Goal: Task Accomplishment & Management: Complete application form

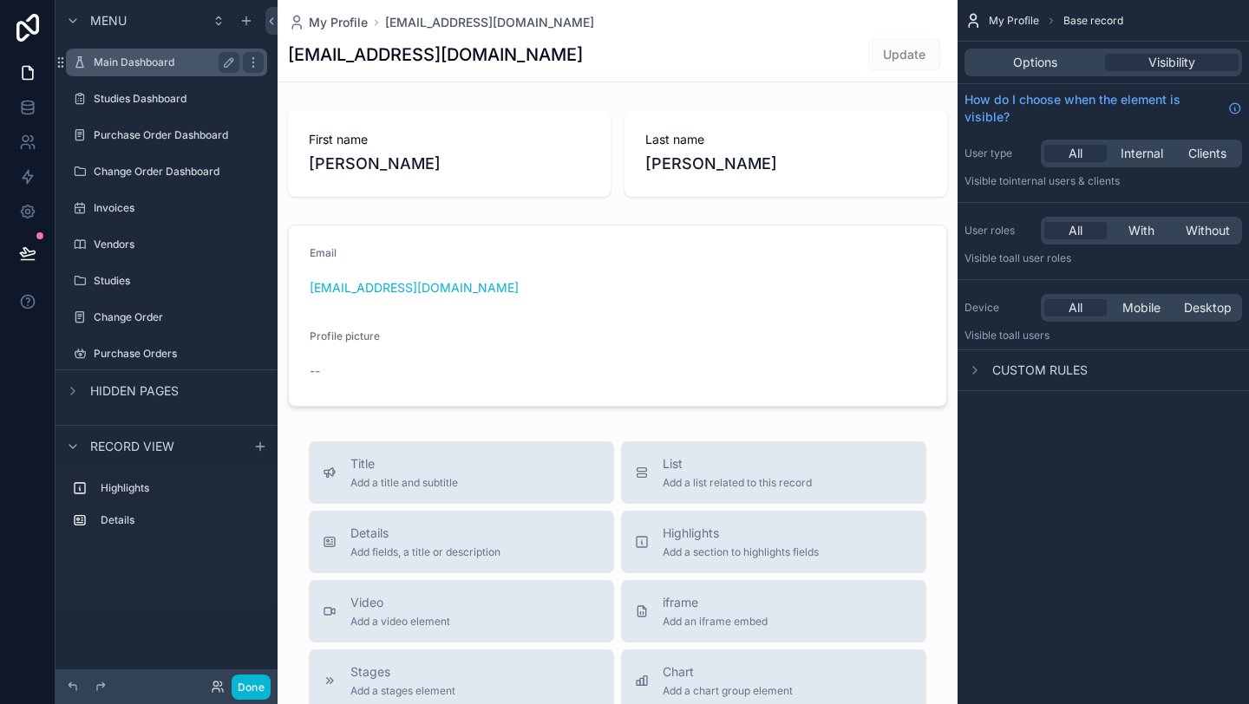
click at [150, 66] on label "Main Dashboard" at bounding box center [163, 63] width 139 height 14
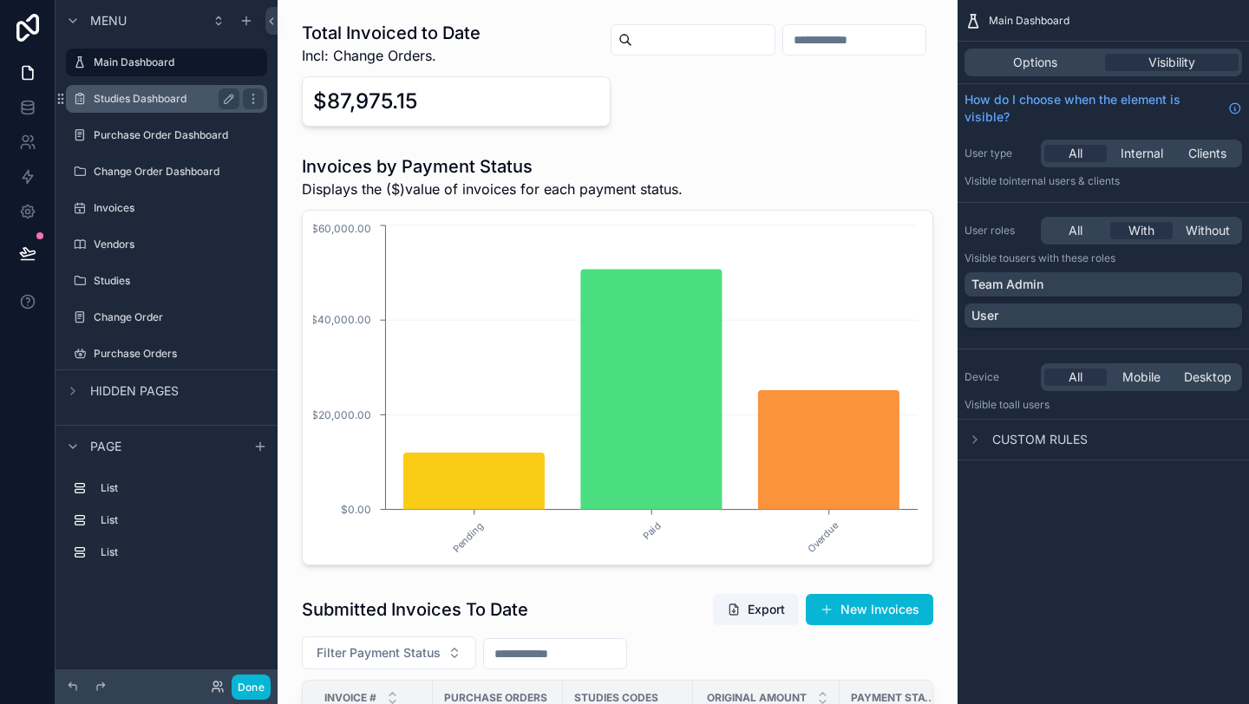
click at [150, 98] on label "Studies Dashboard" at bounding box center [163, 99] width 139 height 14
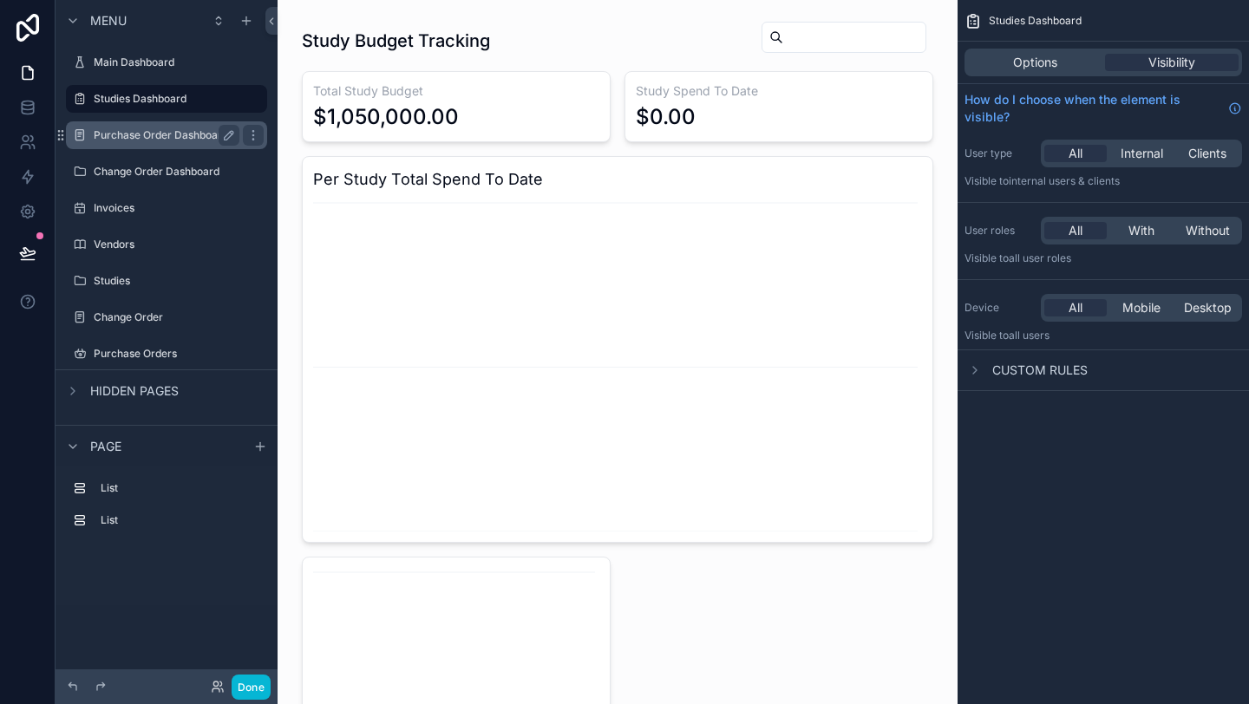
click at [147, 132] on label "Purchase Order Dashboard" at bounding box center [163, 135] width 139 height 14
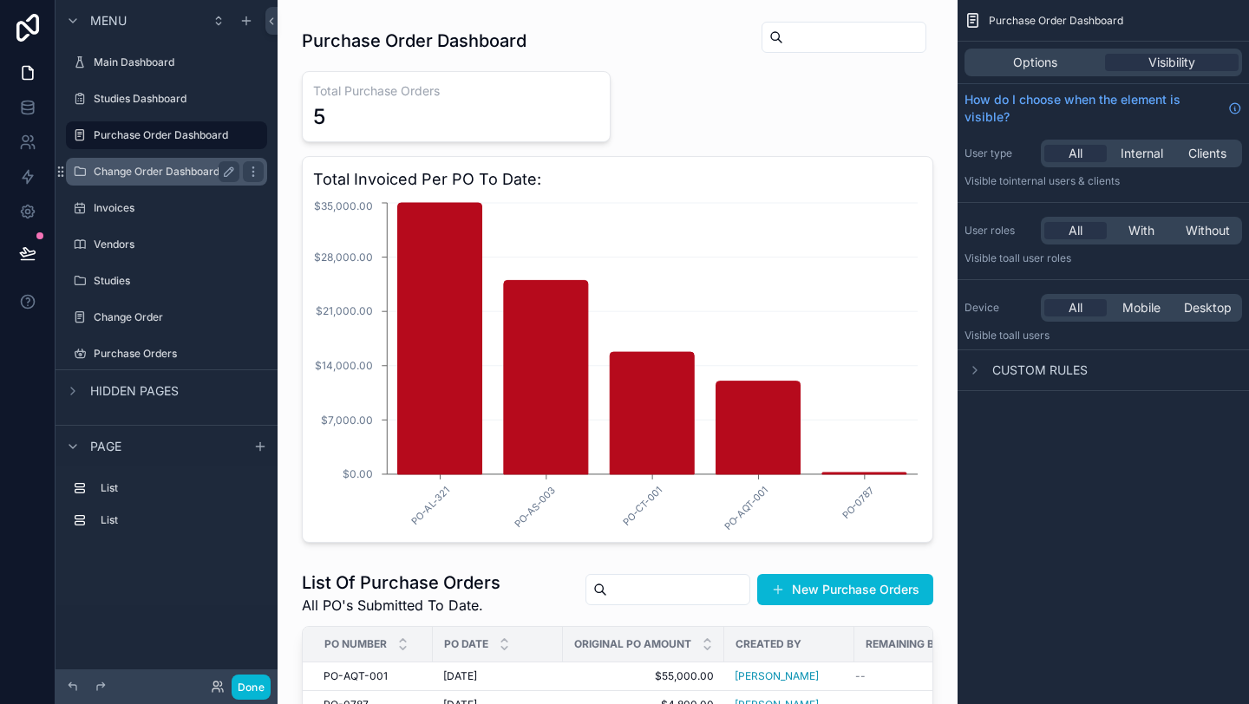
click at [136, 177] on label "Change Order Dashboard" at bounding box center [163, 172] width 139 height 14
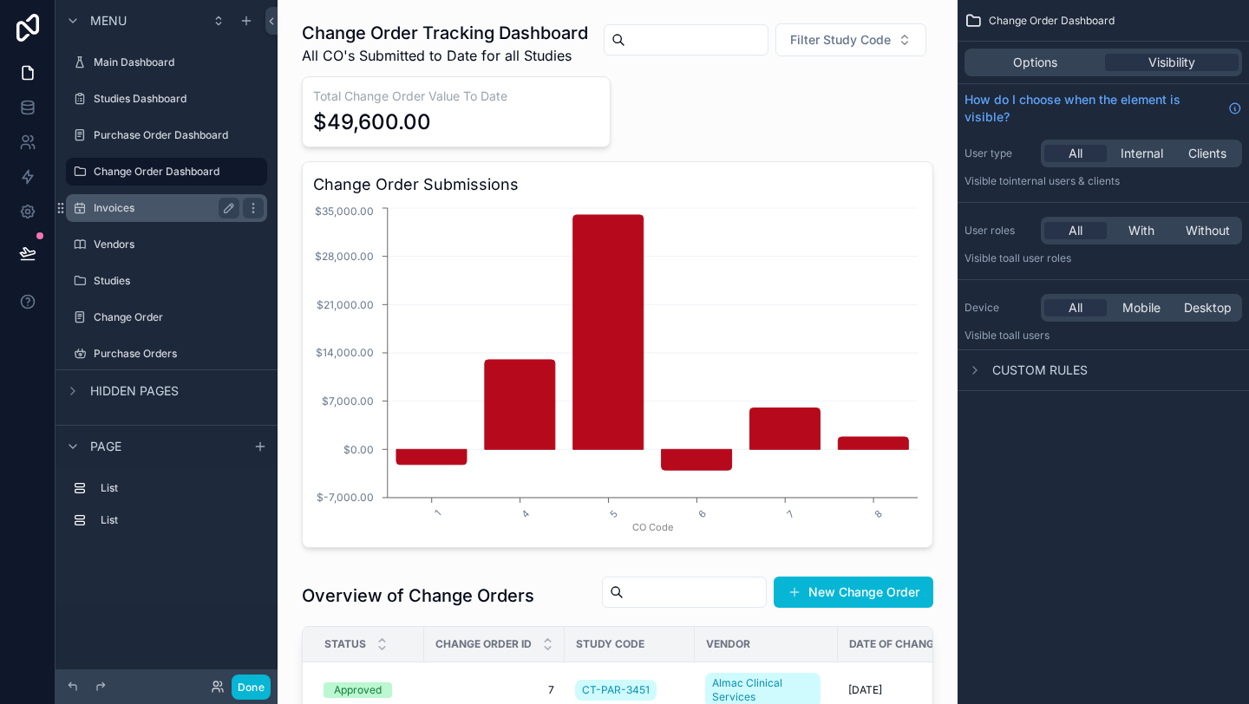
click at [122, 221] on div "Invoices" at bounding box center [166, 208] width 194 height 28
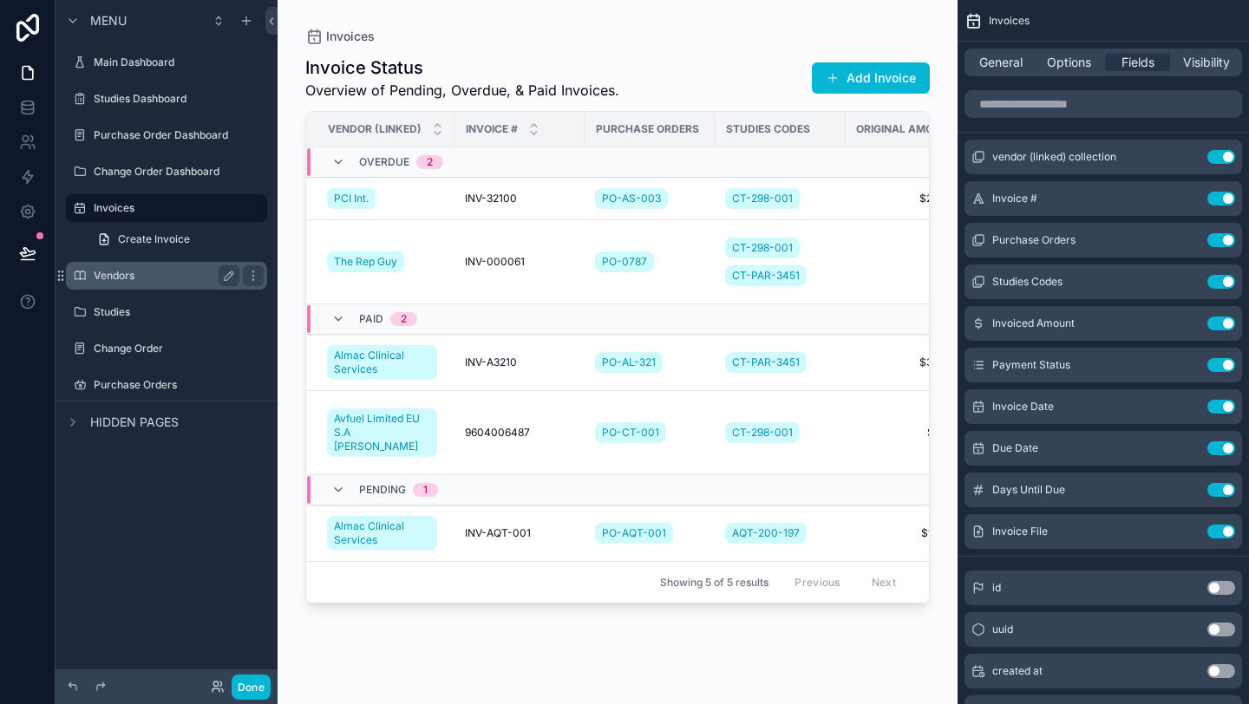
click at [95, 270] on label "Vendors" at bounding box center [163, 276] width 139 height 14
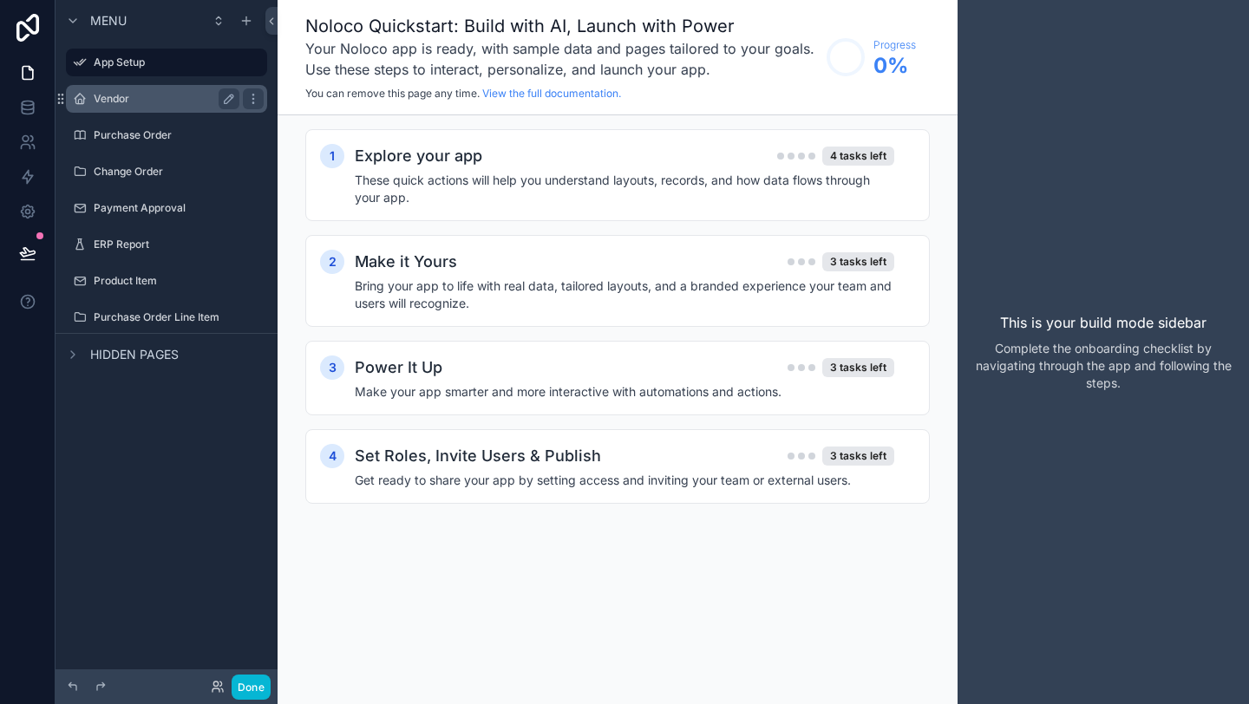
click at [141, 92] on label "Vendor" at bounding box center [163, 99] width 139 height 14
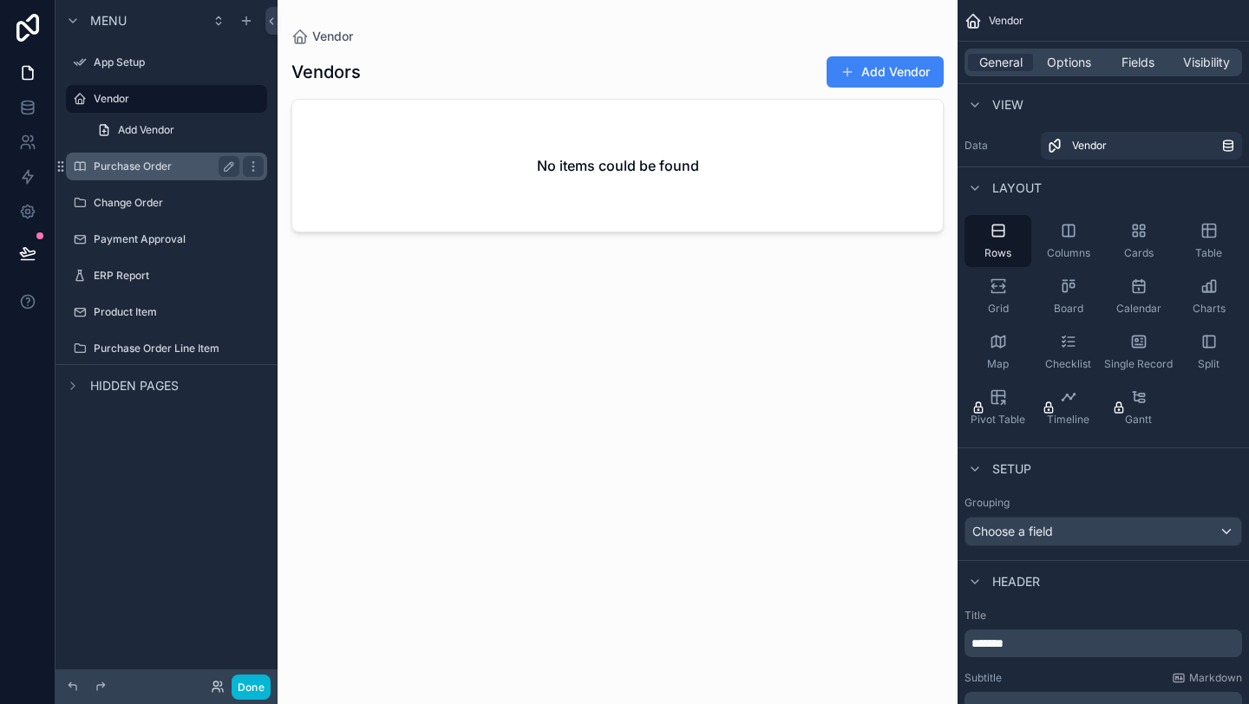
click at [136, 173] on label "Purchase Order" at bounding box center [163, 167] width 139 height 14
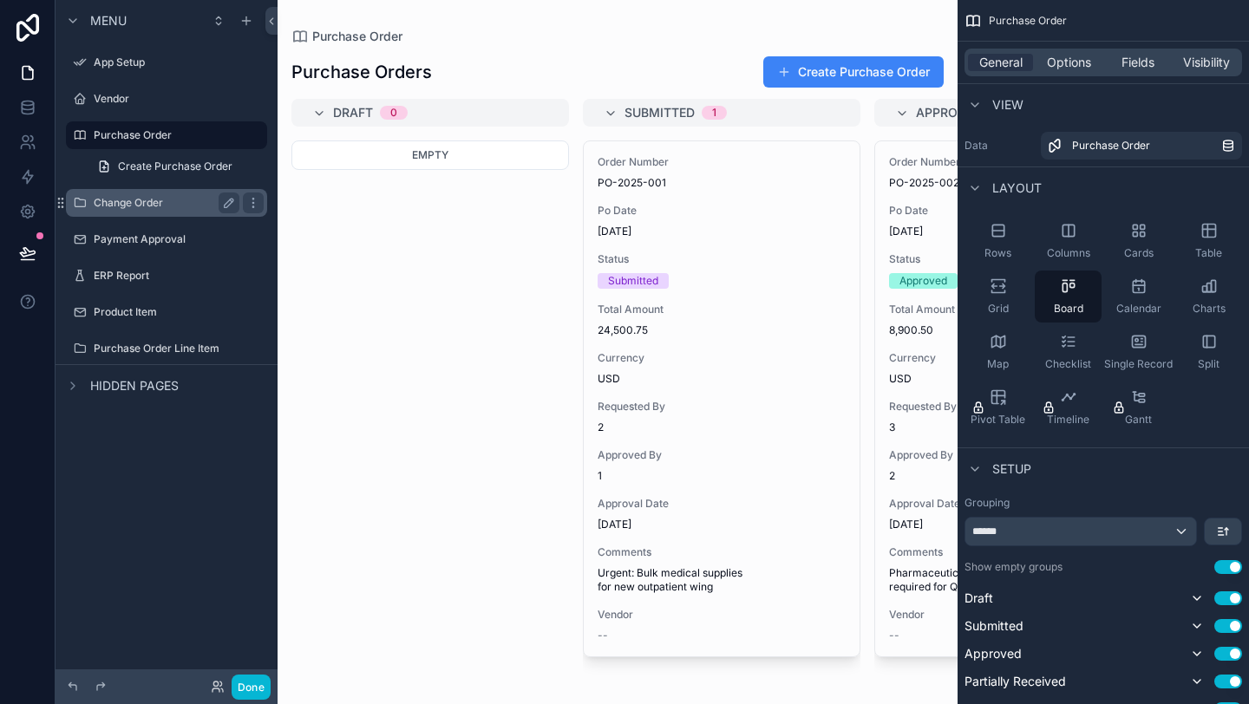
click at [136, 203] on label "Change Order" at bounding box center [163, 203] width 139 height 14
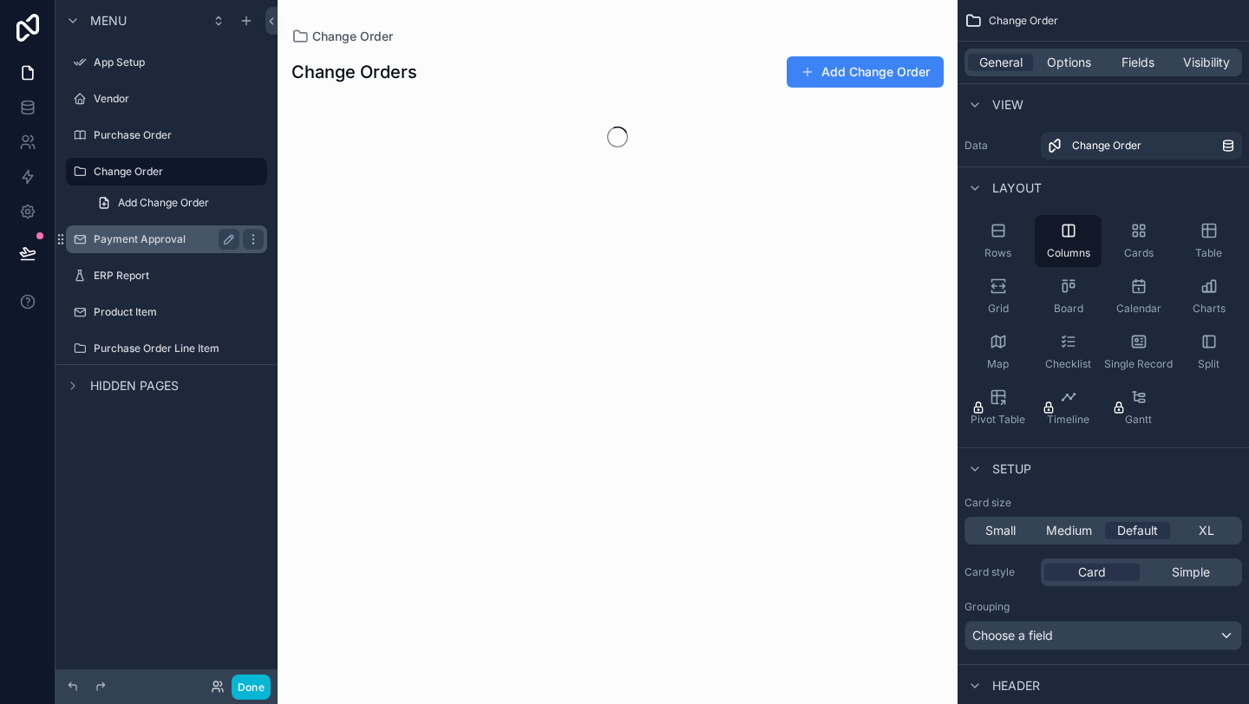
click at [134, 240] on label "Payment Approval" at bounding box center [163, 239] width 139 height 14
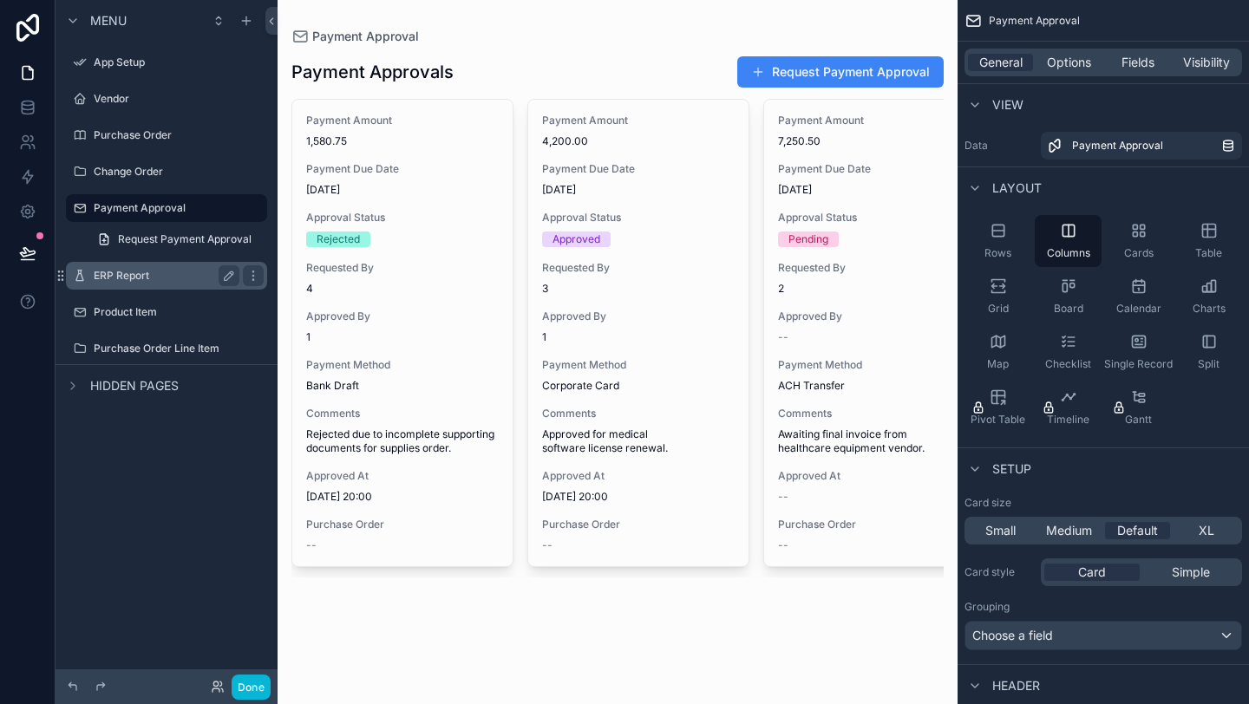
click at [133, 285] on div "ERP Report" at bounding box center [167, 275] width 146 height 21
click at [29, 19] on icon at bounding box center [27, 28] width 23 height 28
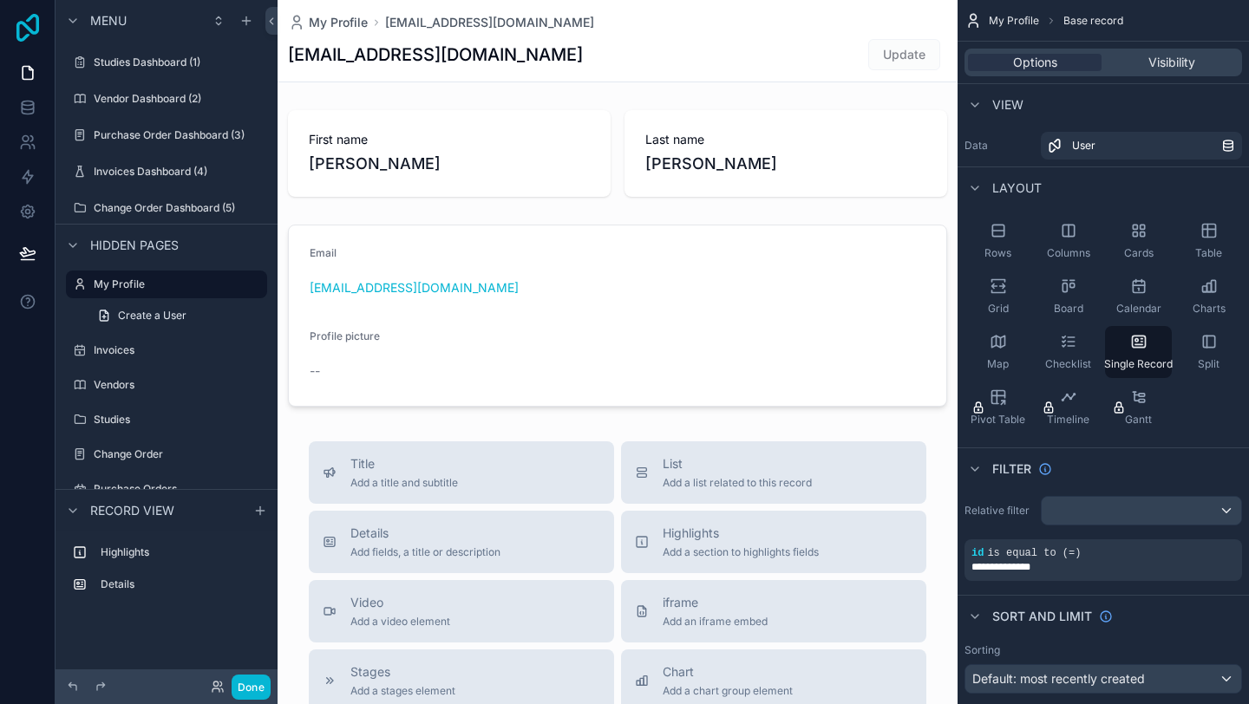
click at [23, 30] on icon at bounding box center [27, 28] width 35 height 28
click at [24, 109] on icon at bounding box center [27, 106] width 11 height 7
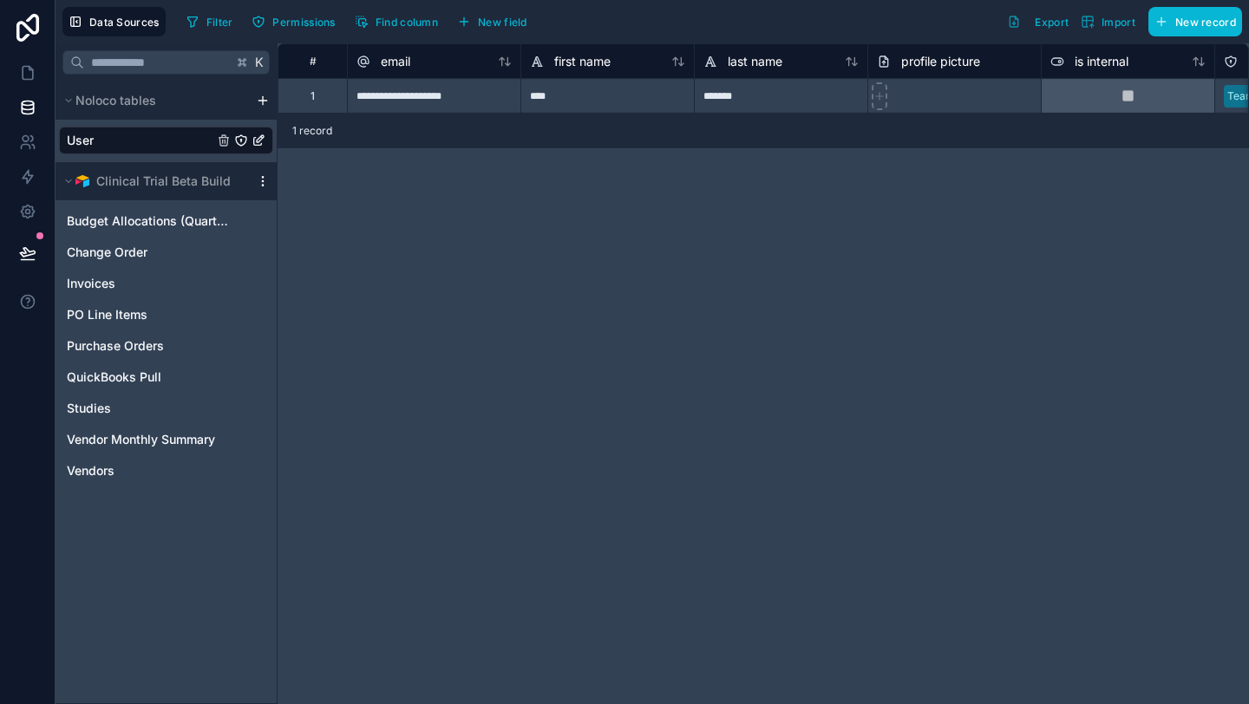
click at [263, 186] on icon "scrollable content" at bounding box center [263, 181] width 14 height 14
click at [265, 100] on html "**********" at bounding box center [624, 352] width 1249 height 704
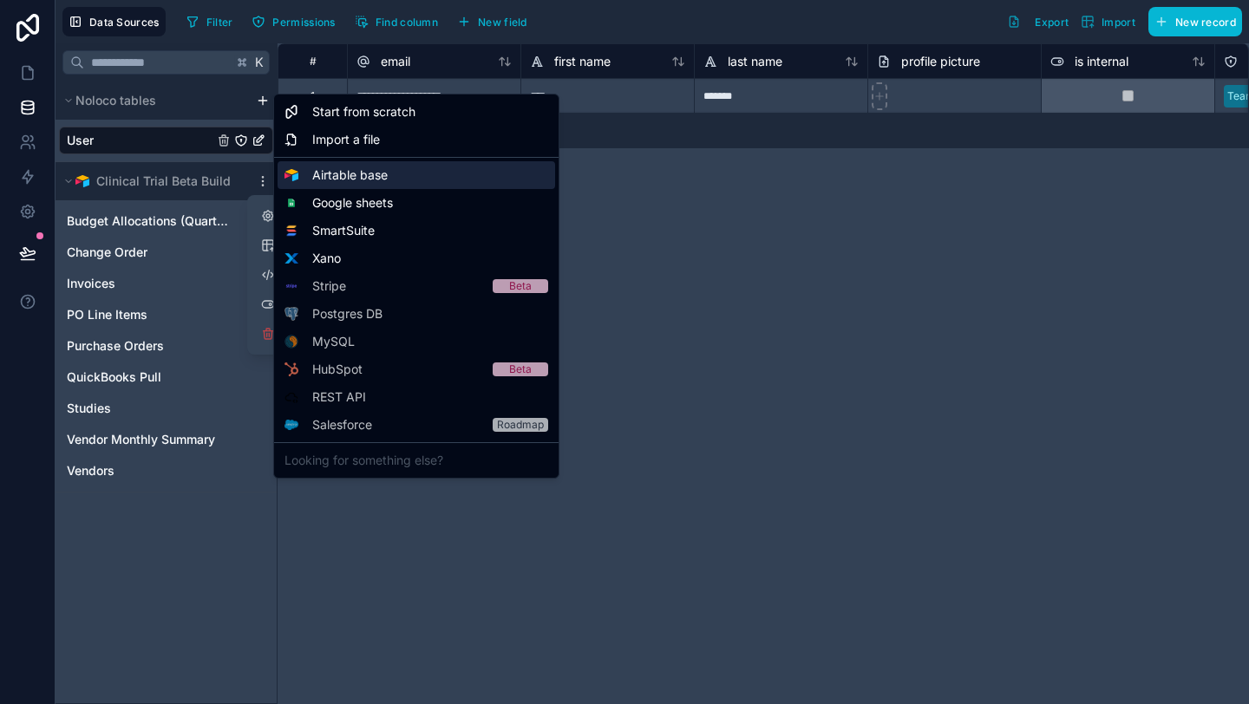
click at [340, 174] on span "Airtable base" at bounding box center [349, 175] width 75 height 17
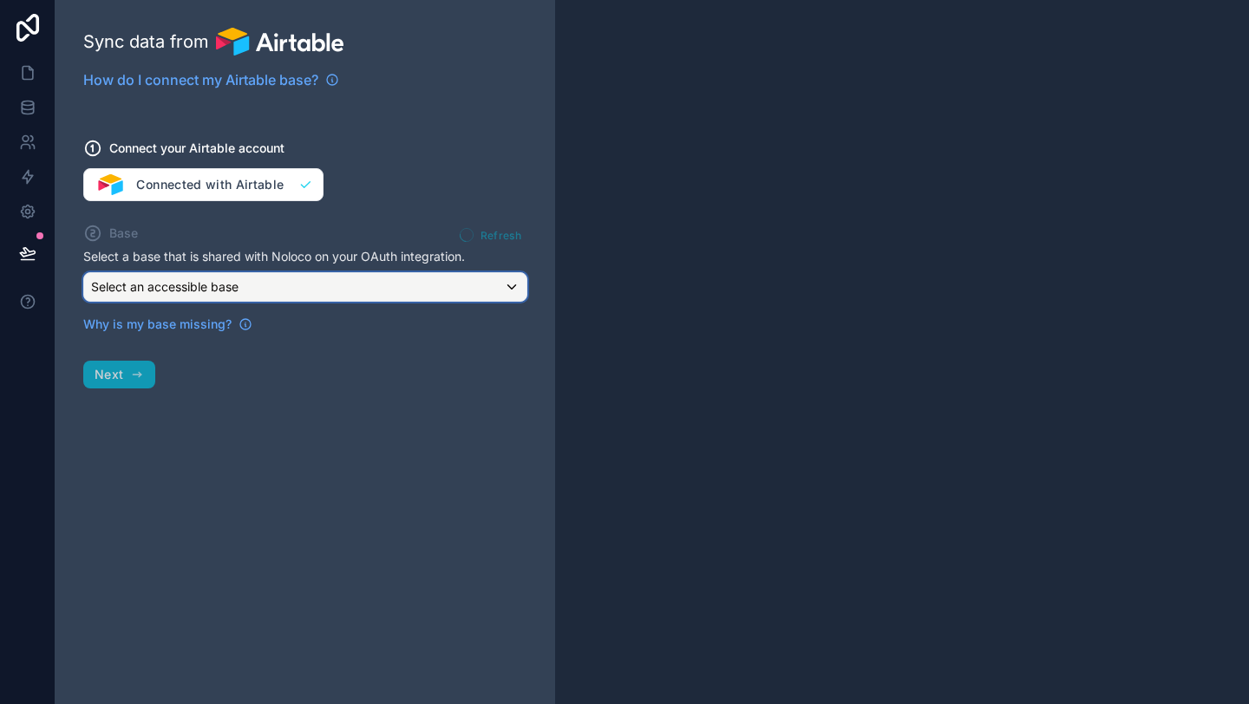
click at [337, 295] on div "Select an accessible base" at bounding box center [305, 287] width 442 height 28
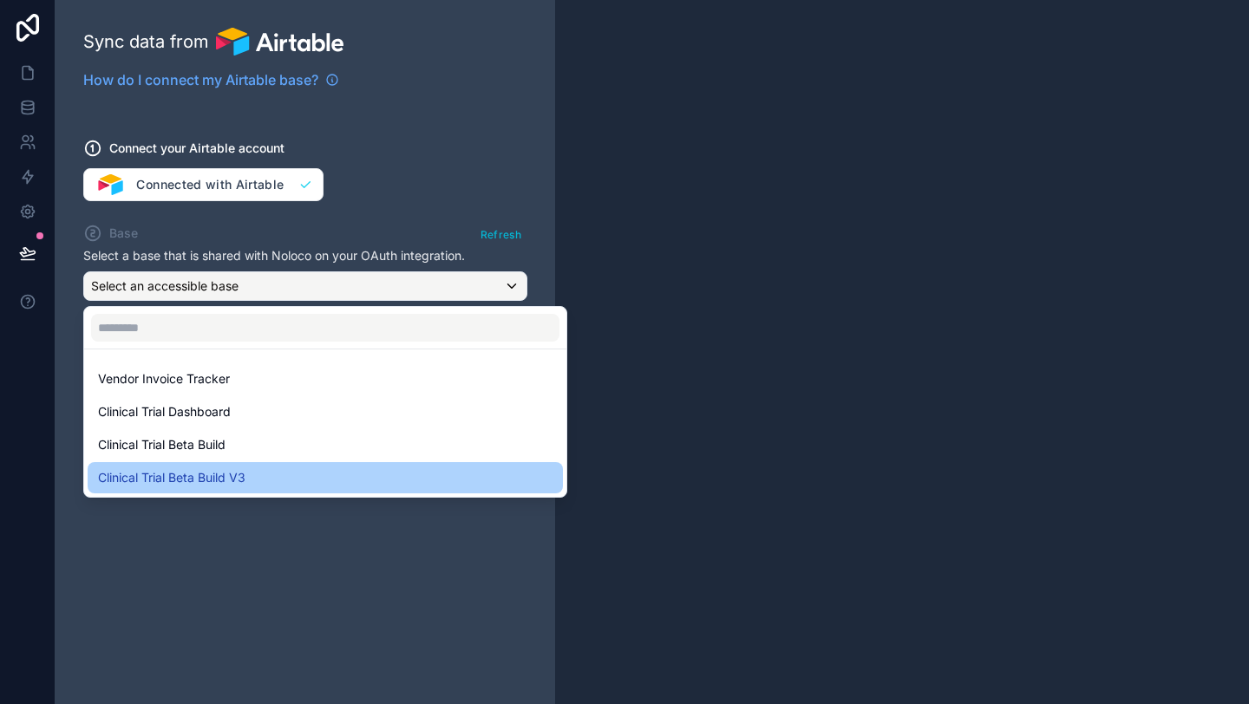
click at [261, 478] on div "Clinical Trial Beta Build V3" at bounding box center [325, 478] width 455 height 21
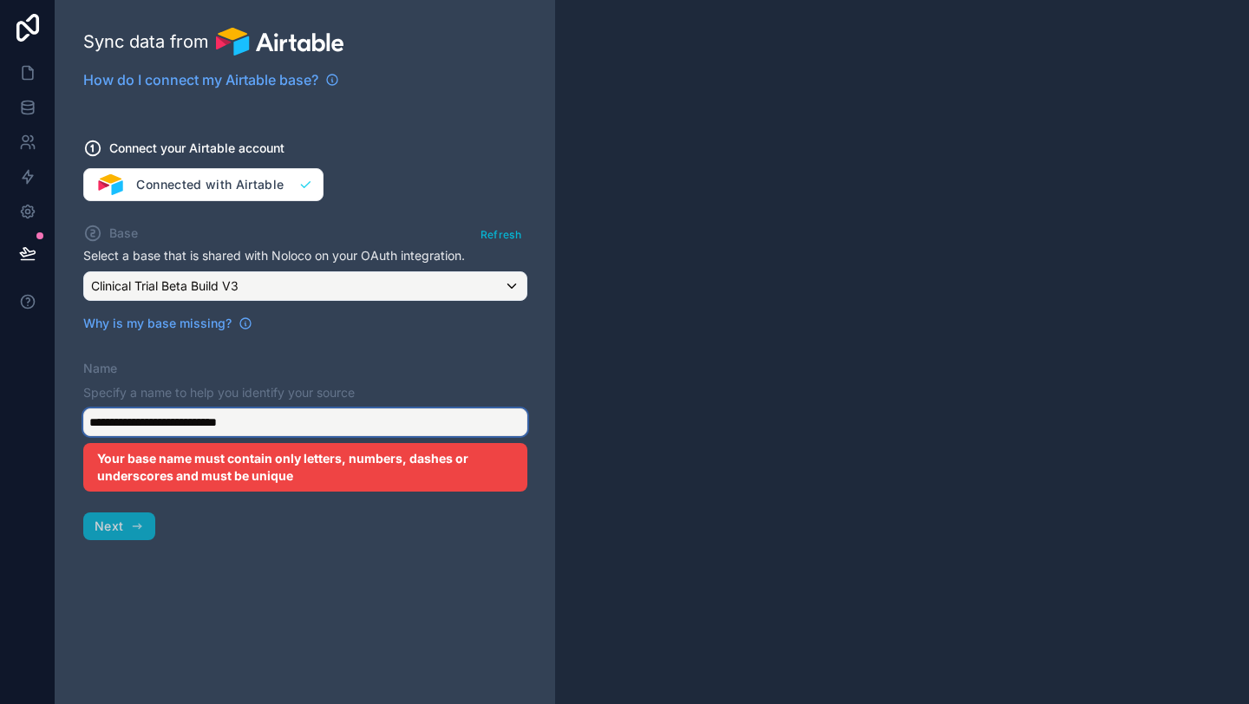
click at [269, 412] on input "**********" at bounding box center [305, 423] width 444 height 28
click at [263, 421] on input "**********" at bounding box center [305, 423] width 444 height 28
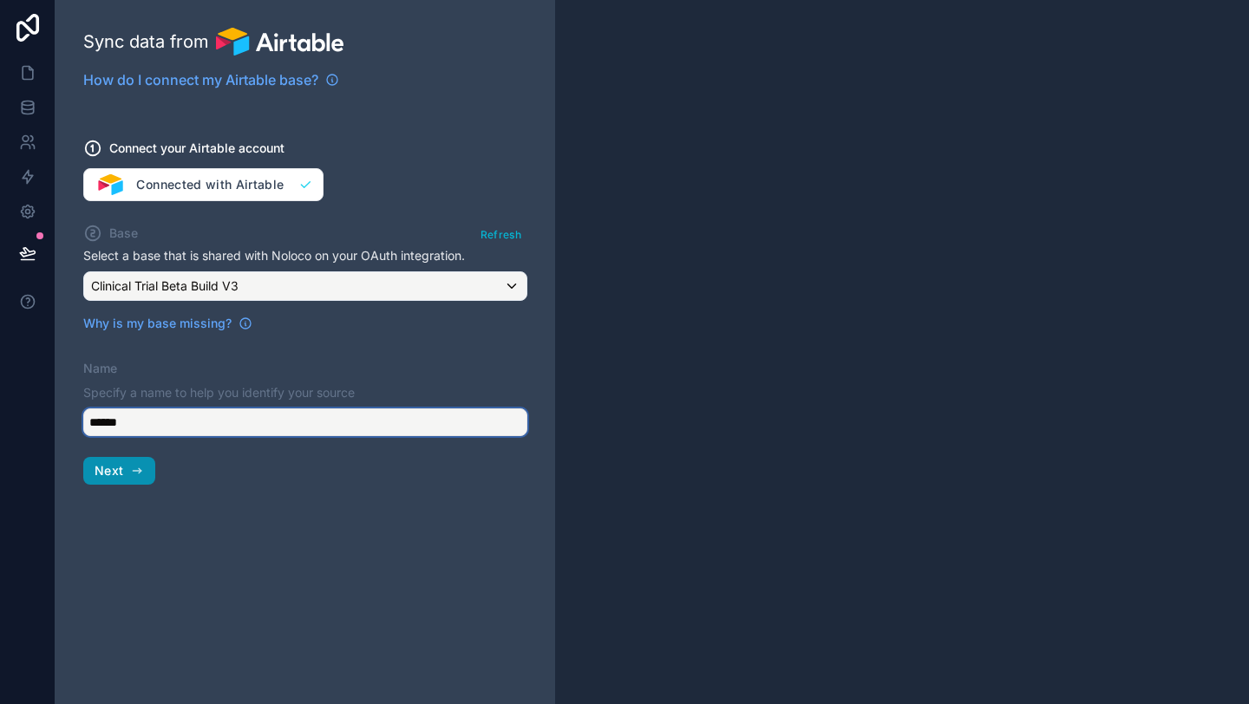
type input "******"
click at [131, 469] on icon "button" at bounding box center [137, 471] width 14 height 14
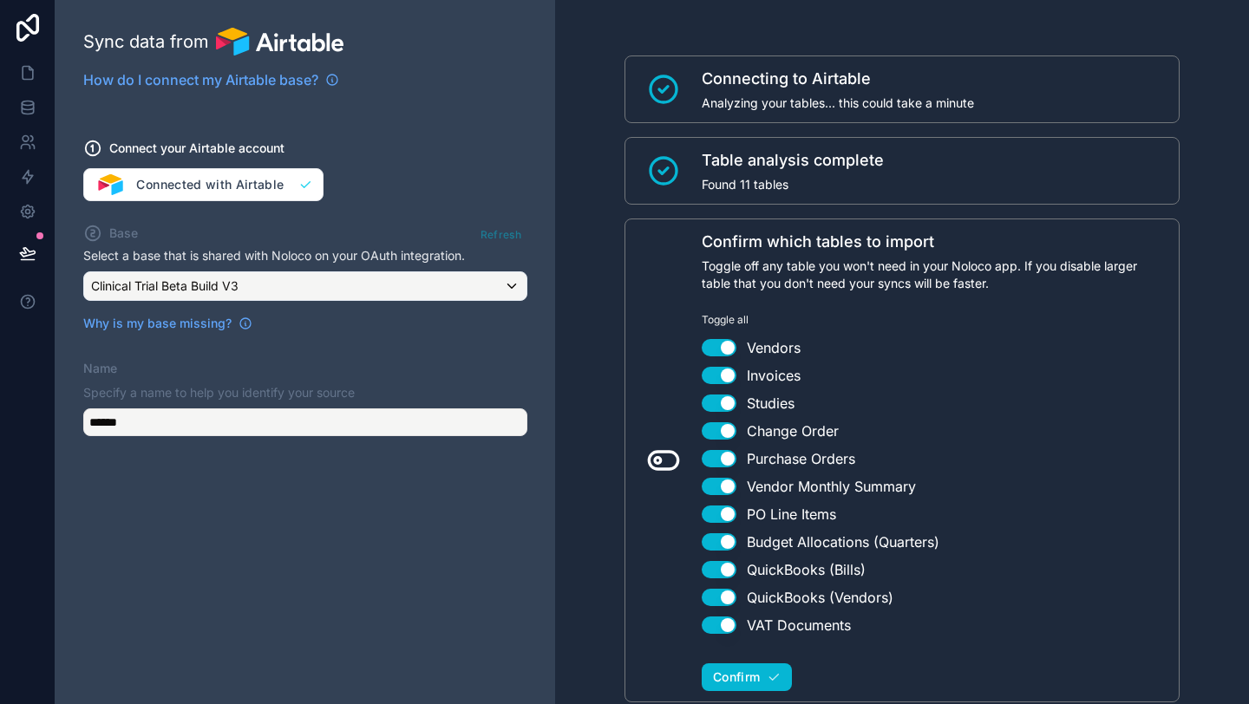
scroll to position [53, 0]
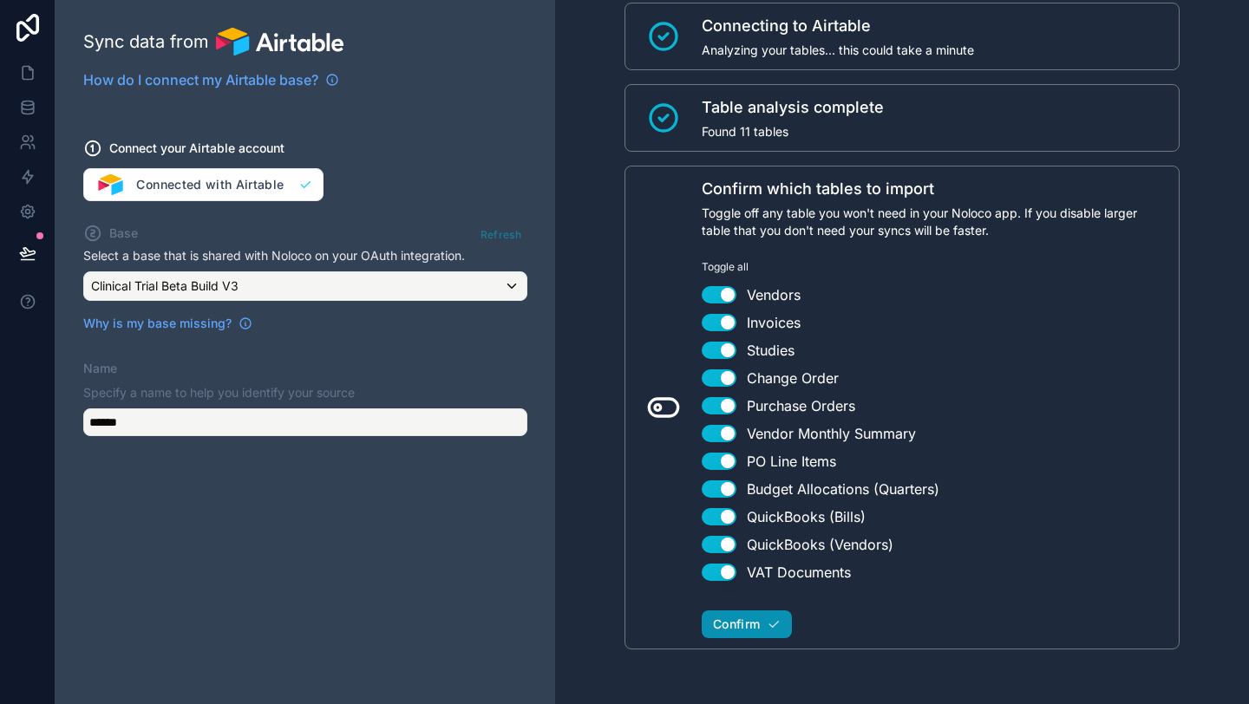
click at [772, 628] on icon "button" at bounding box center [774, 625] width 14 height 14
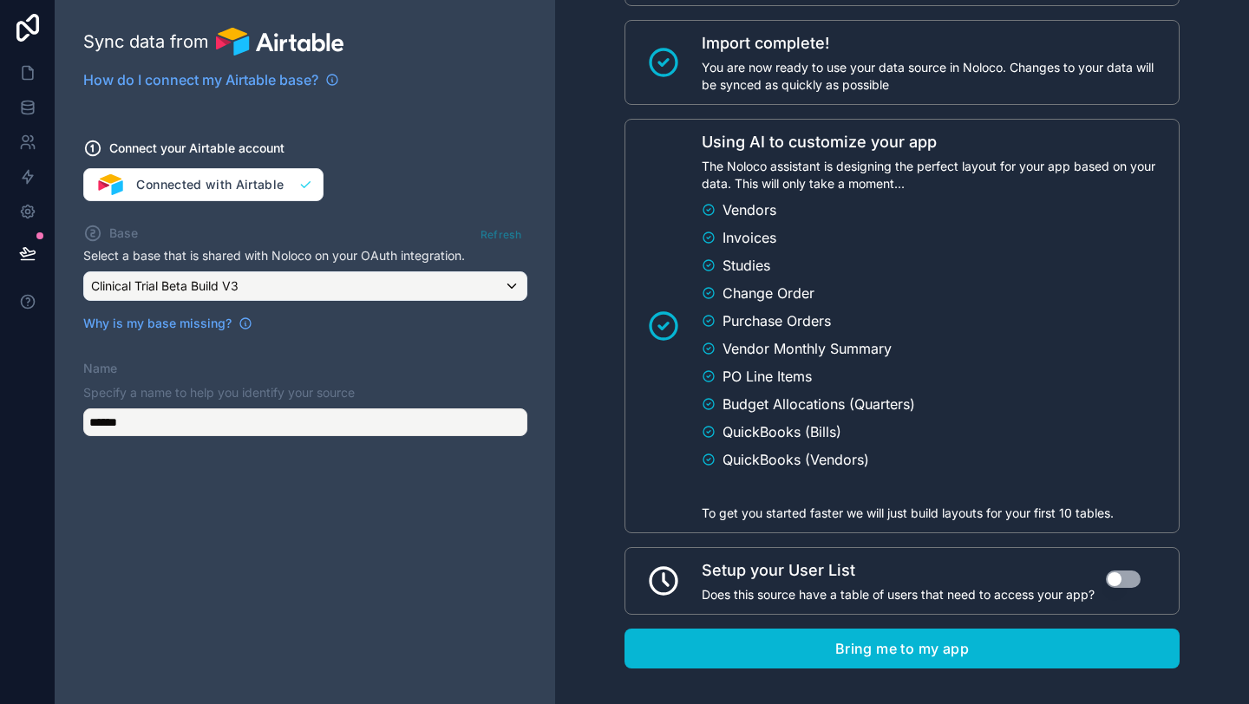
scroll to position [797, 0]
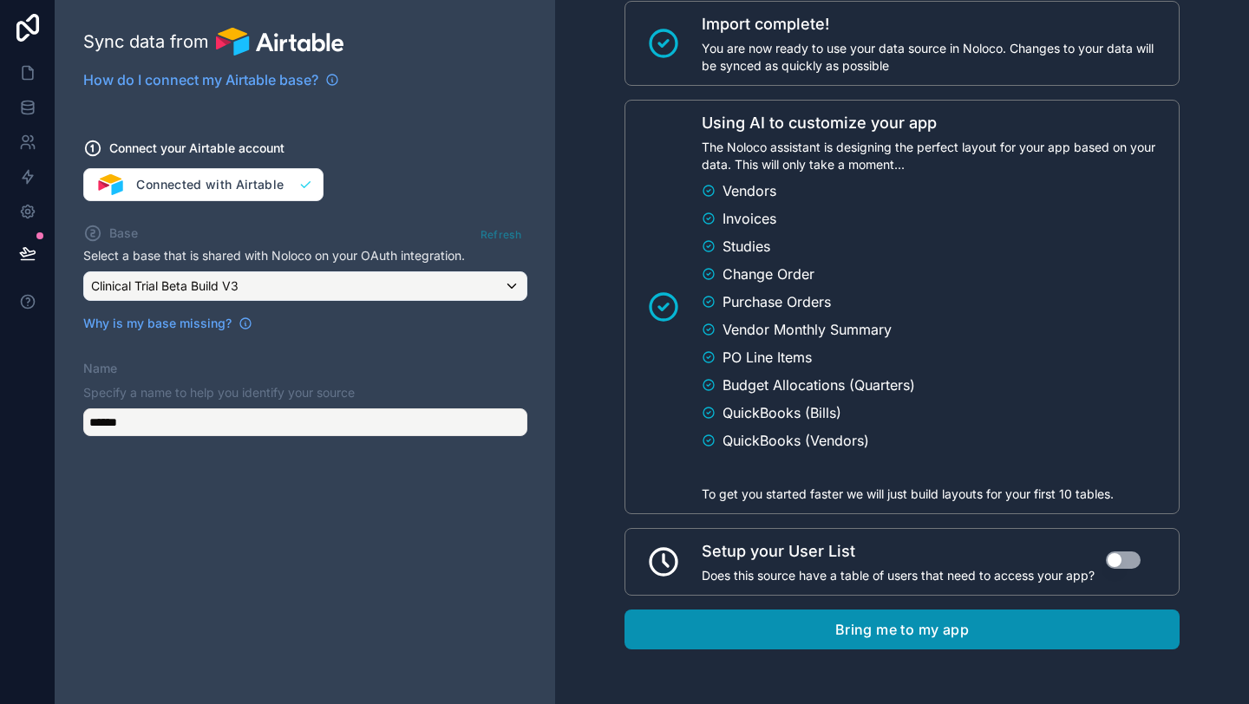
click at [833, 633] on button "Bring me to my app" at bounding box center [902, 630] width 555 height 40
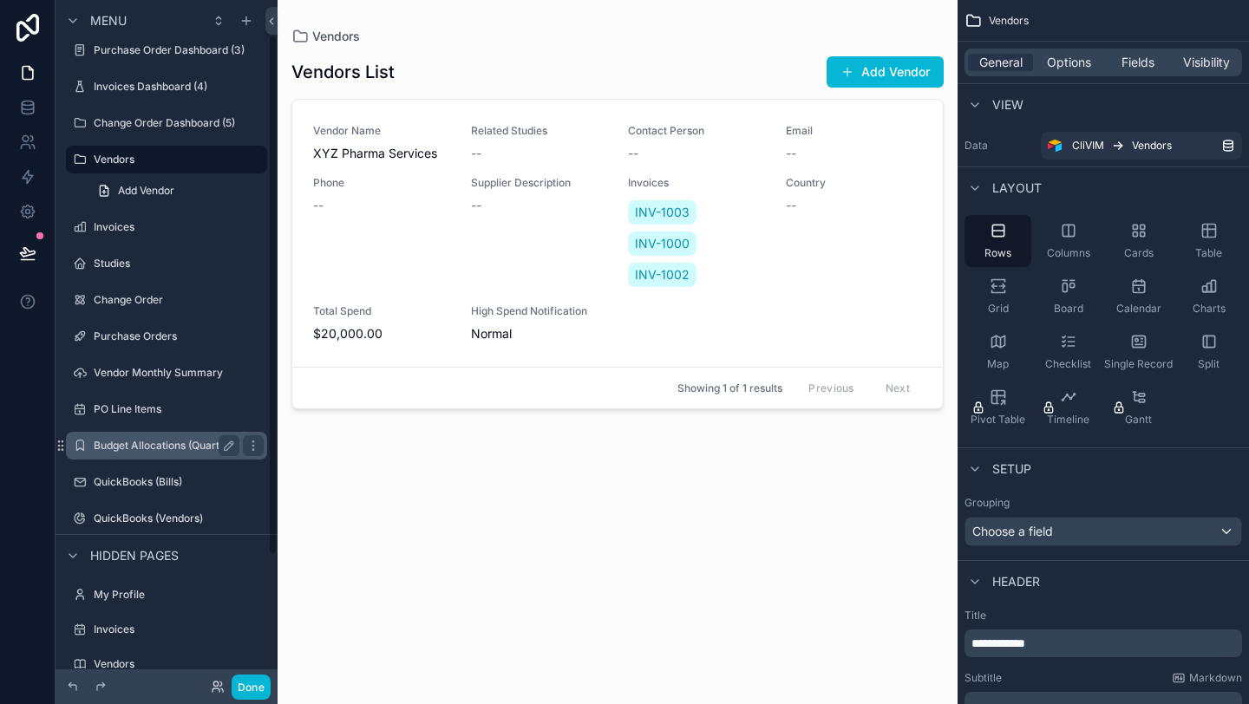
scroll to position [88, 0]
click at [147, 517] on label "QuickBooks (Vendors)" at bounding box center [179, 515] width 170 height 14
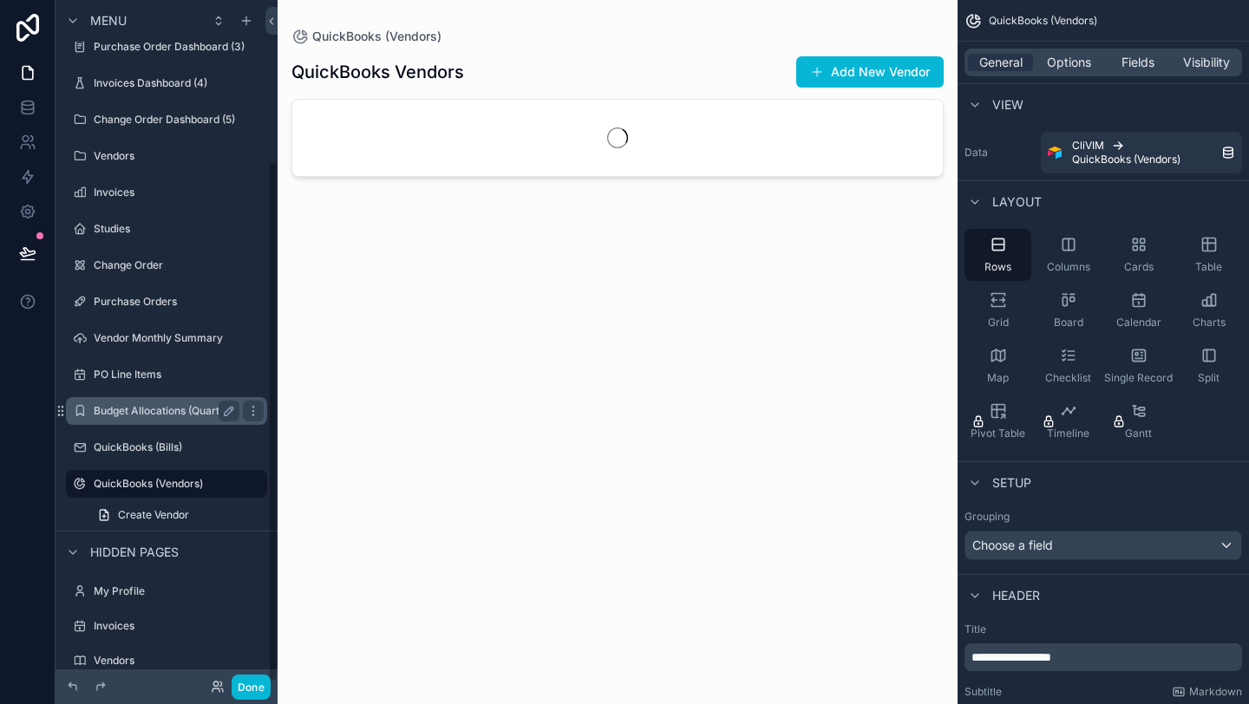
scroll to position [212, 0]
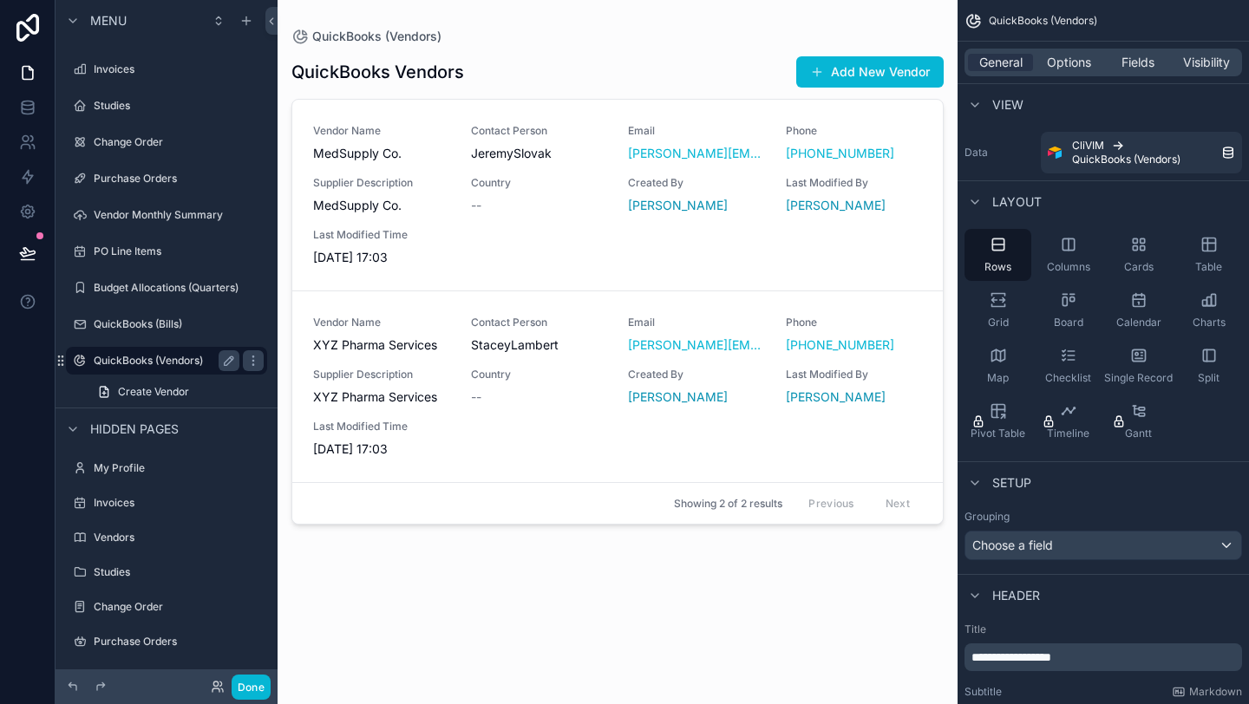
click at [130, 363] on label "QuickBooks (Vendors)" at bounding box center [163, 361] width 139 height 14
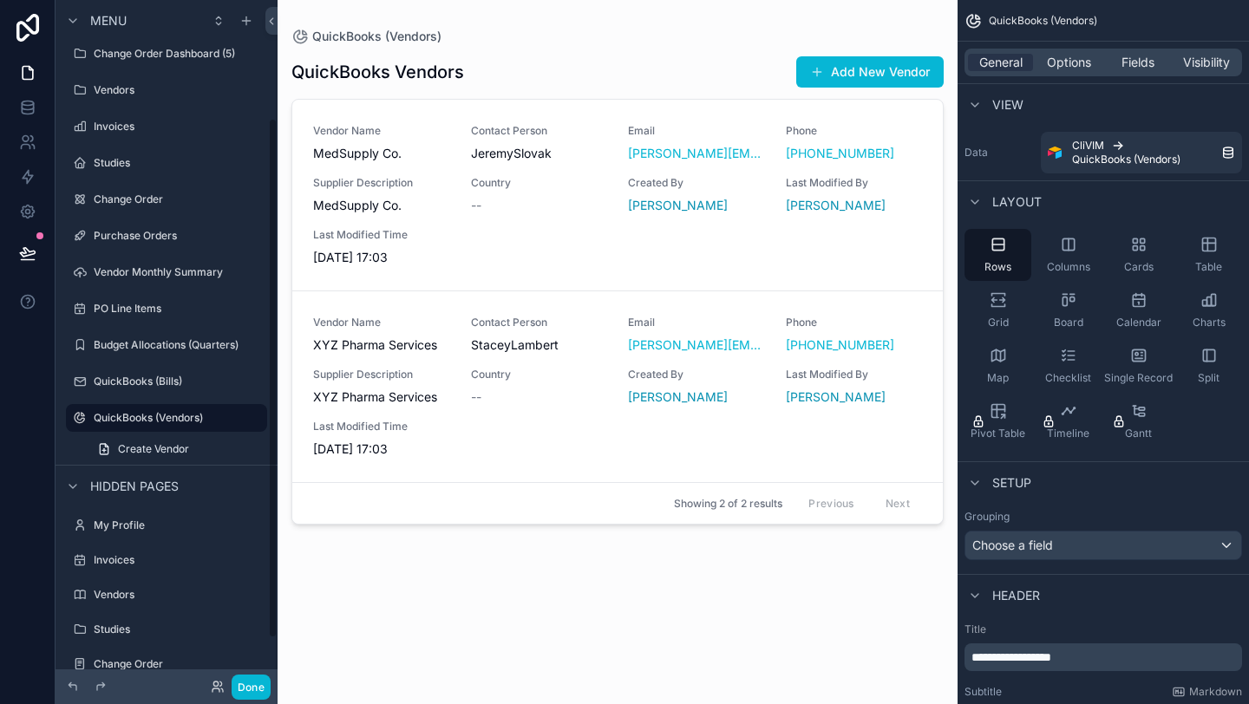
scroll to position [141, 0]
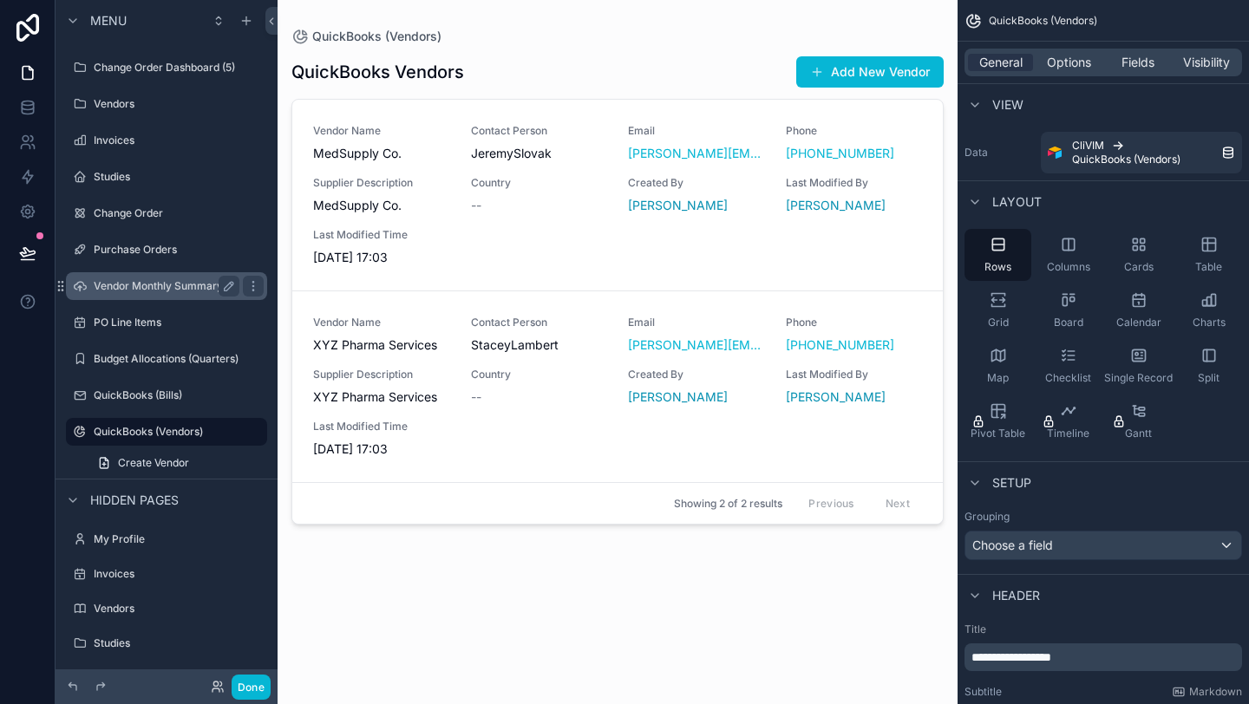
click at [148, 293] on div "Vendor Monthly Summary" at bounding box center [167, 286] width 146 height 21
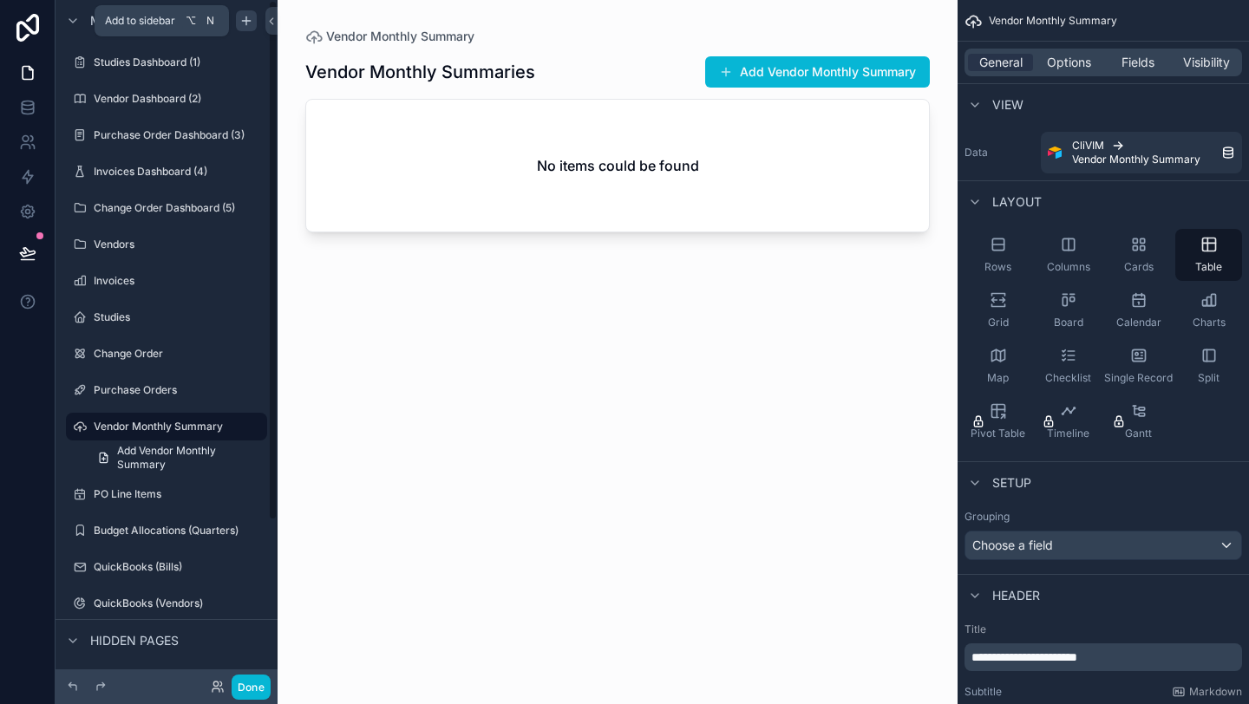
click at [245, 18] on icon "scrollable content" at bounding box center [246, 21] width 14 height 14
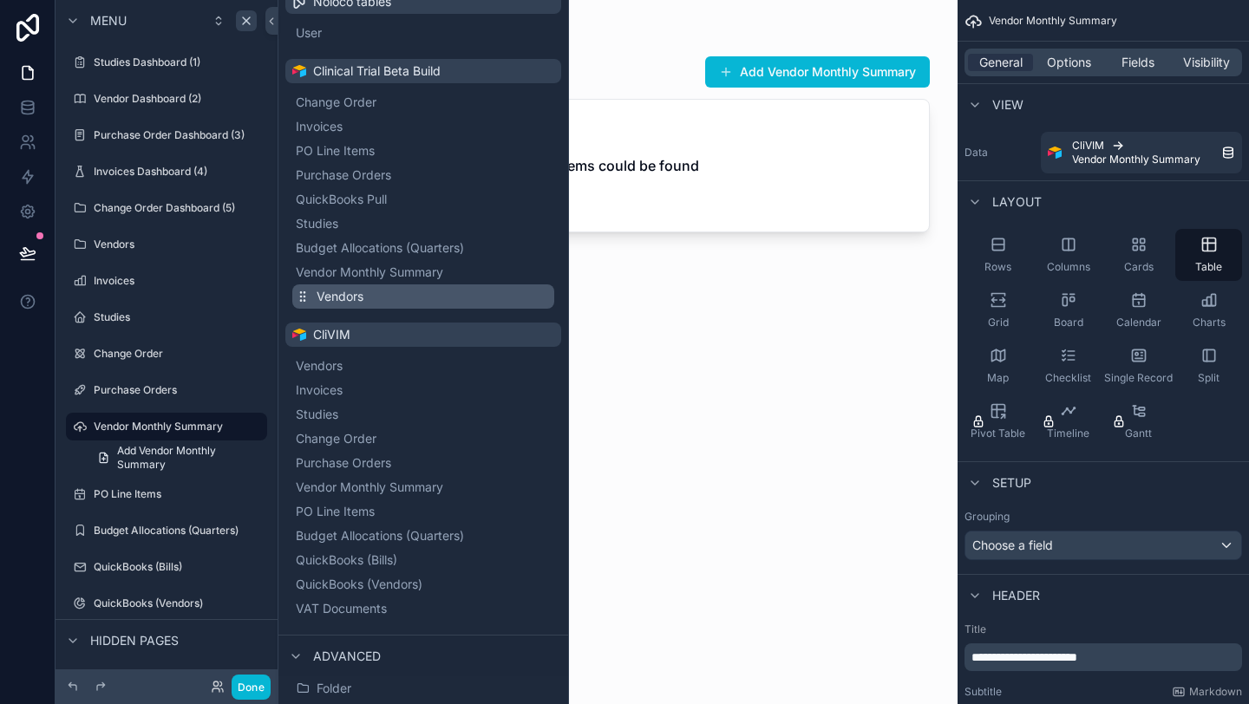
scroll to position [133, 0]
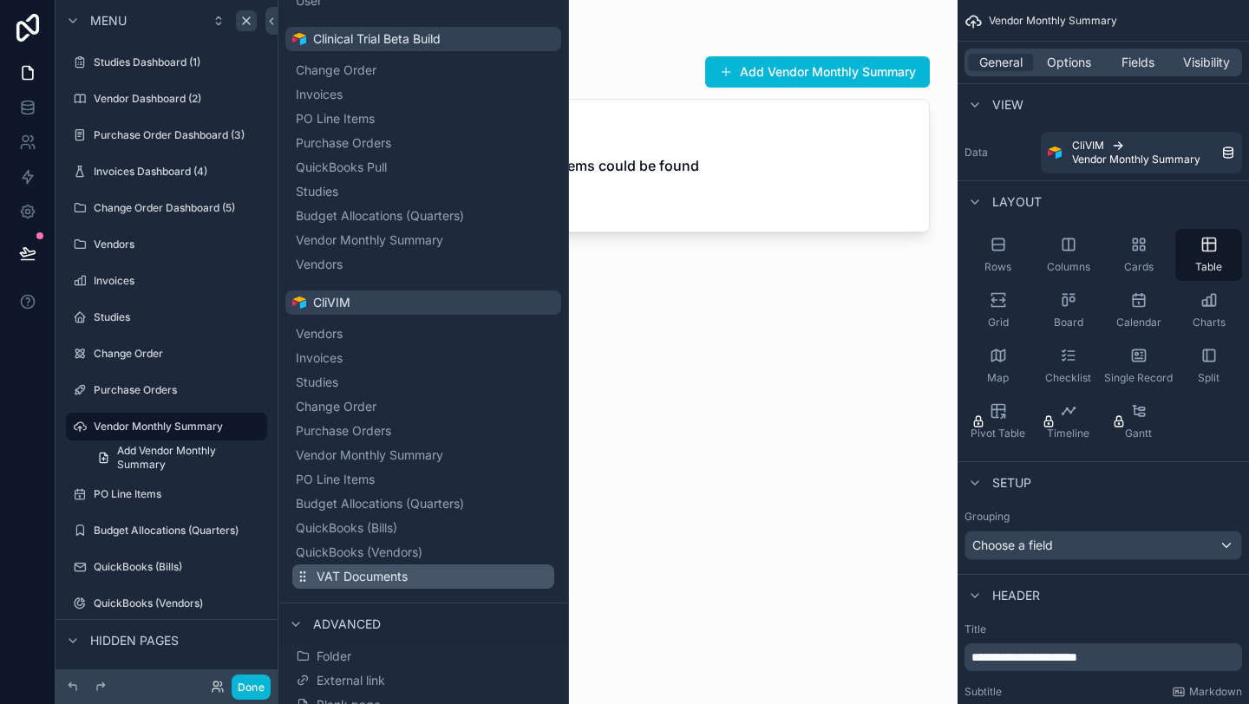
click at [338, 573] on span "VAT Documents" at bounding box center [362, 576] width 91 height 17
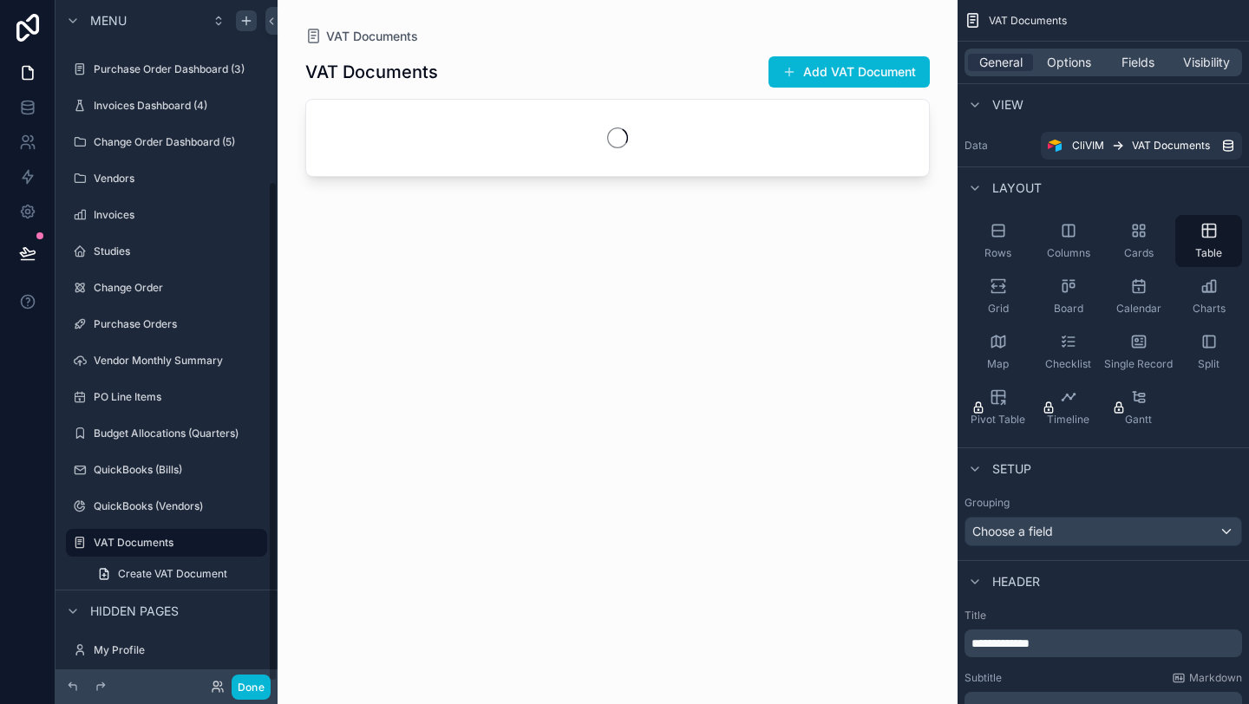
scroll to position [248, 0]
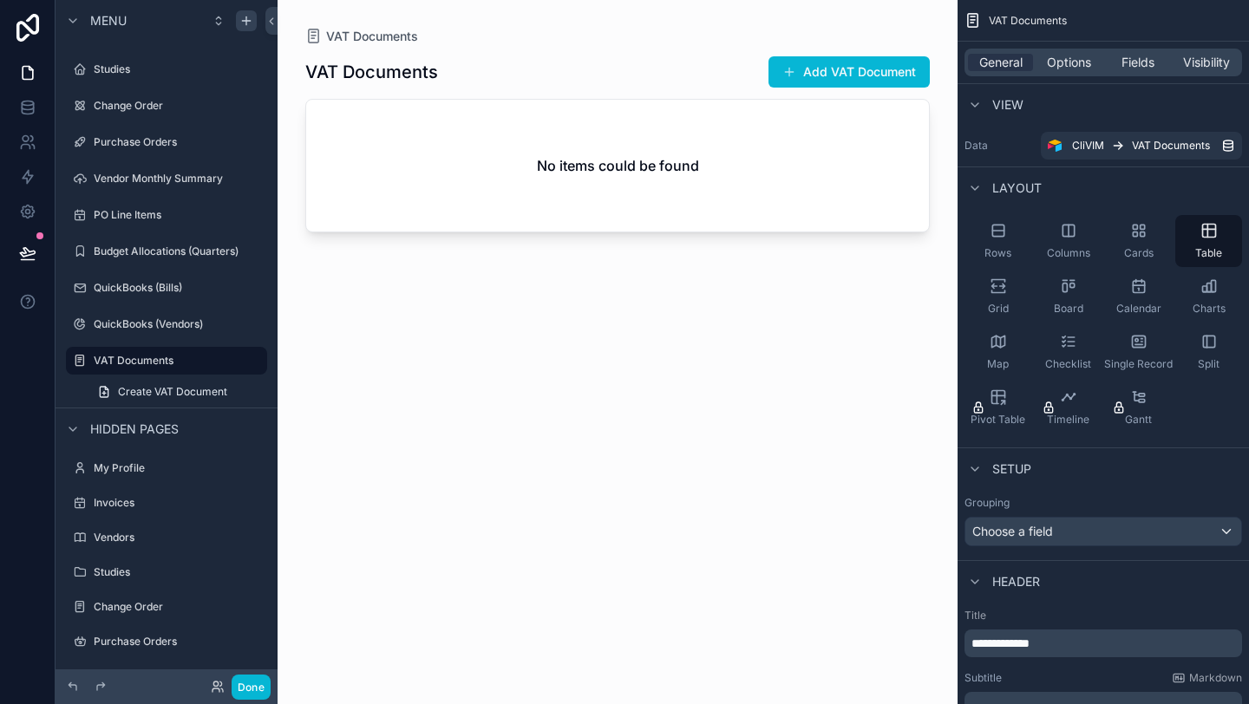
click at [803, 70] on div "scrollable content" at bounding box center [618, 342] width 680 height 684
click at [784, 74] on span "scrollable content" at bounding box center [789, 72] width 14 height 14
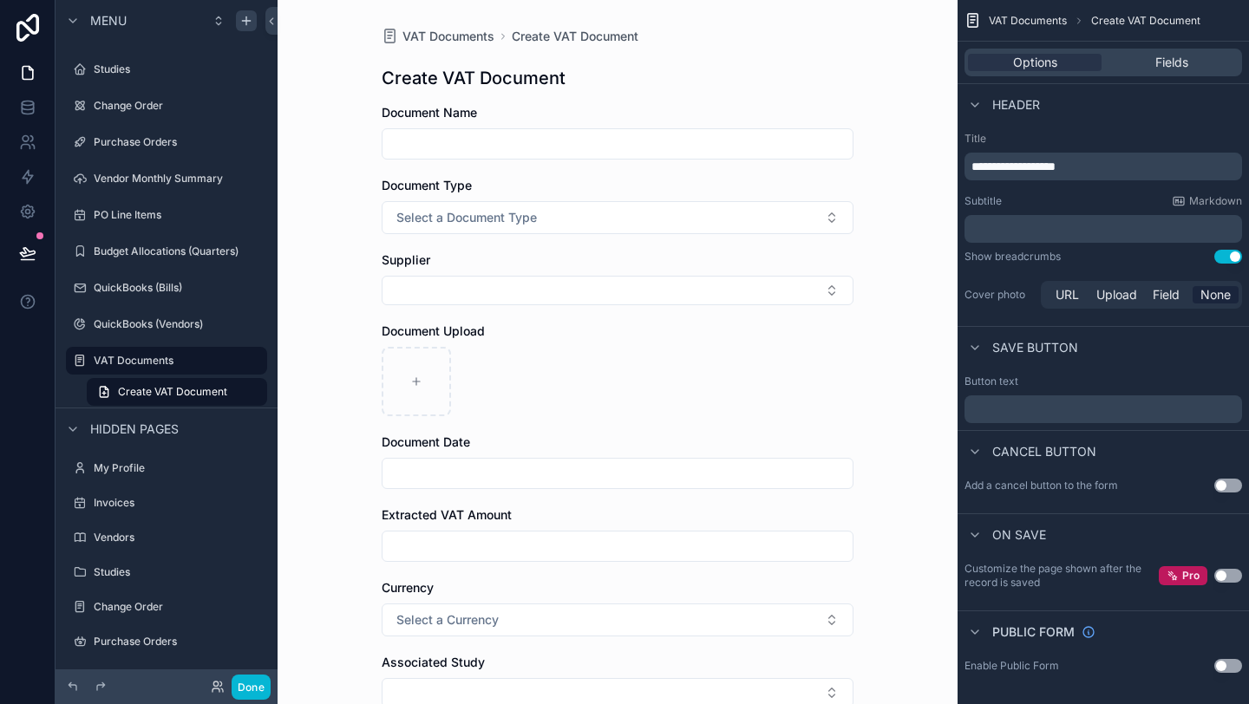
click at [540, 148] on input "scrollable content" at bounding box center [618, 144] width 470 height 24
click at [529, 221] on span "Select a Document Type" at bounding box center [466, 217] width 141 height 17
click at [448, 288] on div "Shipment" at bounding box center [426, 287] width 47 height 16
click at [443, 287] on button "Select Button" at bounding box center [618, 290] width 472 height 29
click at [442, 360] on span "XYZ Pharma Services" at bounding box center [455, 358] width 124 height 17
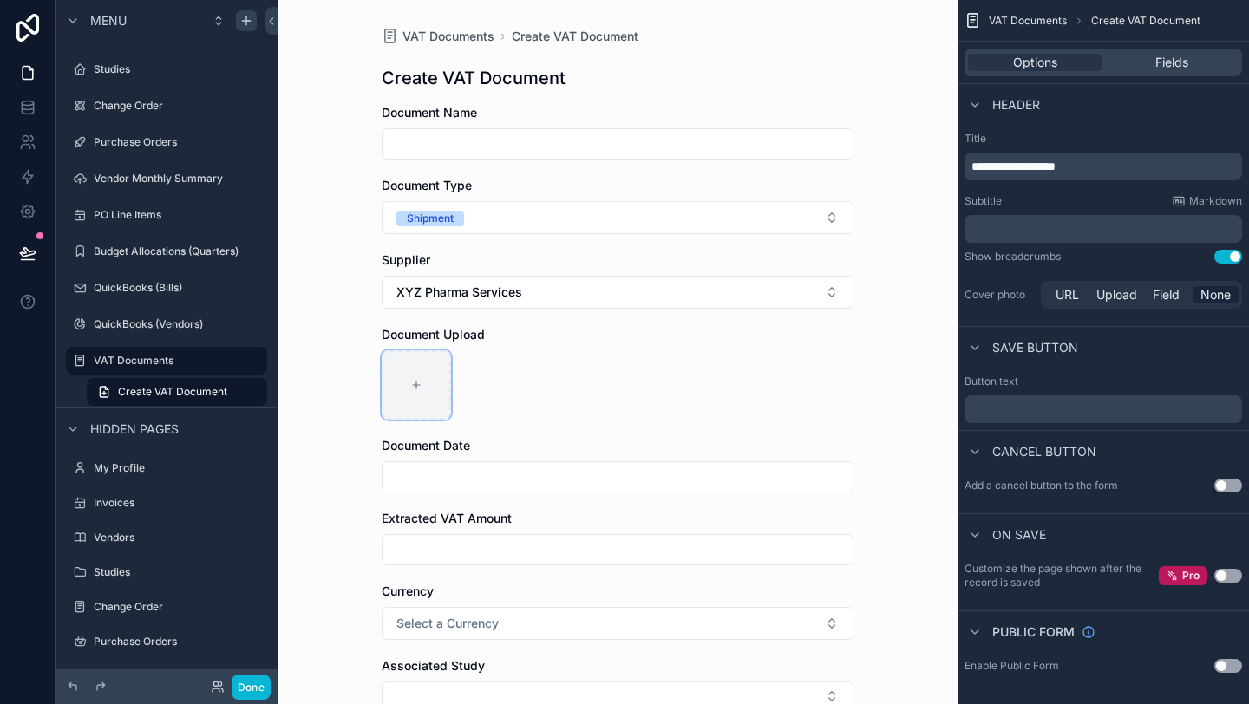
click at [422, 379] on icon "scrollable content" at bounding box center [416, 385] width 12 height 12
type input "**********"
click at [479, 147] on input "scrollable content" at bounding box center [618, 144] width 470 height 24
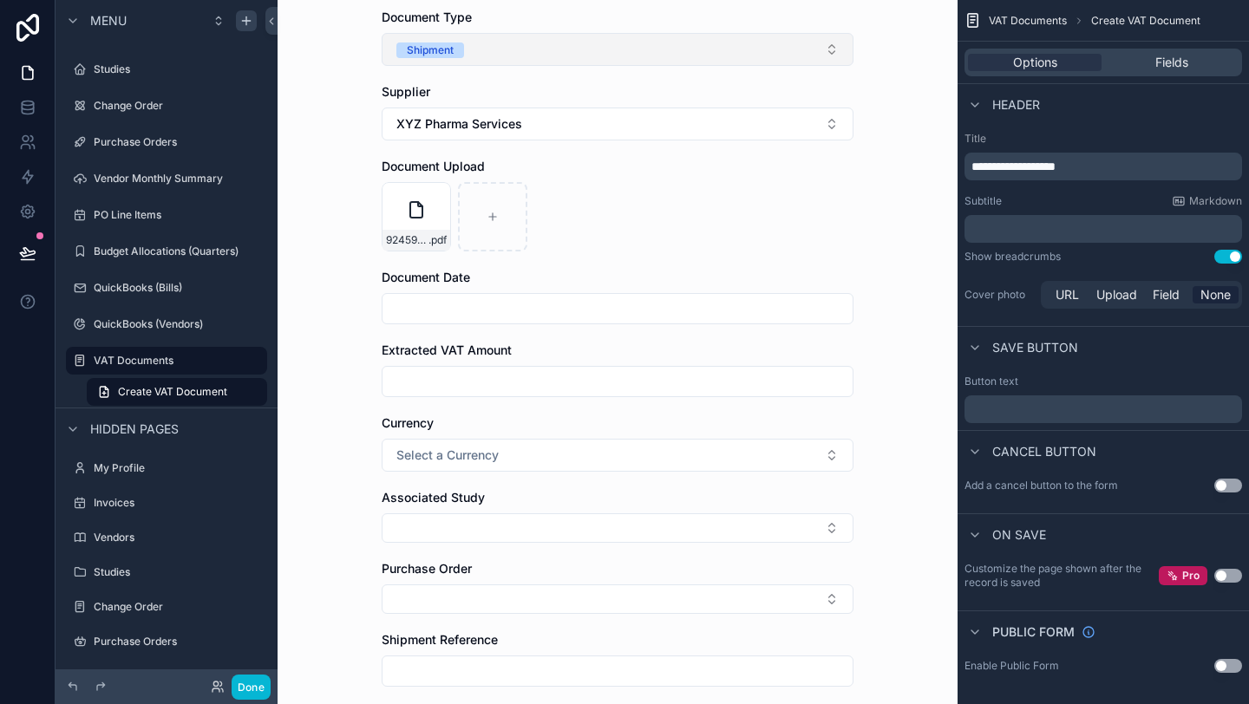
scroll to position [186, 0]
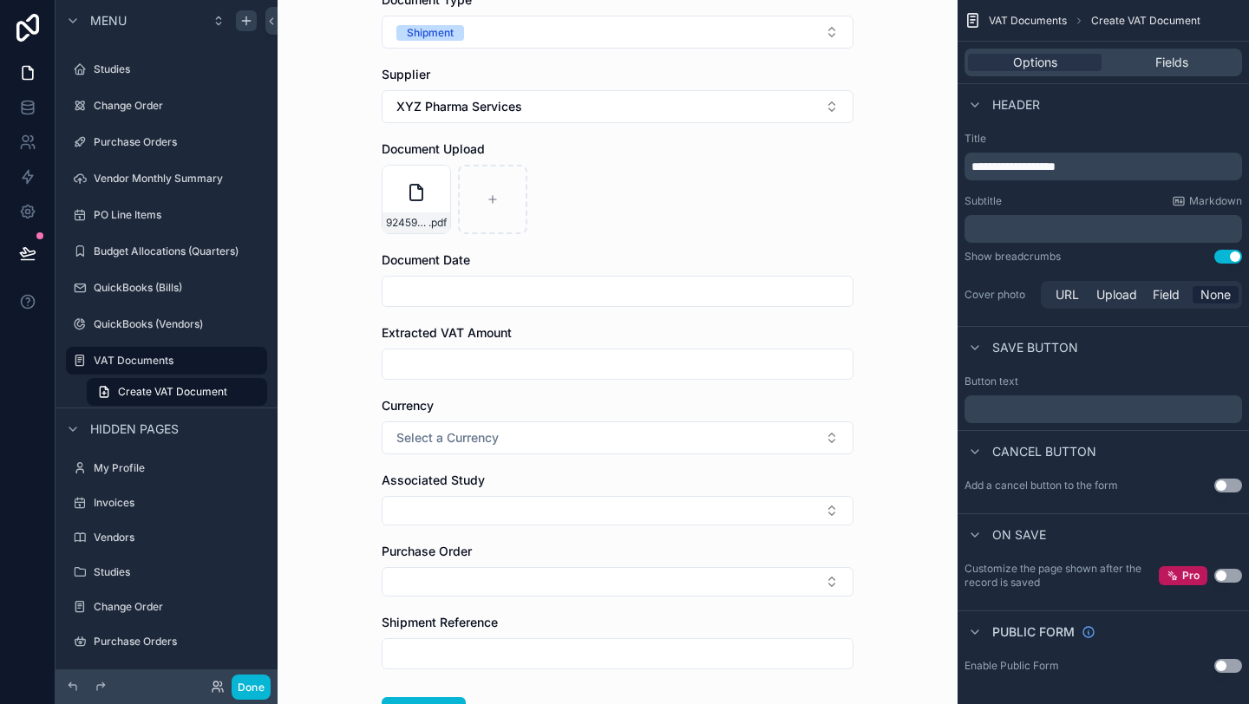
type input "**********"
click at [496, 290] on input "scrollable content" at bounding box center [618, 291] width 470 height 24
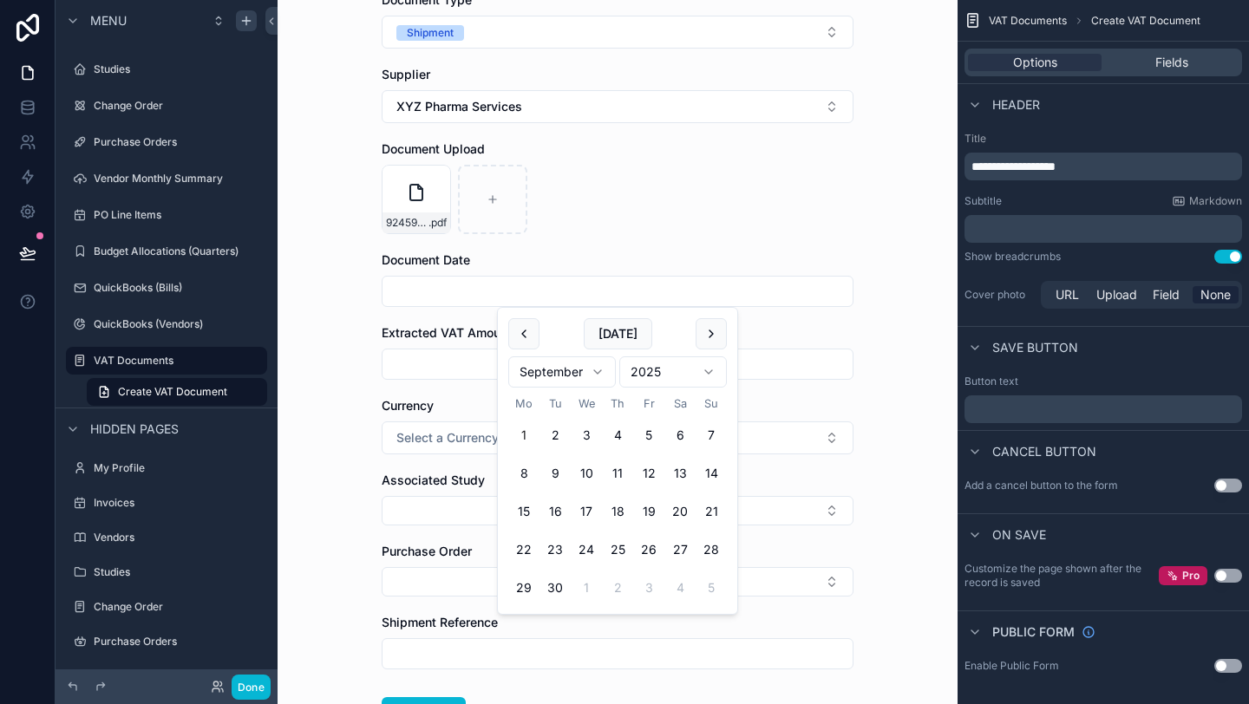
click at [616, 235] on form "**********" at bounding box center [618, 378] width 472 height 921
click at [534, 288] on input "scrollable content" at bounding box center [618, 291] width 470 height 24
click at [622, 472] on button "11" at bounding box center [617, 473] width 31 height 31
type input "**********"
click at [673, 255] on div "Document Date" at bounding box center [618, 260] width 472 height 17
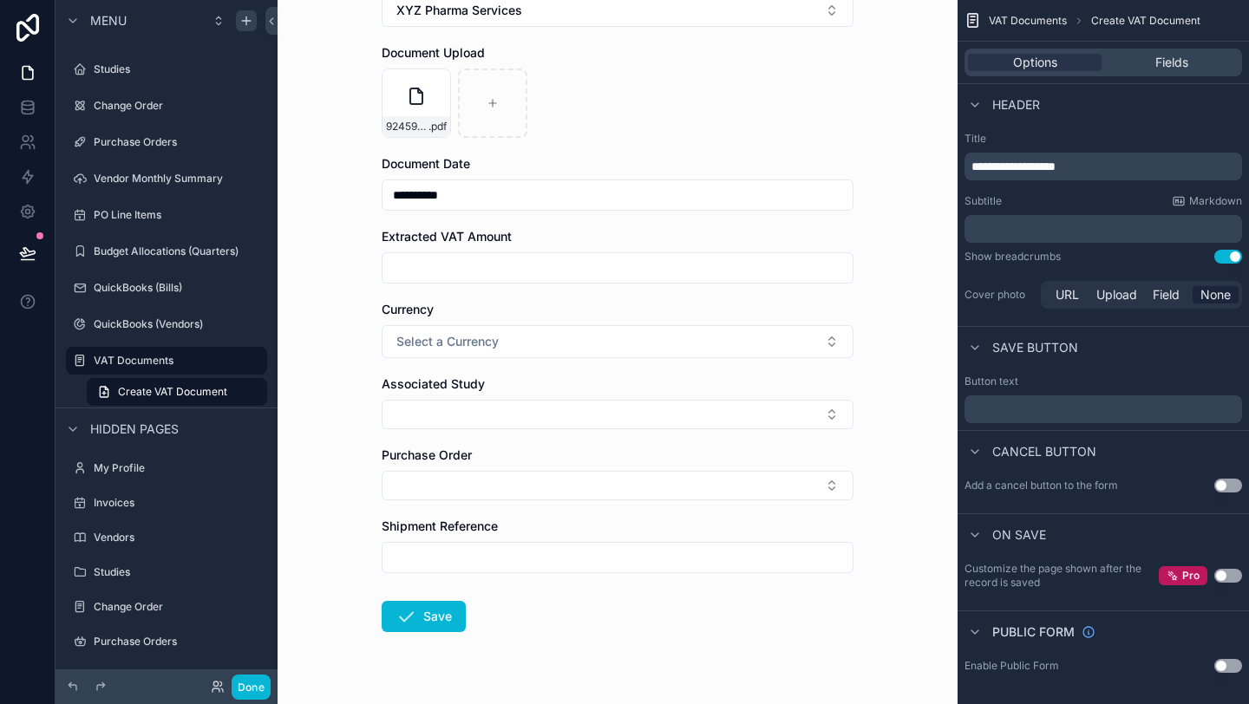
scroll to position [307, 0]
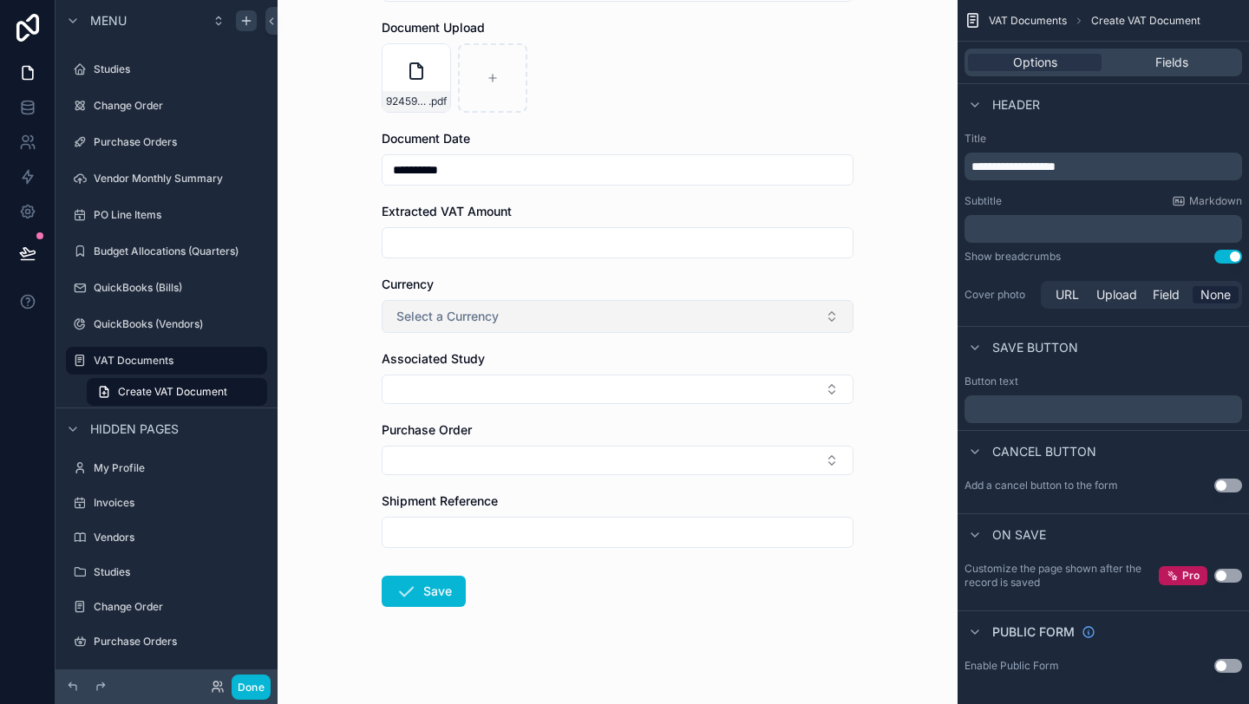
click at [563, 316] on button "Select a Currency" at bounding box center [618, 316] width 472 height 33
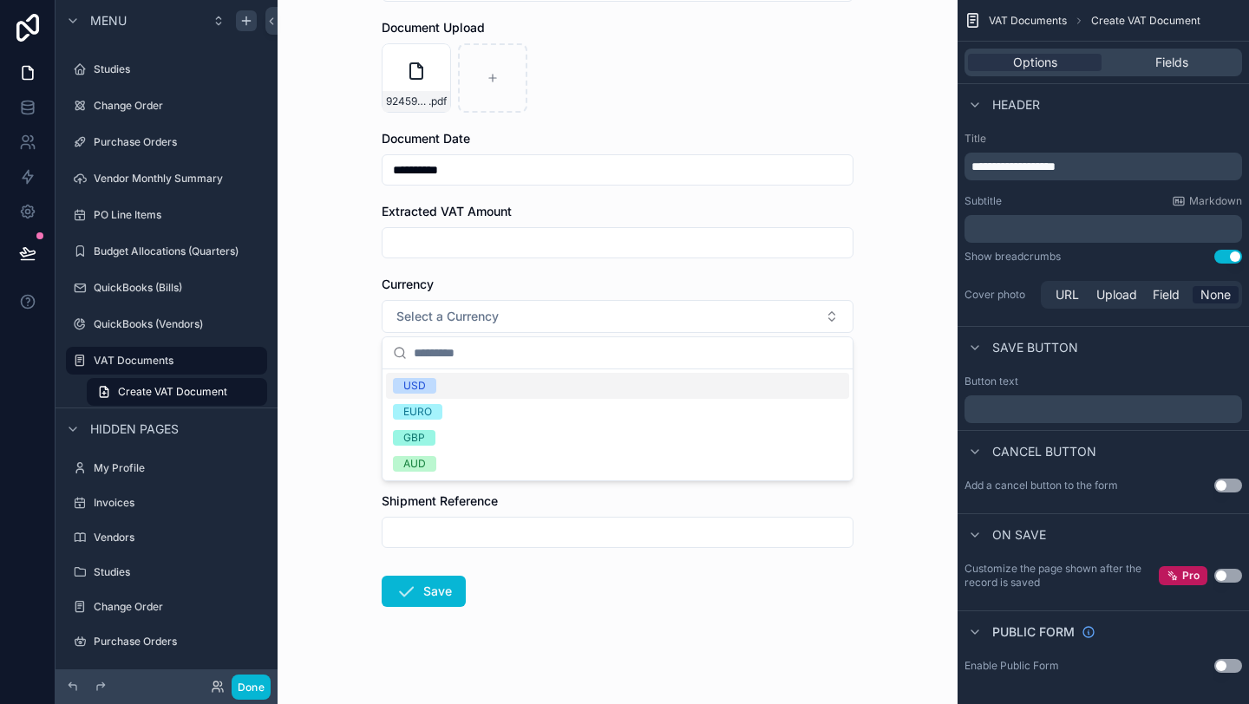
click at [480, 396] on div "USD" at bounding box center [617, 386] width 463 height 26
click at [463, 397] on button "Select Button" at bounding box center [618, 389] width 472 height 29
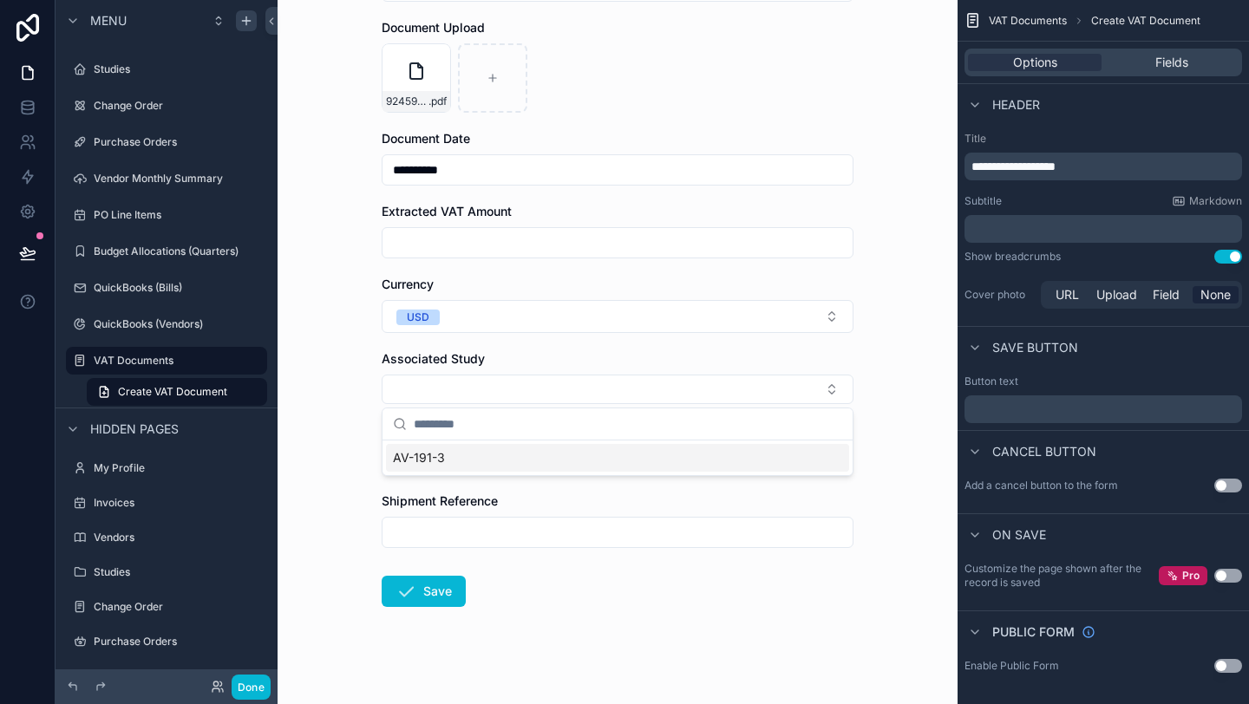
click at [453, 459] on div "AV-191-3" at bounding box center [617, 458] width 463 height 28
click at [450, 461] on button "Select Button" at bounding box center [618, 463] width 472 height 29
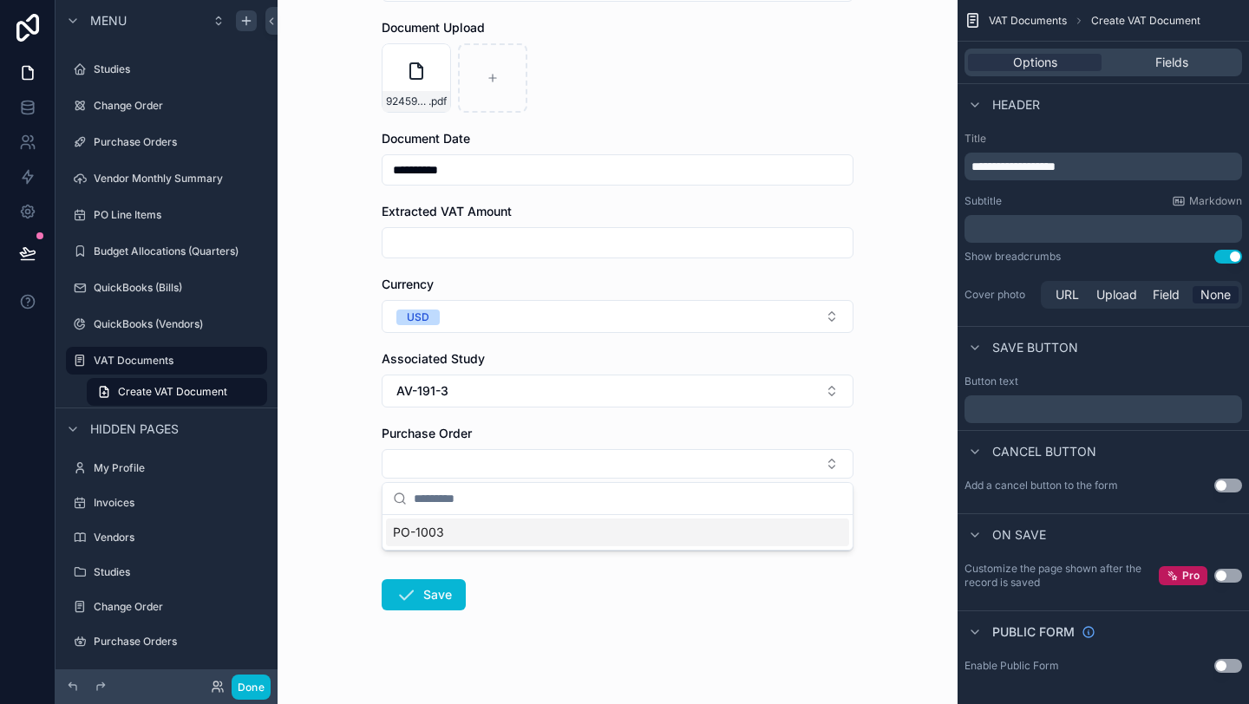
click at [435, 533] on span "PO-1003" at bounding box center [418, 532] width 51 height 17
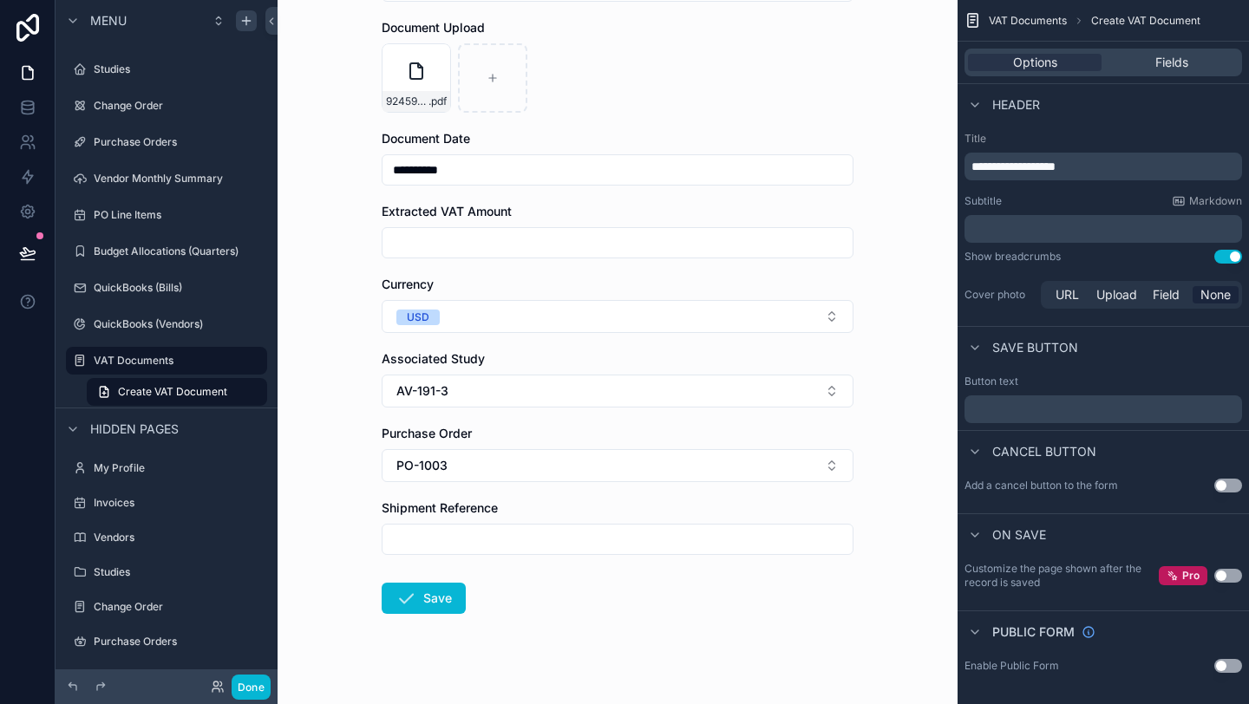
click at [437, 538] on input "scrollable content" at bounding box center [618, 539] width 470 height 24
type input "*****"
click at [423, 597] on button "Save" at bounding box center [424, 598] width 84 height 31
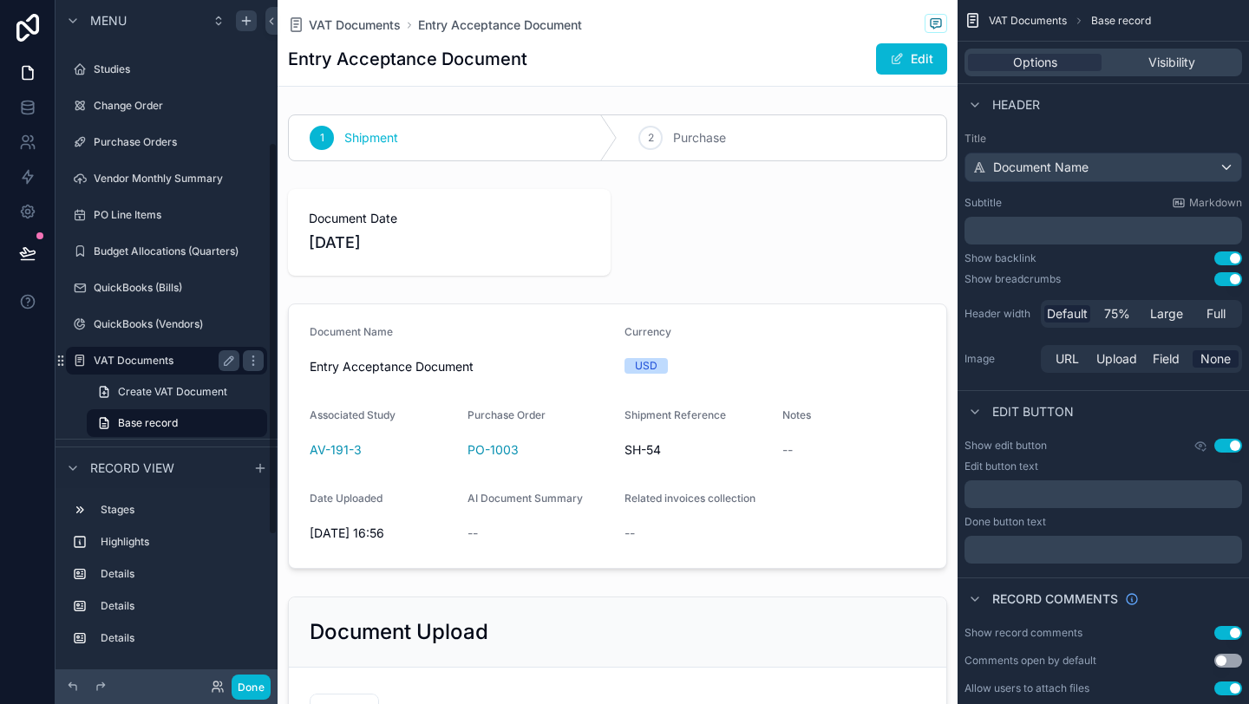
click at [156, 354] on label "VAT Documents" at bounding box center [163, 361] width 139 height 14
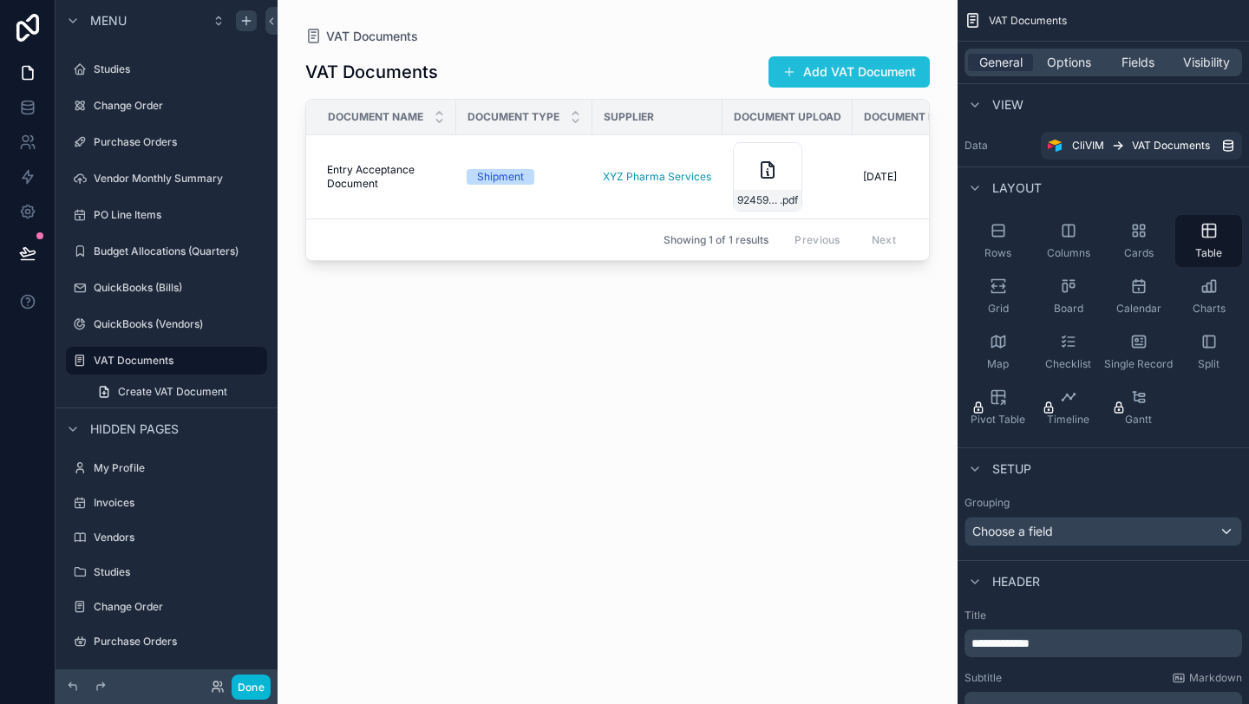
click at [816, 69] on button "Add VAT Document" at bounding box center [849, 71] width 161 height 31
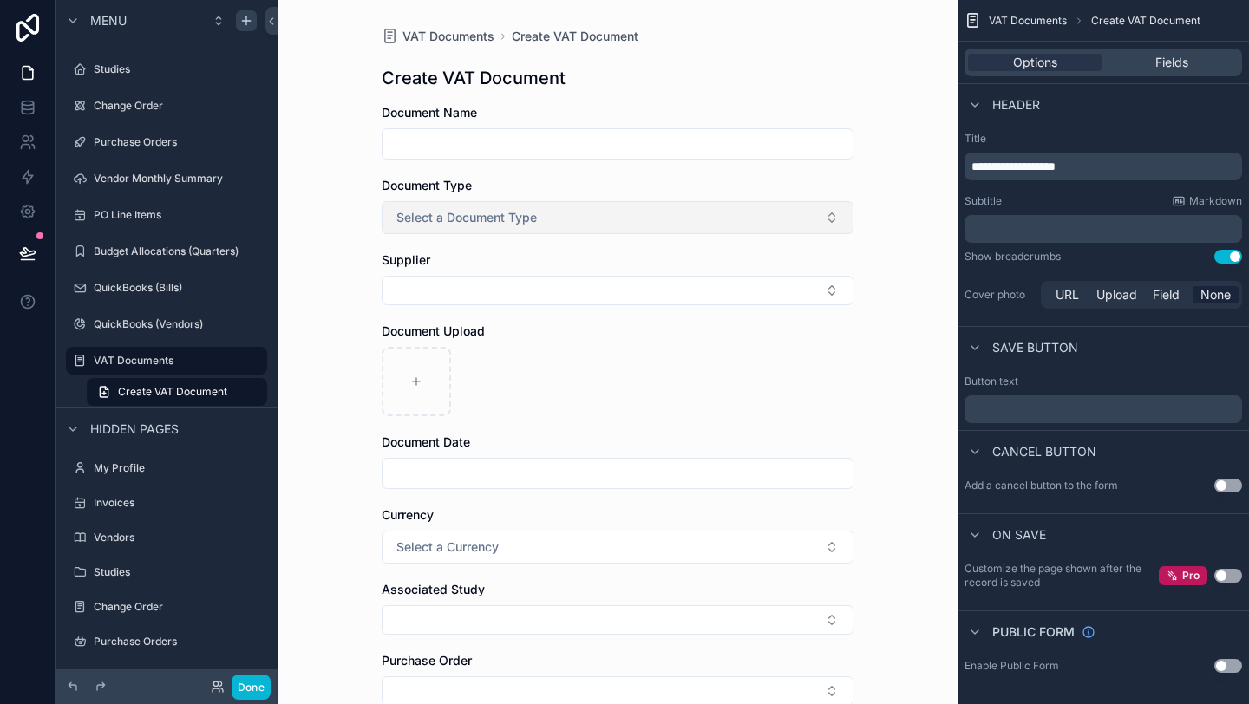
click at [566, 218] on button "Select a Document Type" at bounding box center [618, 217] width 472 height 33
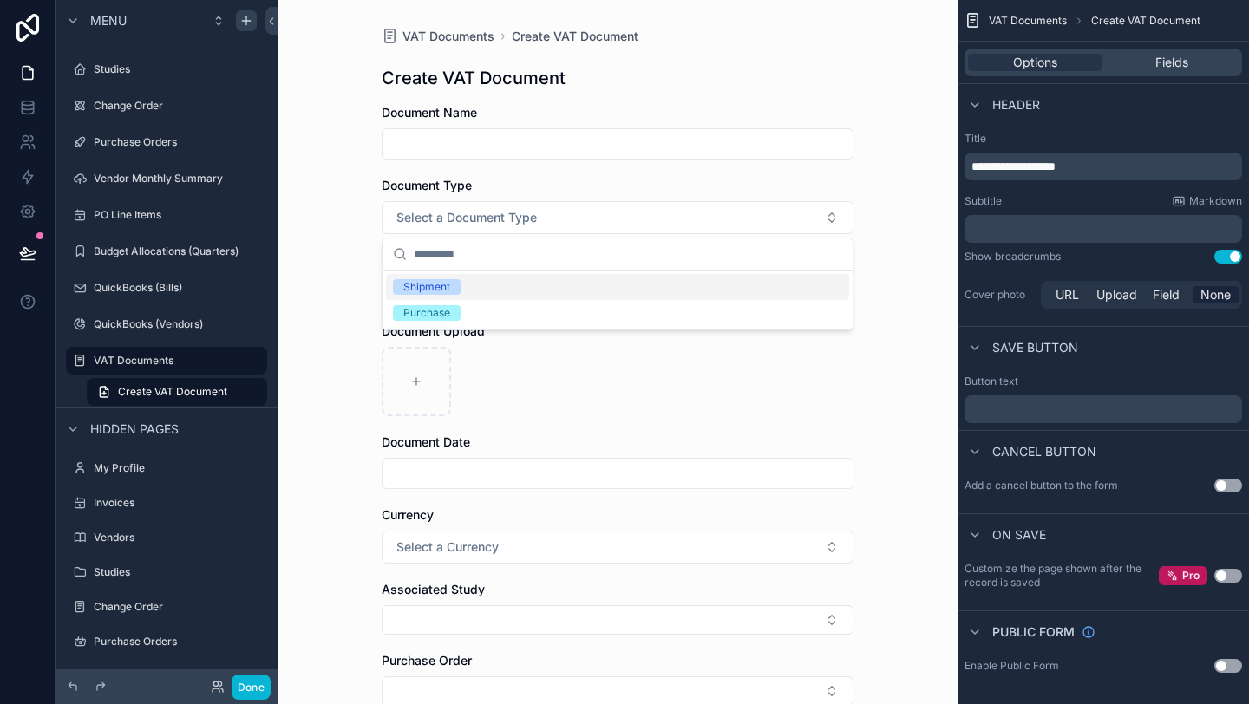
click at [451, 292] on span "Shipment" at bounding box center [427, 287] width 68 height 16
click at [461, 291] on button "Select Button" at bounding box center [618, 290] width 472 height 29
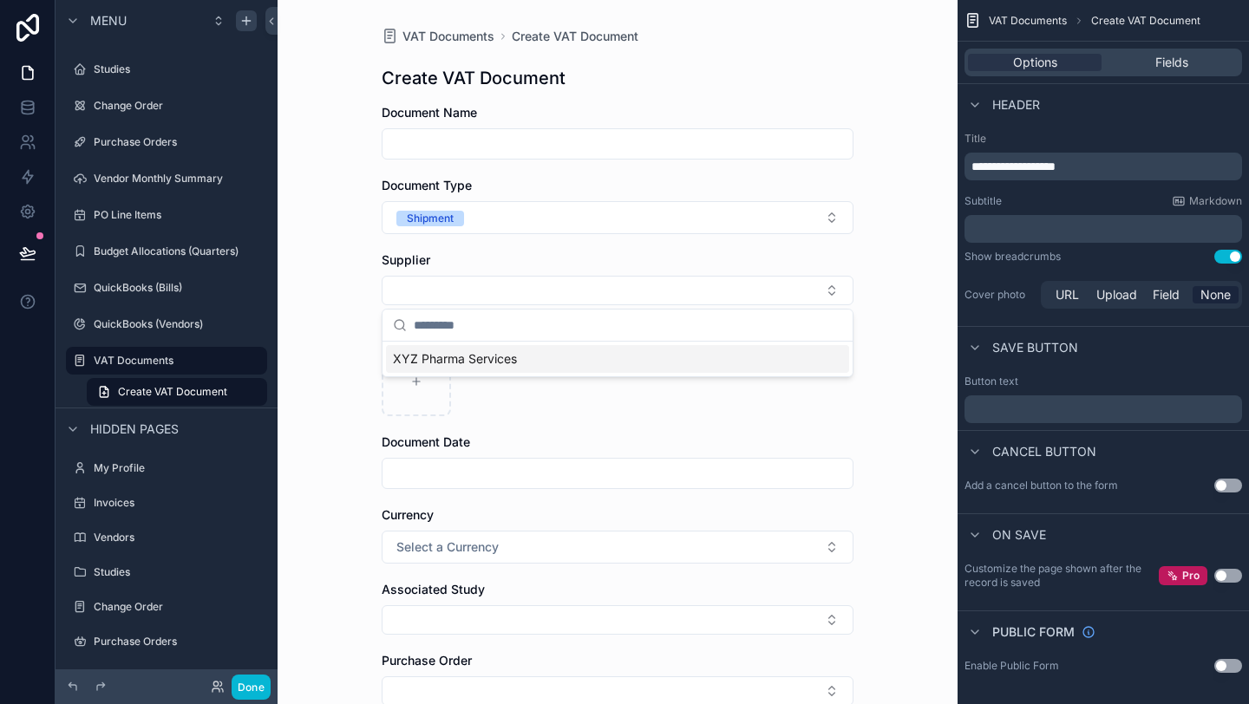
click at [448, 359] on span "XYZ Pharma Services" at bounding box center [455, 358] width 124 height 17
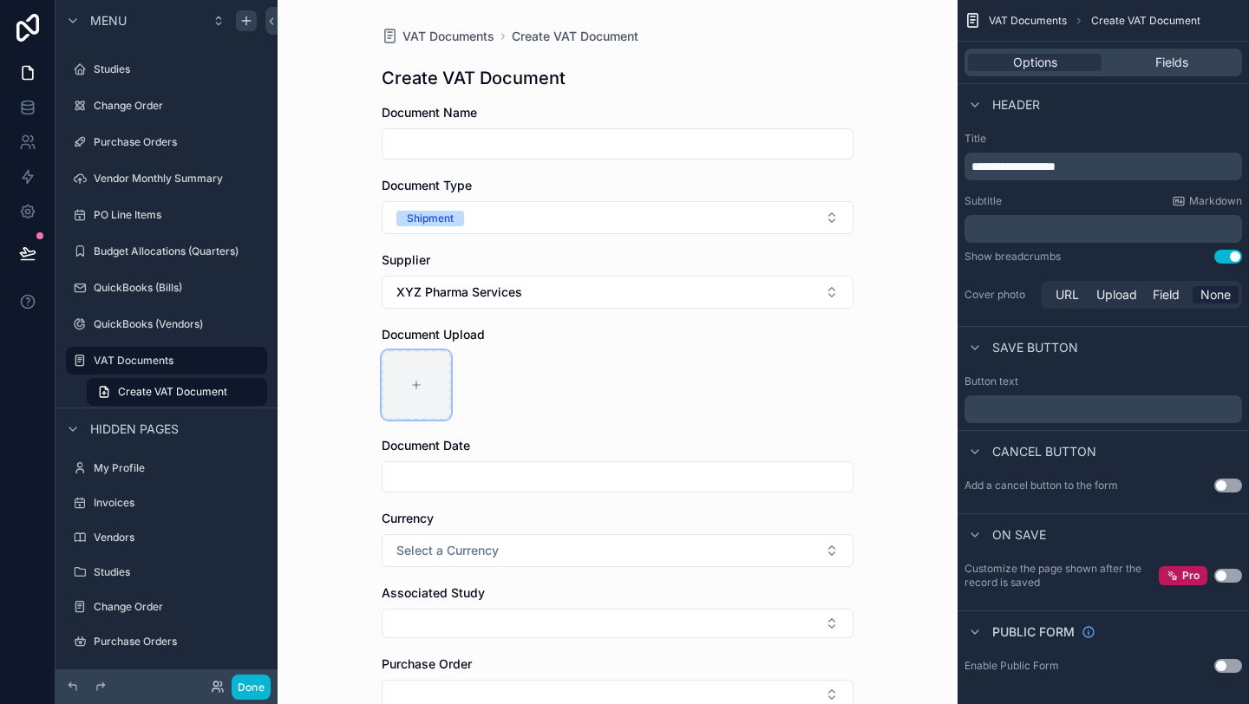
click at [424, 376] on div "scrollable content" at bounding box center [416, 384] width 69 height 69
type input "**********"
click at [508, 484] on input "scrollable content" at bounding box center [618, 477] width 470 height 24
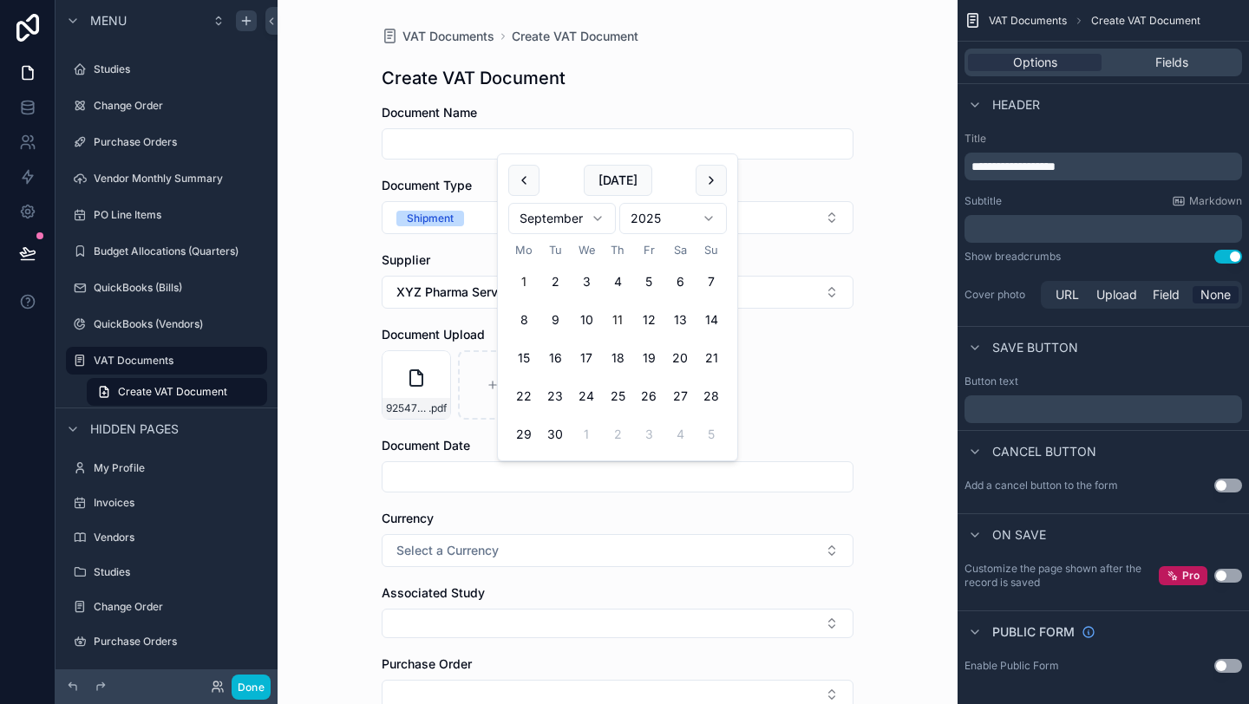
click at [620, 316] on button "11" at bounding box center [617, 319] width 31 height 31
type input "**********"
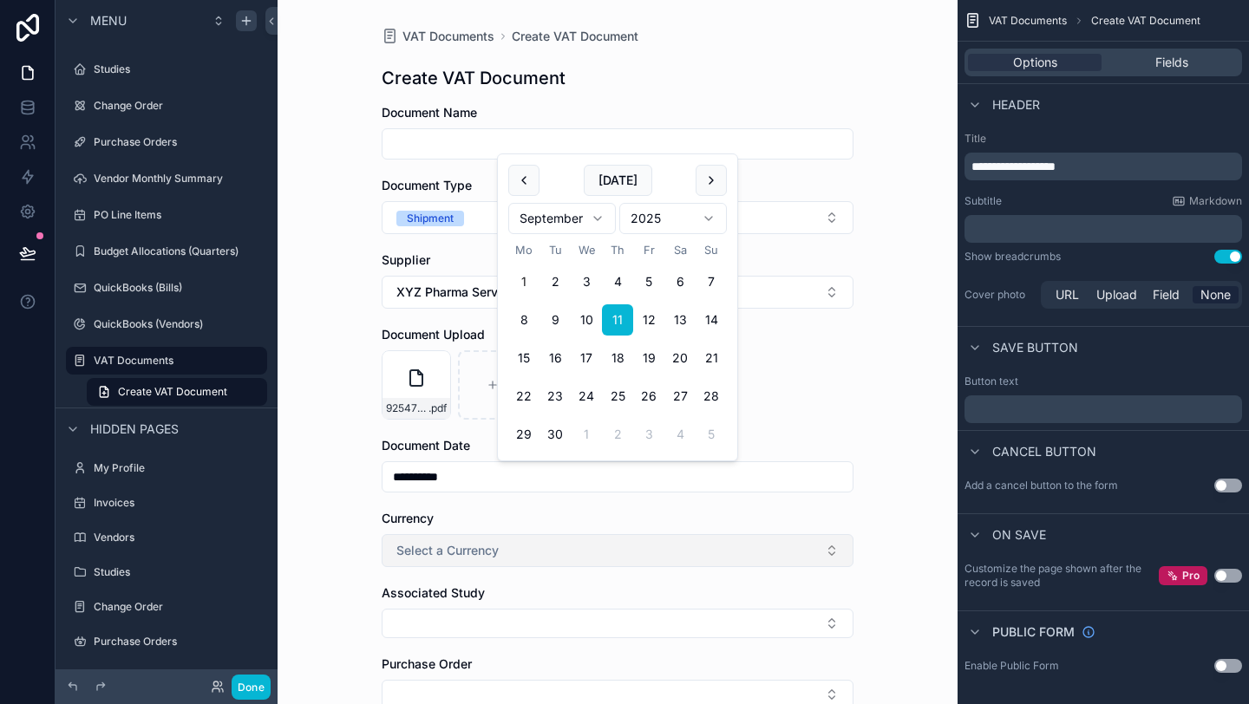
click at [523, 547] on button "Select a Currency" at bounding box center [618, 550] width 472 height 33
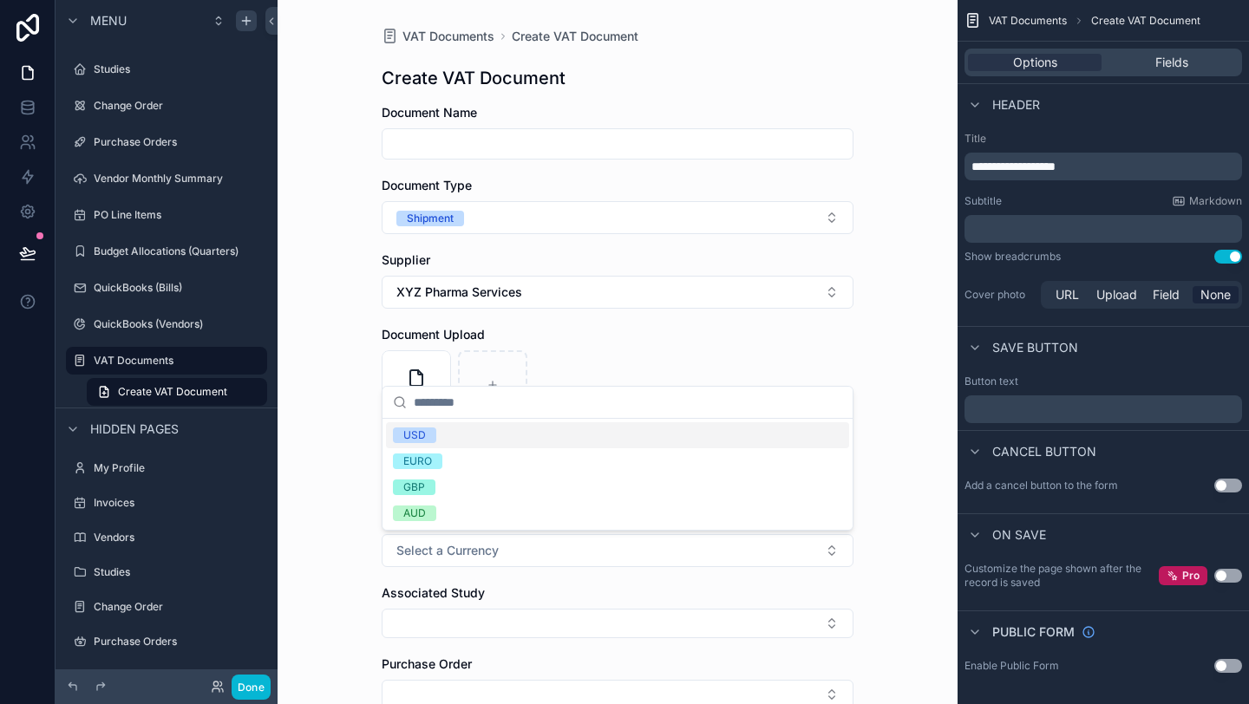
click at [421, 435] on div "USD" at bounding box center [414, 436] width 23 height 16
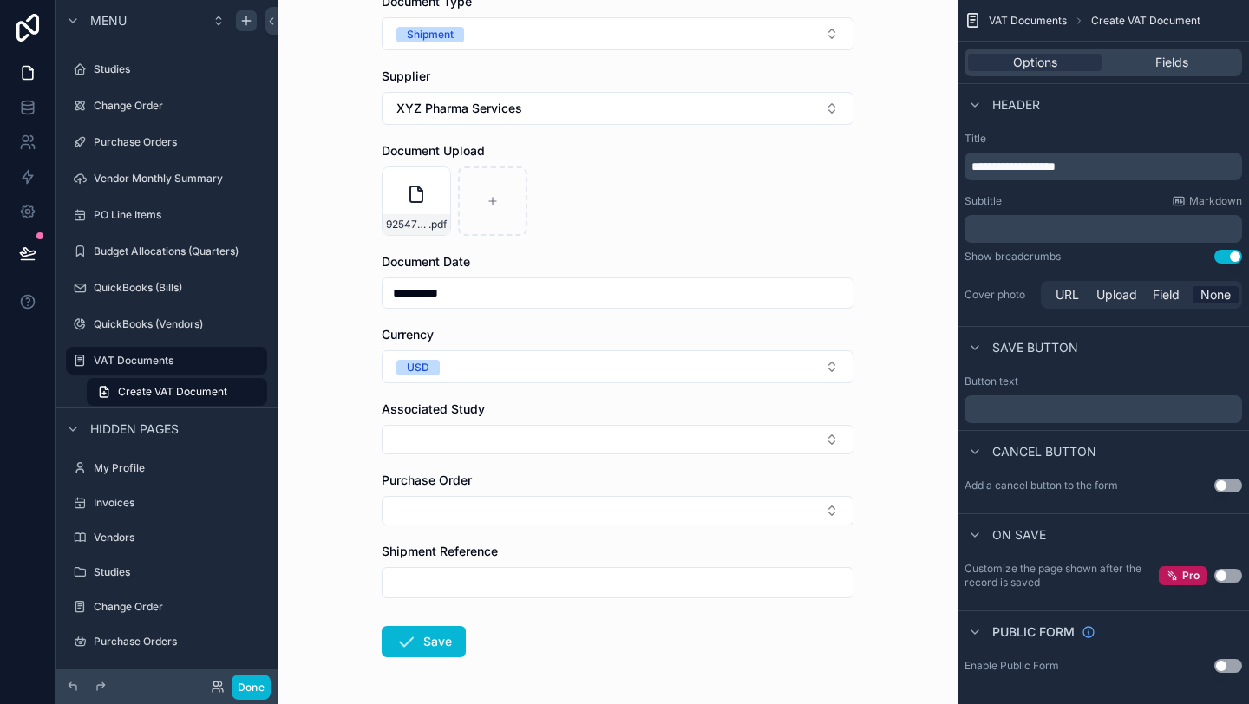
scroll to position [221, 0]
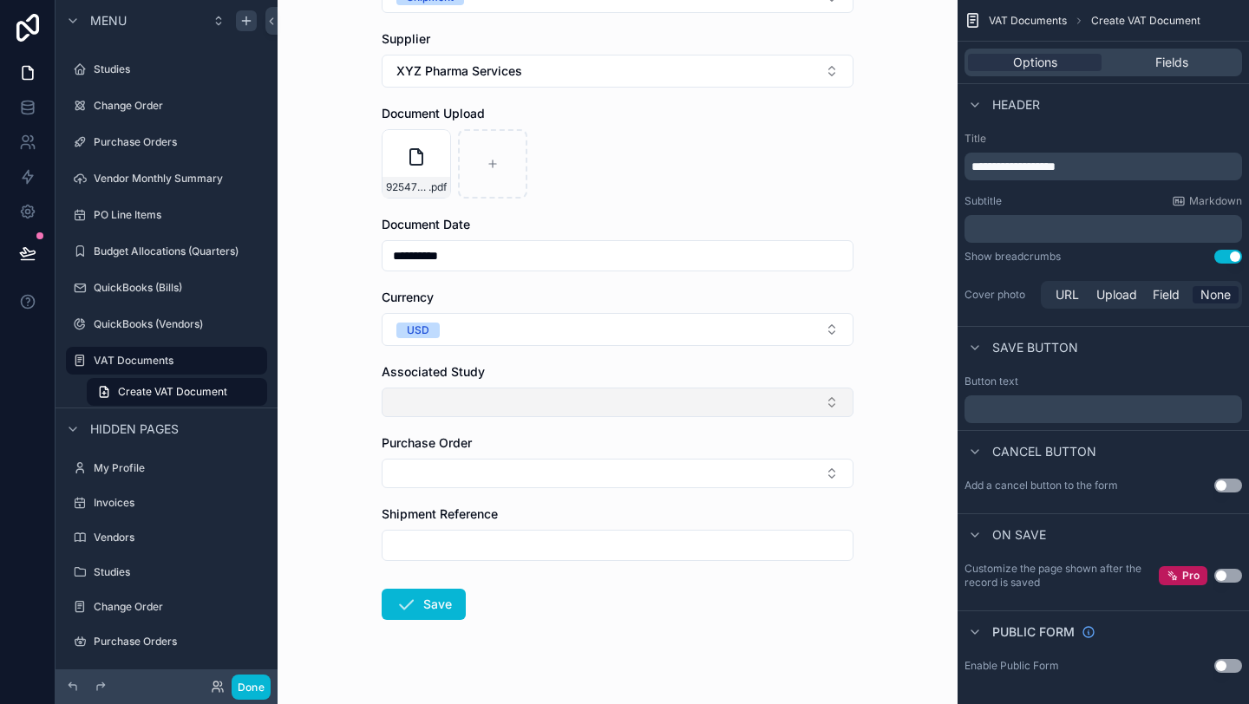
click at [530, 415] on button "Select Button" at bounding box center [618, 402] width 472 height 29
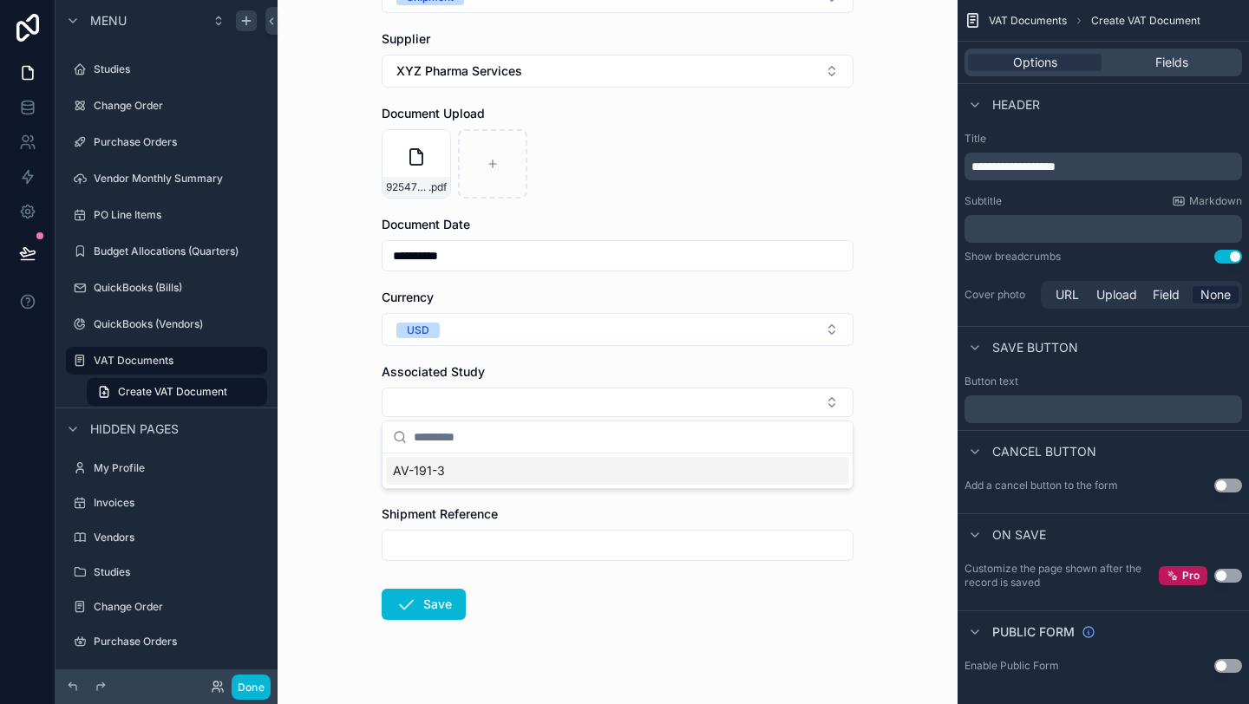
click at [482, 467] on div "AV-191-3" at bounding box center [617, 471] width 463 height 28
click at [478, 483] on button "Select Button" at bounding box center [618, 476] width 472 height 29
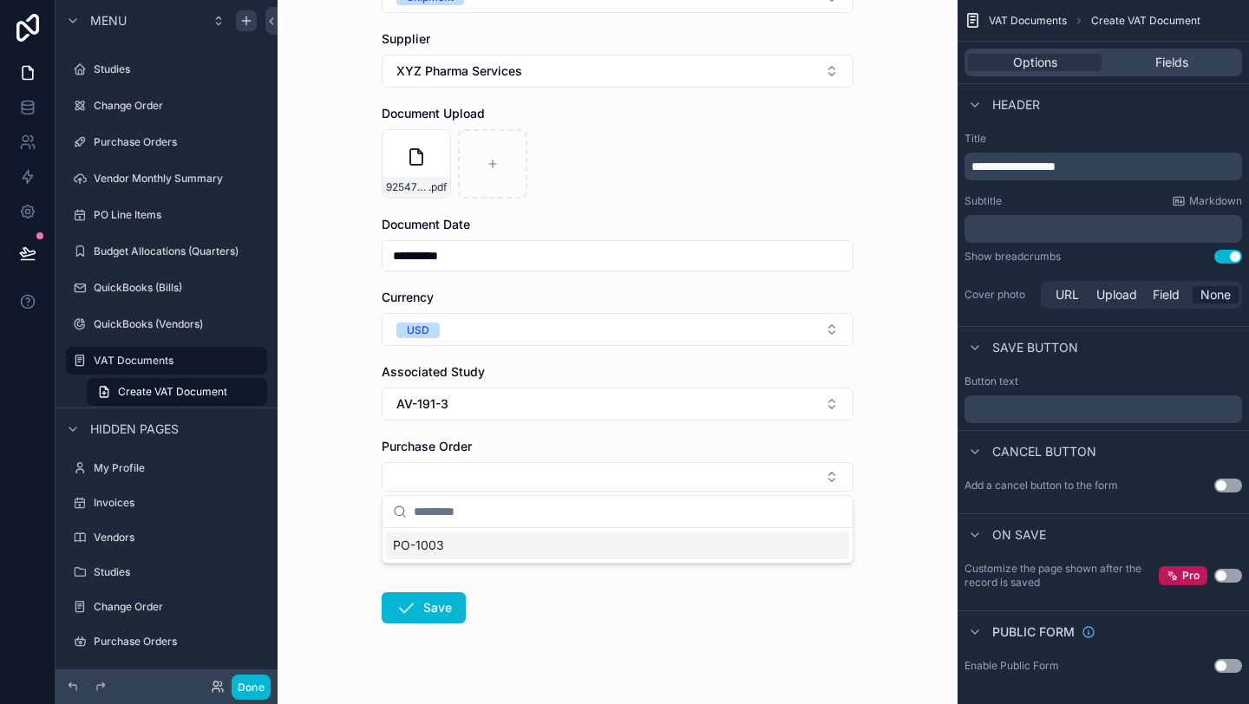
click at [461, 546] on div "PO-1003" at bounding box center [617, 546] width 463 height 28
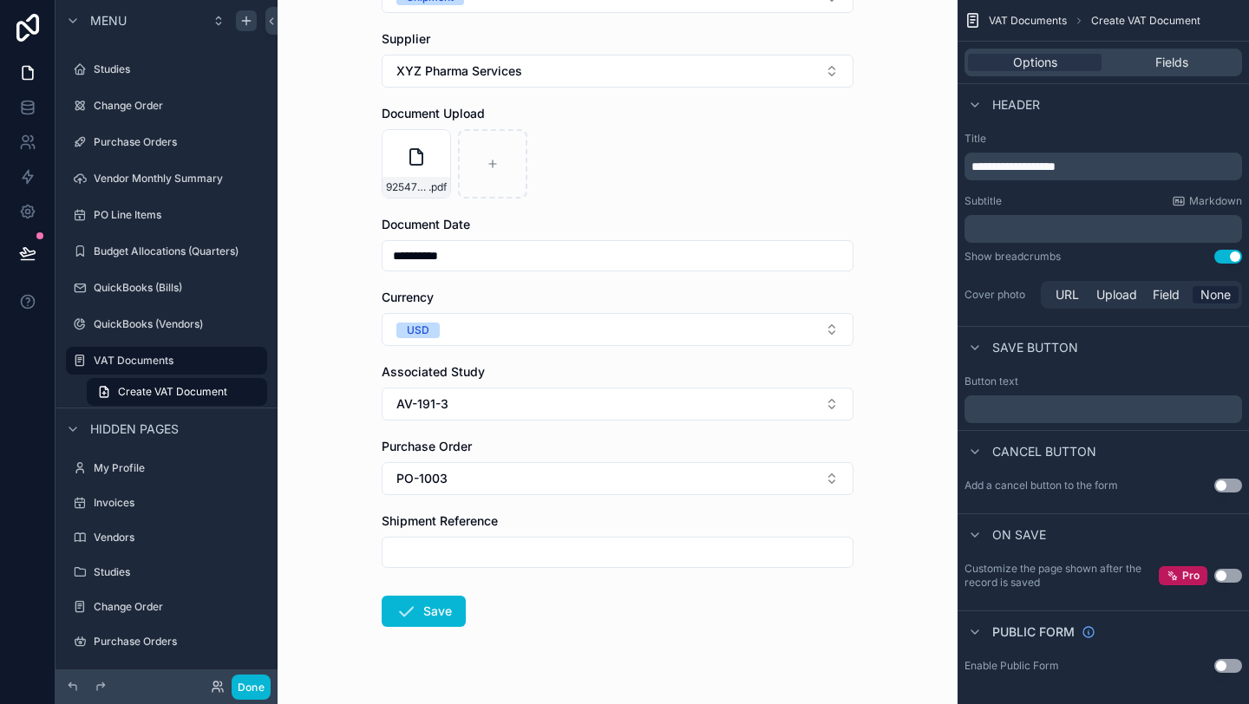
click at [456, 546] on input "scrollable content" at bounding box center [618, 552] width 470 height 24
type input "*****"
click at [448, 612] on button "Save" at bounding box center [424, 611] width 84 height 31
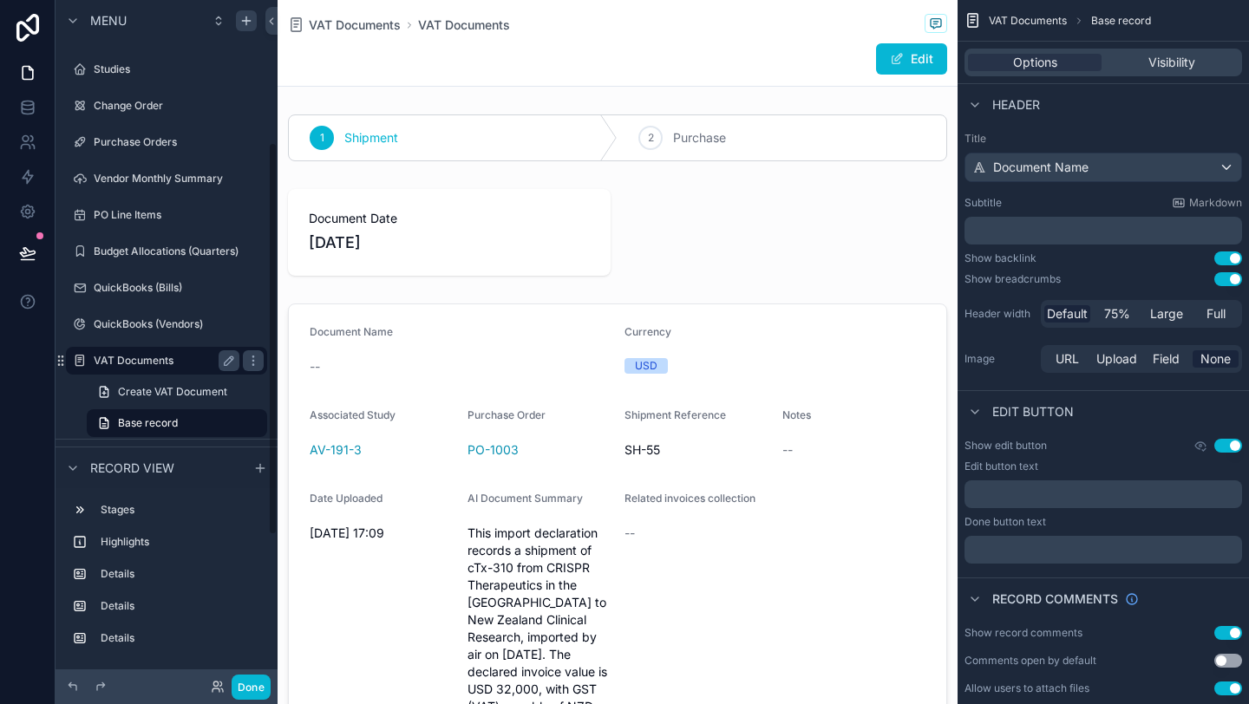
click at [133, 365] on label "VAT Documents" at bounding box center [163, 361] width 139 height 14
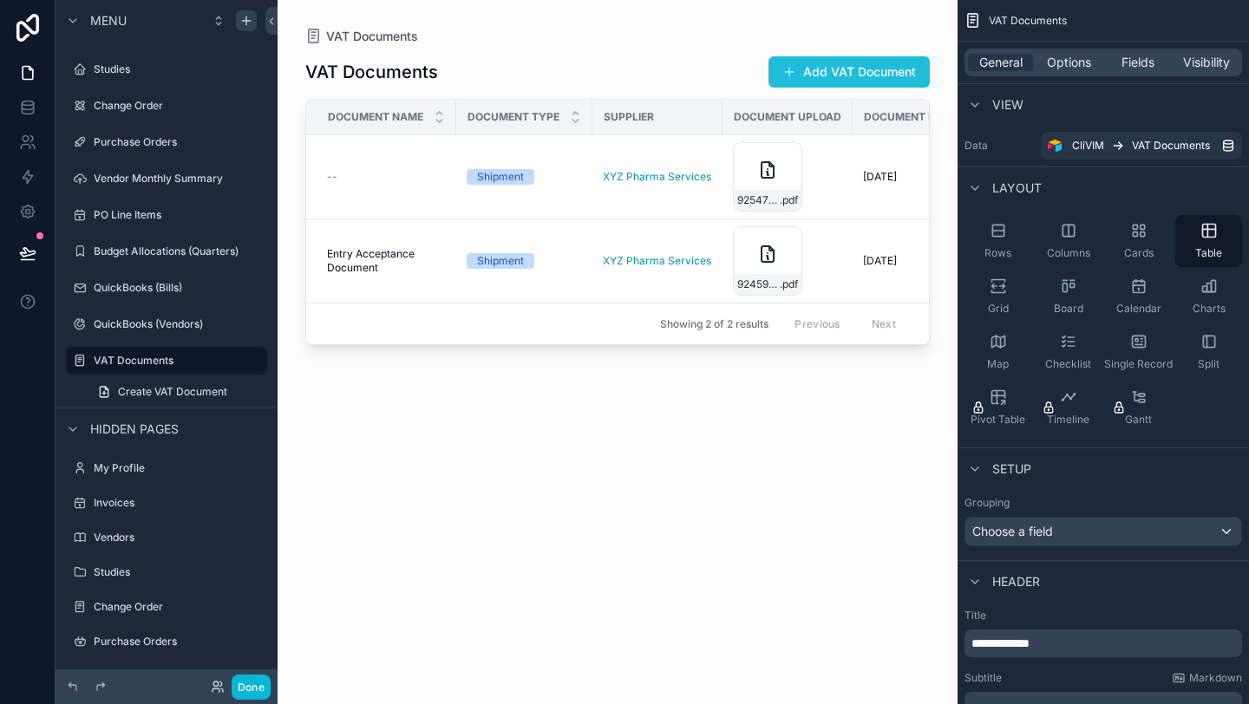
click at [802, 70] on button "Add VAT Document" at bounding box center [849, 71] width 161 height 31
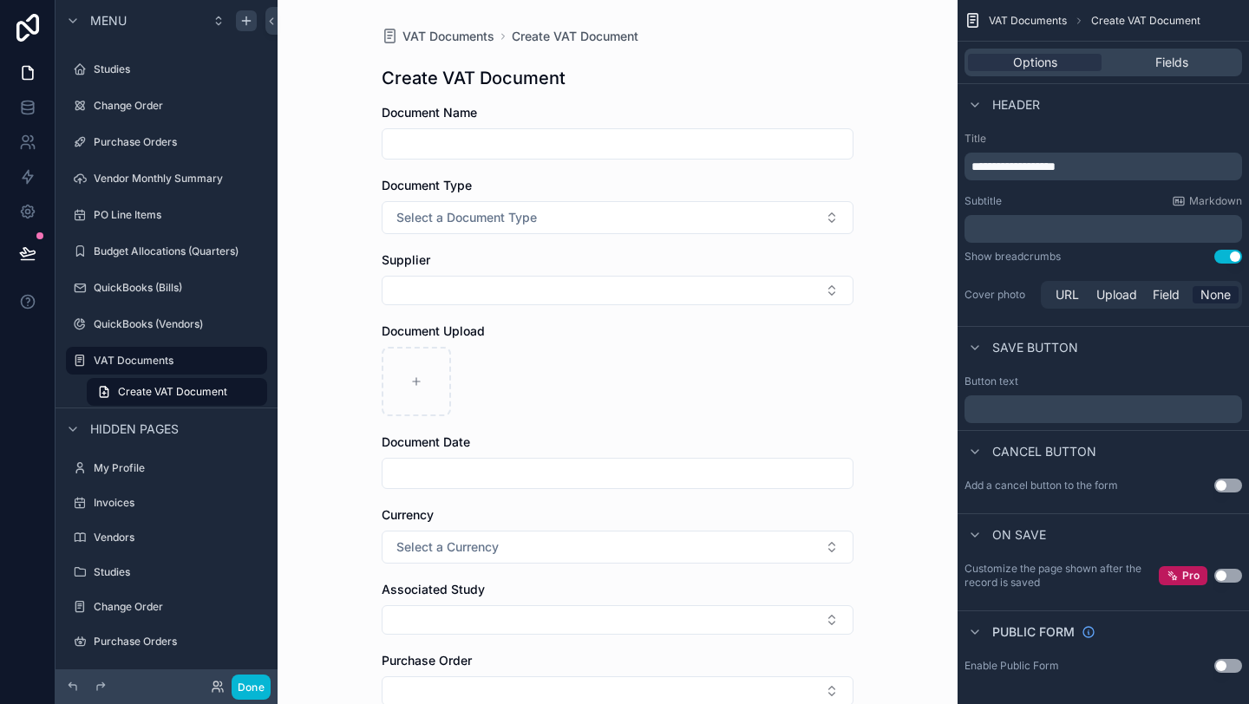
click at [527, 138] on input "scrollable content" at bounding box center [618, 144] width 470 height 24
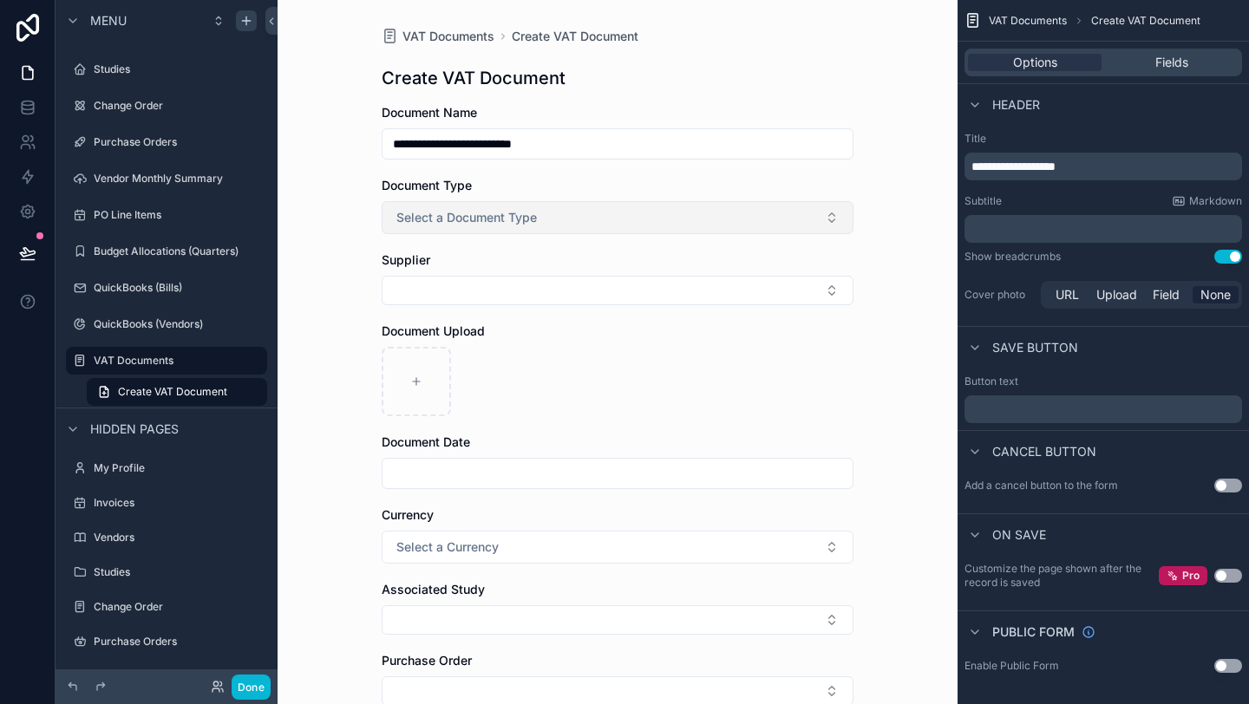
type input "**********"
click at [529, 225] on span "Select a Document Type" at bounding box center [466, 217] width 141 height 17
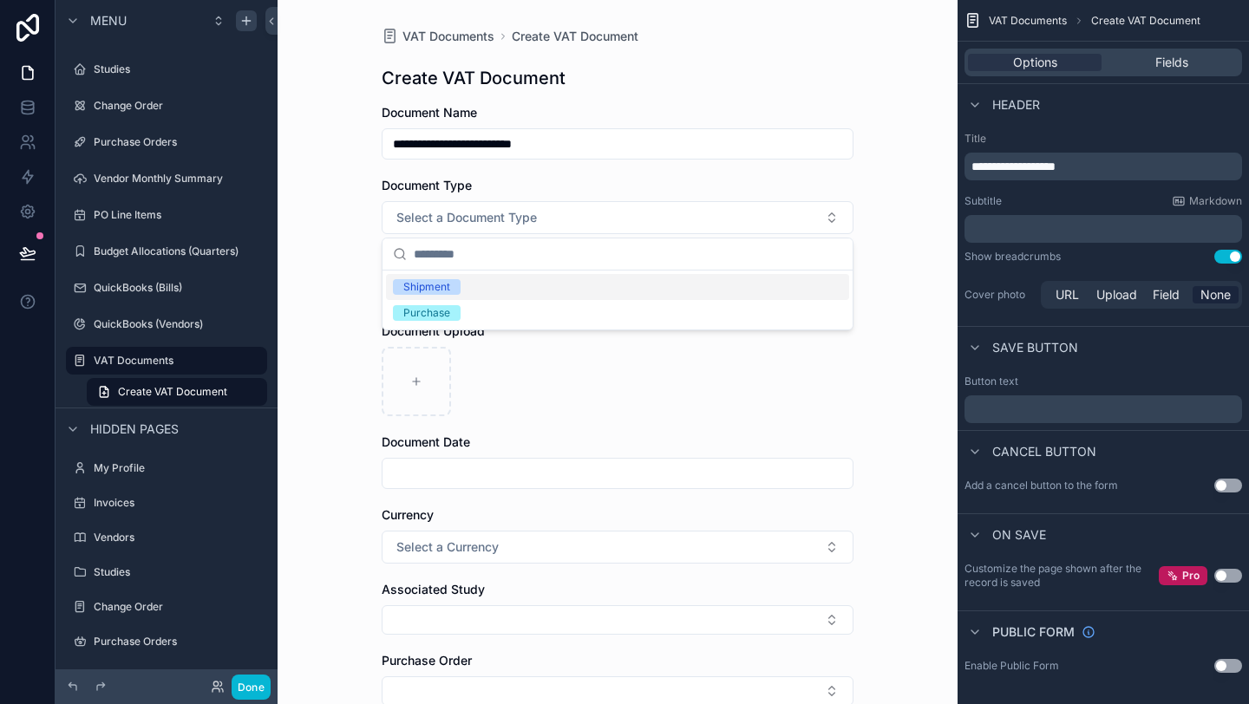
click at [448, 287] on div "Shipment" at bounding box center [426, 287] width 47 height 16
click at [459, 284] on button "Select Button" at bounding box center [618, 290] width 472 height 29
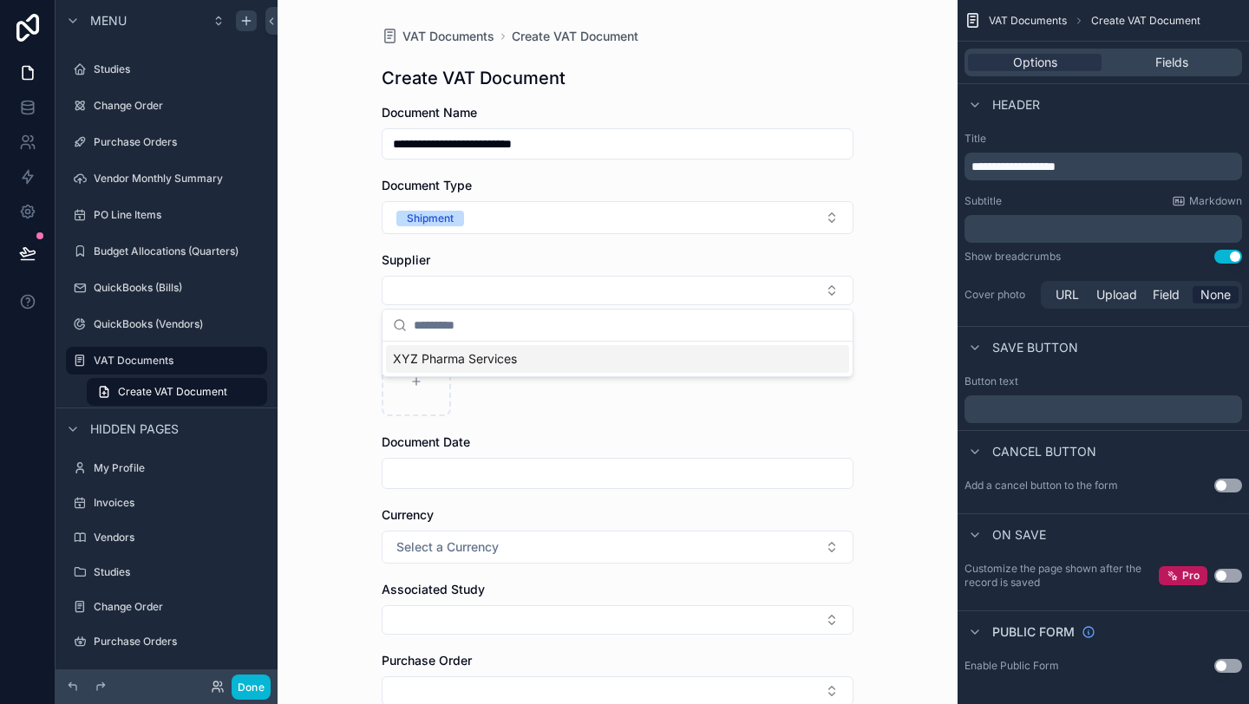
click at [454, 358] on span "XYZ Pharma Services" at bounding box center [455, 358] width 124 height 17
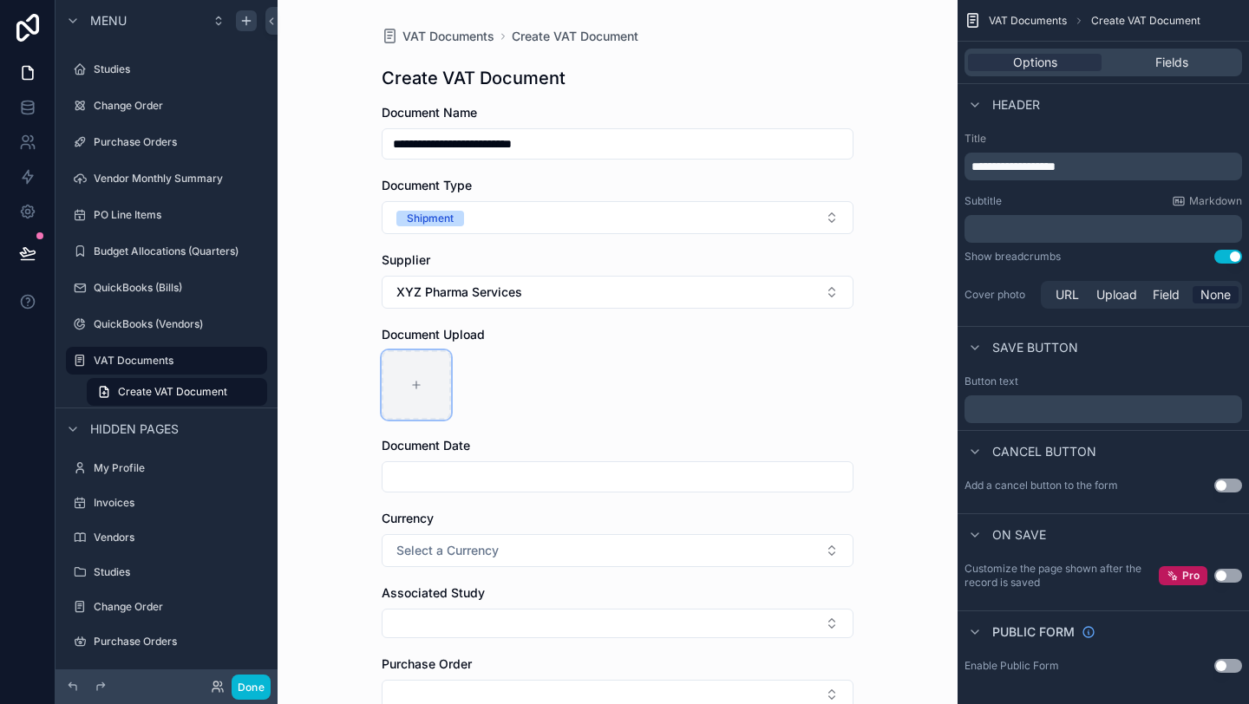
click at [427, 376] on div "scrollable content" at bounding box center [416, 384] width 69 height 69
type input "**********"
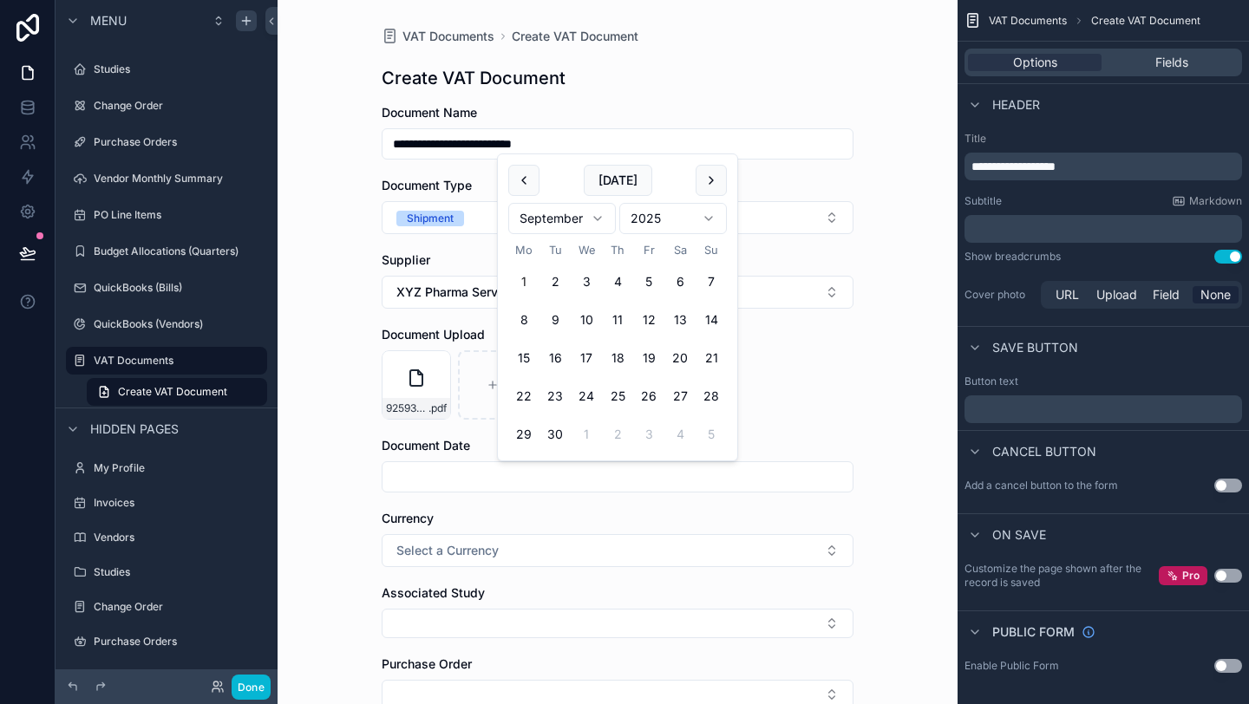
click at [494, 474] on input "scrollable content" at bounding box center [618, 477] width 470 height 24
click at [616, 313] on button "11" at bounding box center [617, 319] width 31 height 31
type input "**********"
click at [840, 362] on div "925936665 Customs Entry Summary .pdf" at bounding box center [618, 384] width 472 height 69
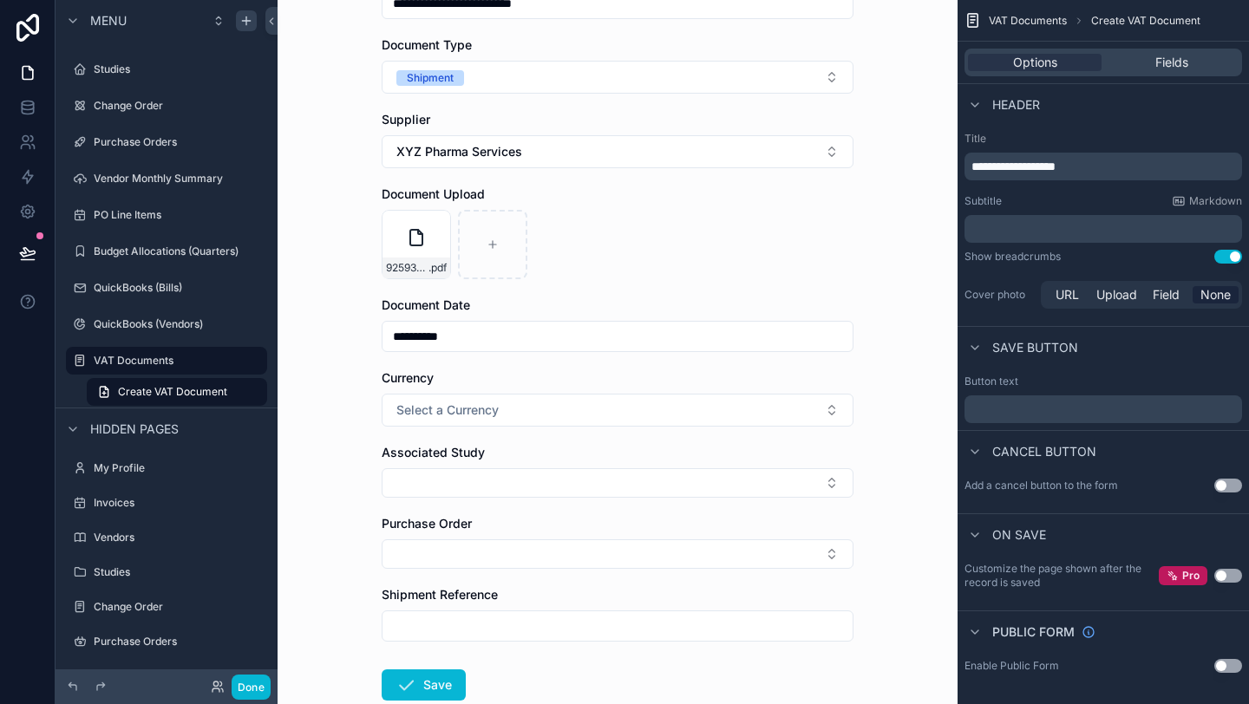
scroll to position [185, 0]
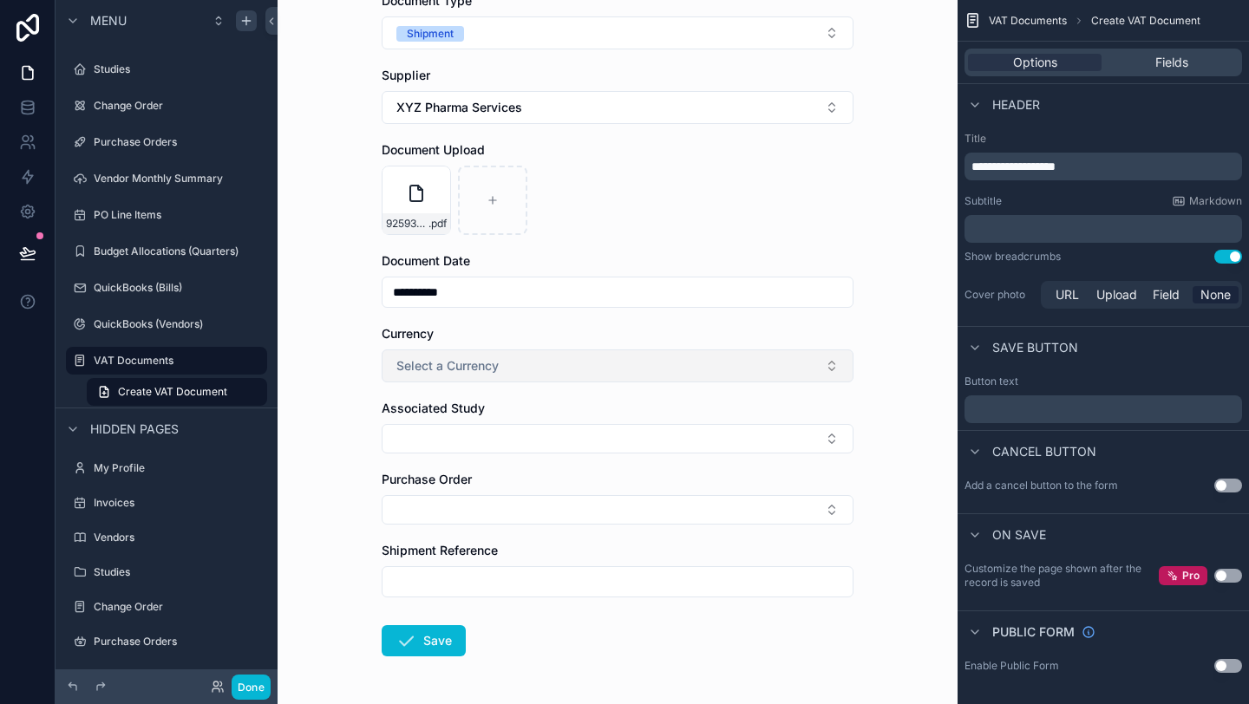
click at [579, 360] on button "Select a Currency" at bounding box center [618, 366] width 472 height 33
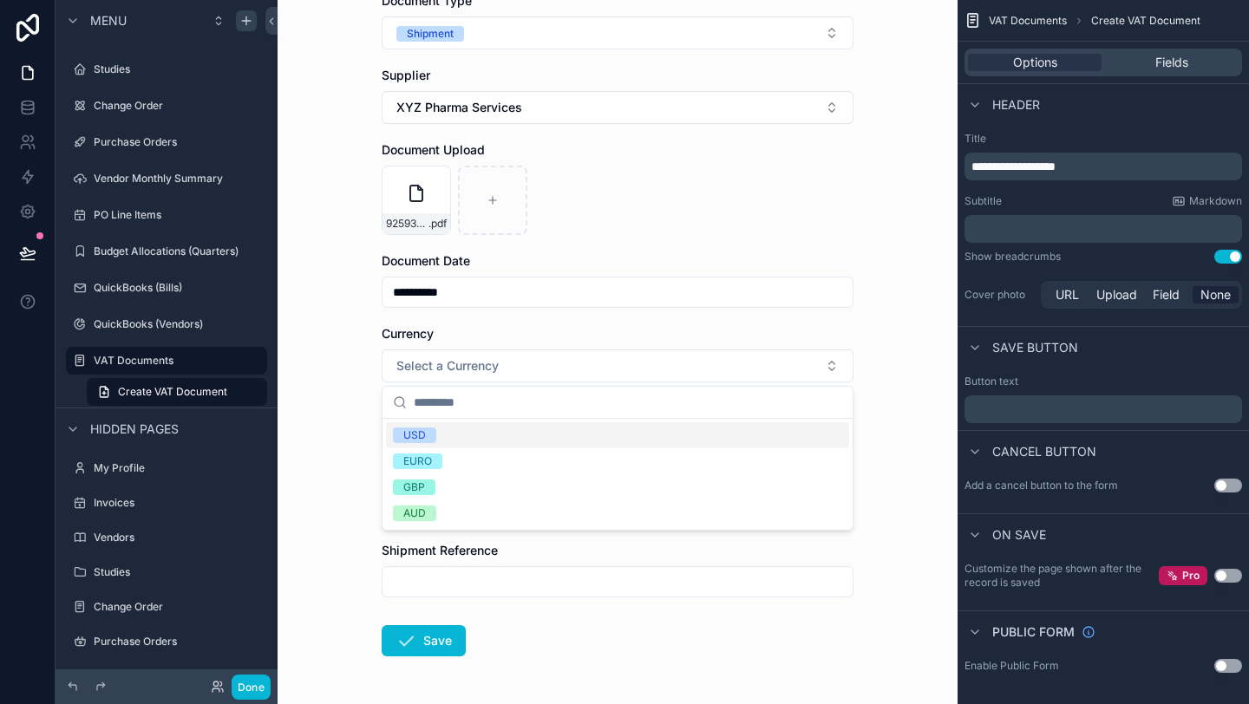
click at [428, 436] on span "USD" at bounding box center [414, 436] width 43 height 16
click at [431, 437] on button "Select Button" at bounding box center [618, 438] width 472 height 29
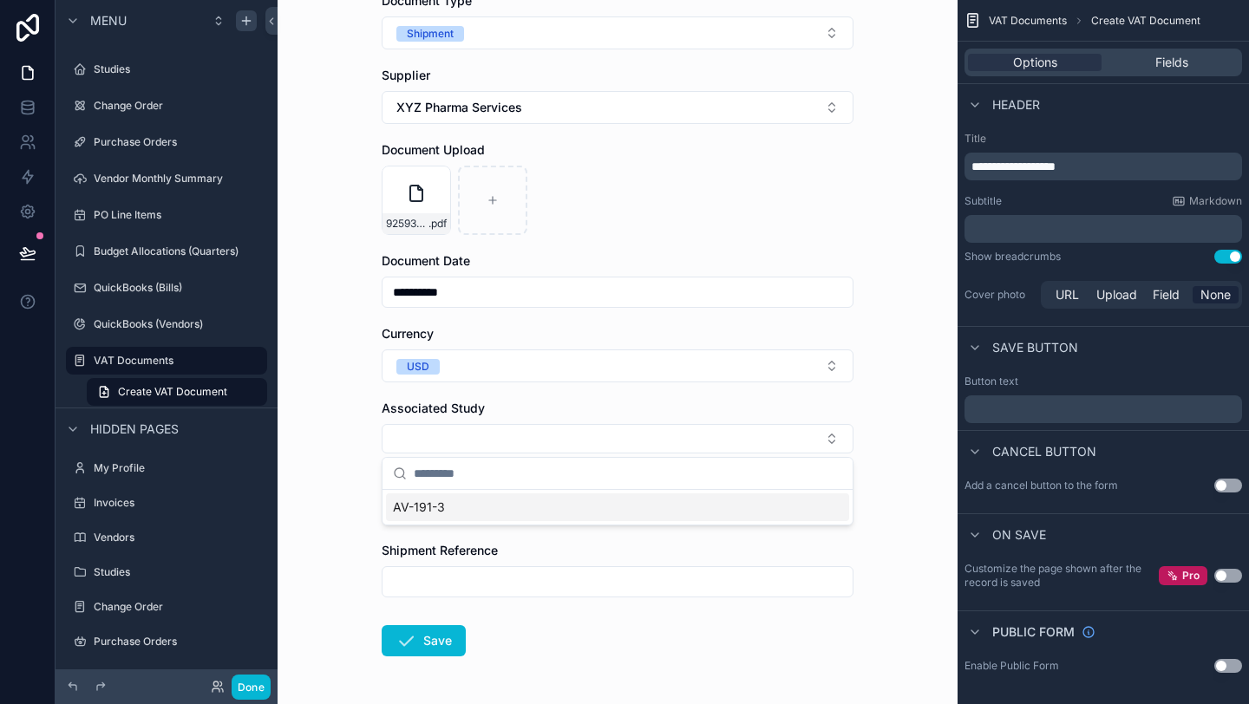
click at [447, 507] on div "AV-191-3" at bounding box center [617, 508] width 463 height 28
click at [444, 520] on button "Select Button" at bounding box center [618, 513] width 472 height 29
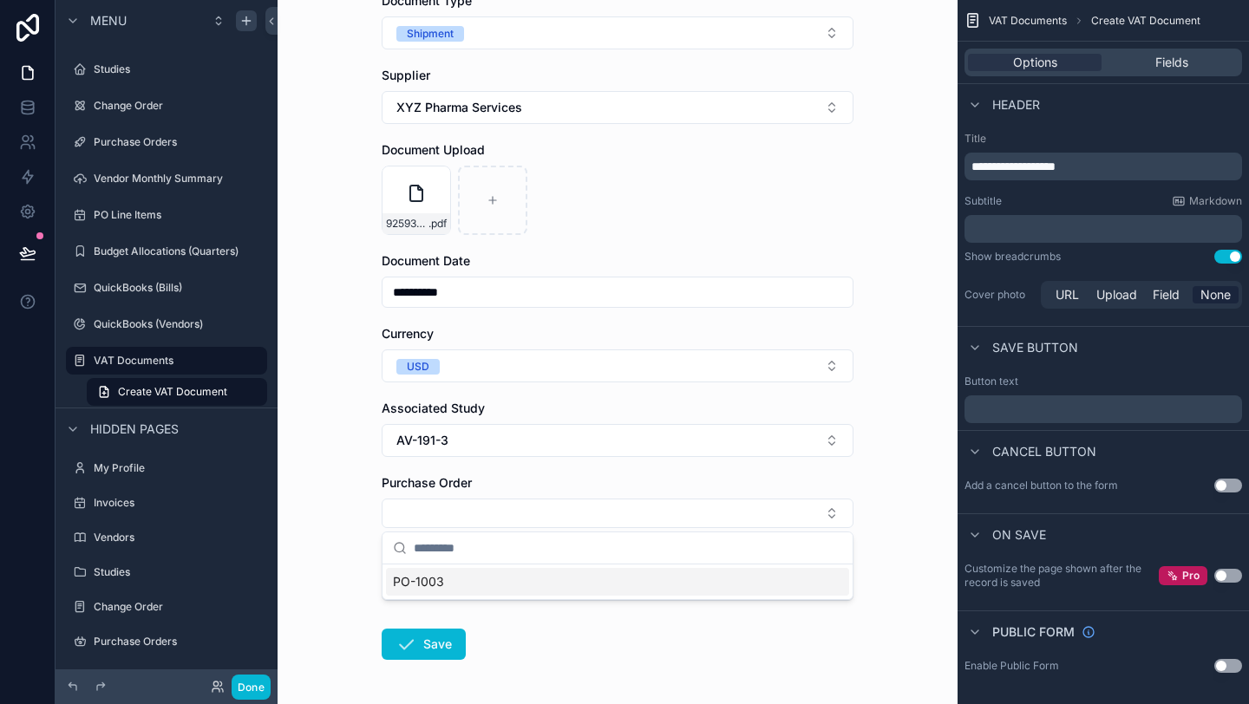
click at [441, 587] on span "PO-1003" at bounding box center [418, 581] width 51 height 17
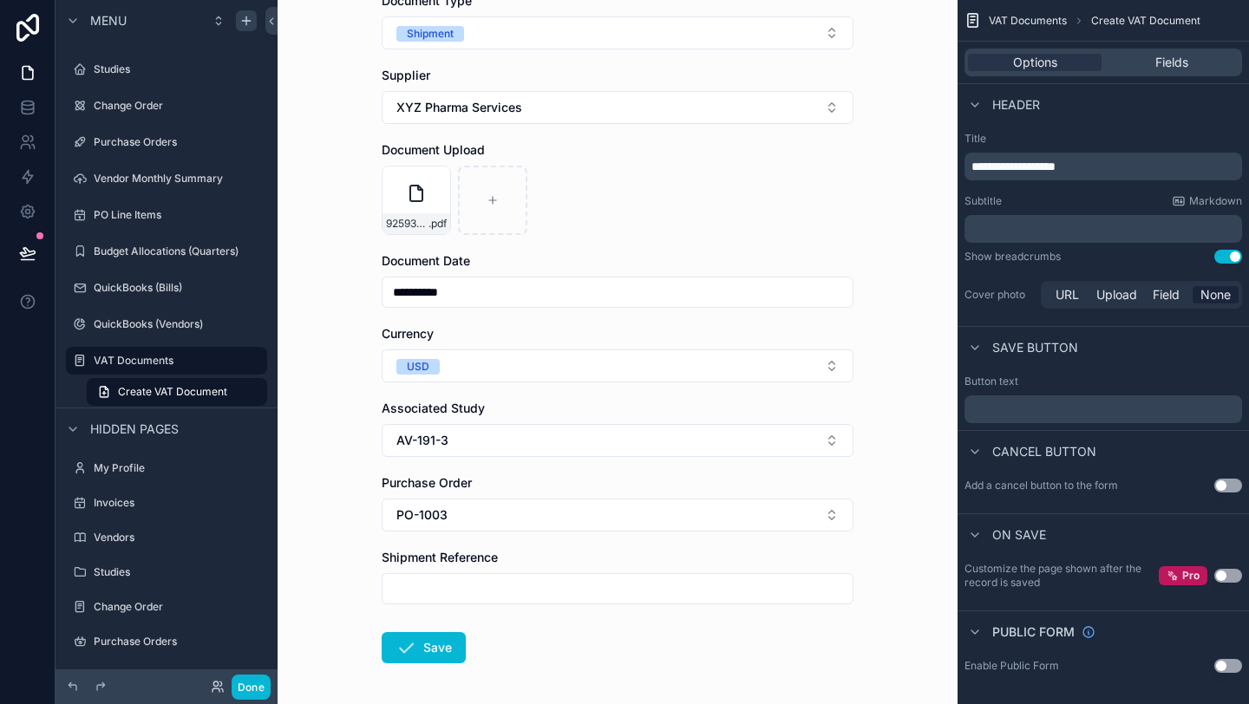
click at [448, 586] on input "scrollable content" at bounding box center [618, 589] width 470 height 24
type input "*****"
click at [442, 655] on button "Save" at bounding box center [424, 647] width 84 height 31
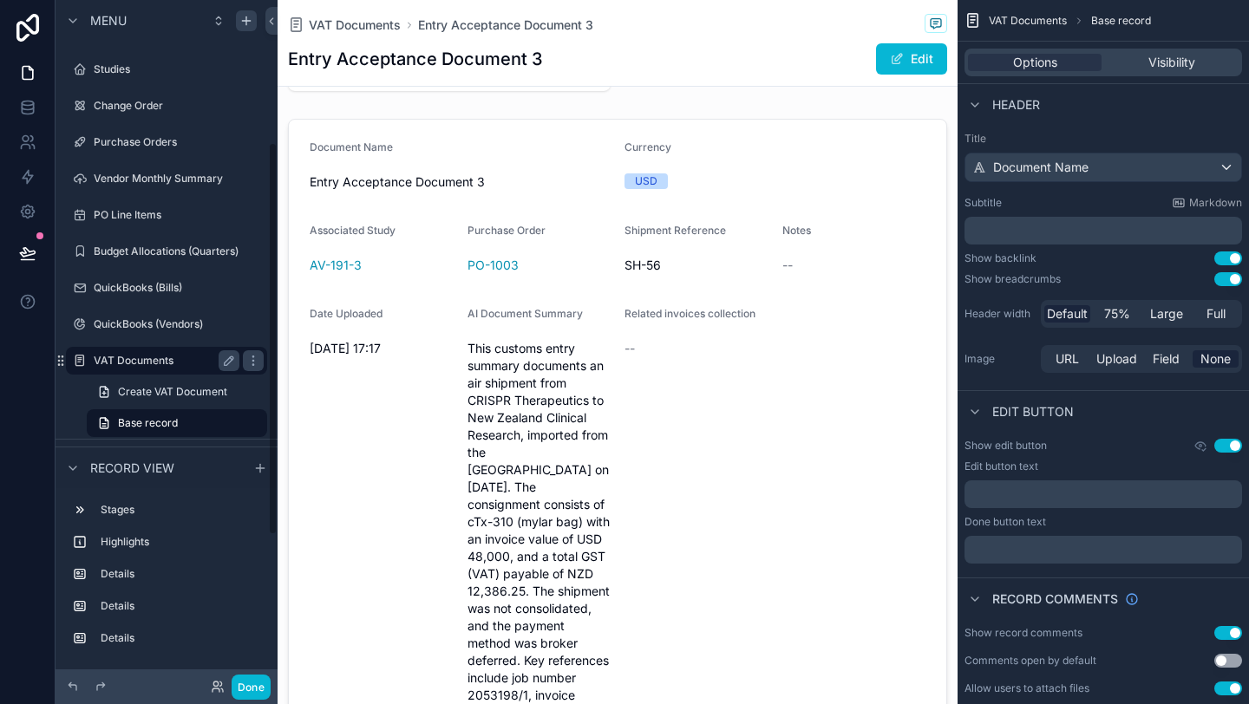
click at [156, 358] on label "VAT Documents" at bounding box center [163, 361] width 139 height 14
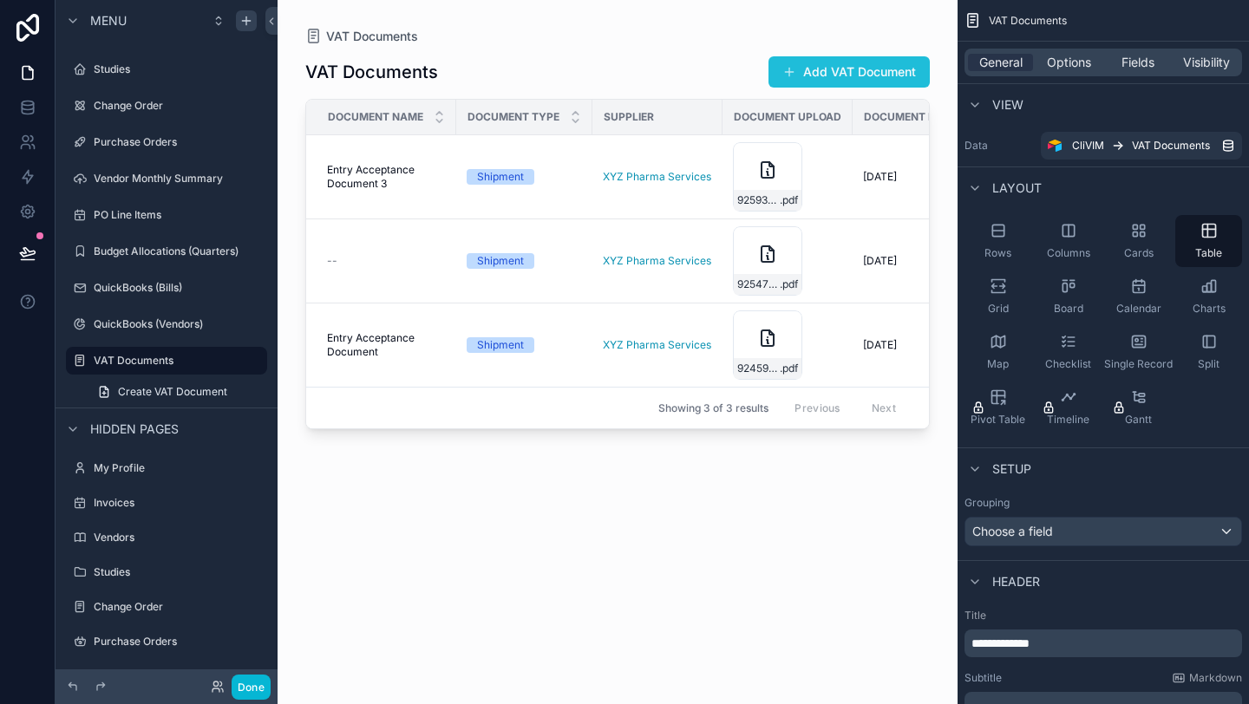
click at [795, 82] on button "Add VAT Document" at bounding box center [849, 71] width 161 height 31
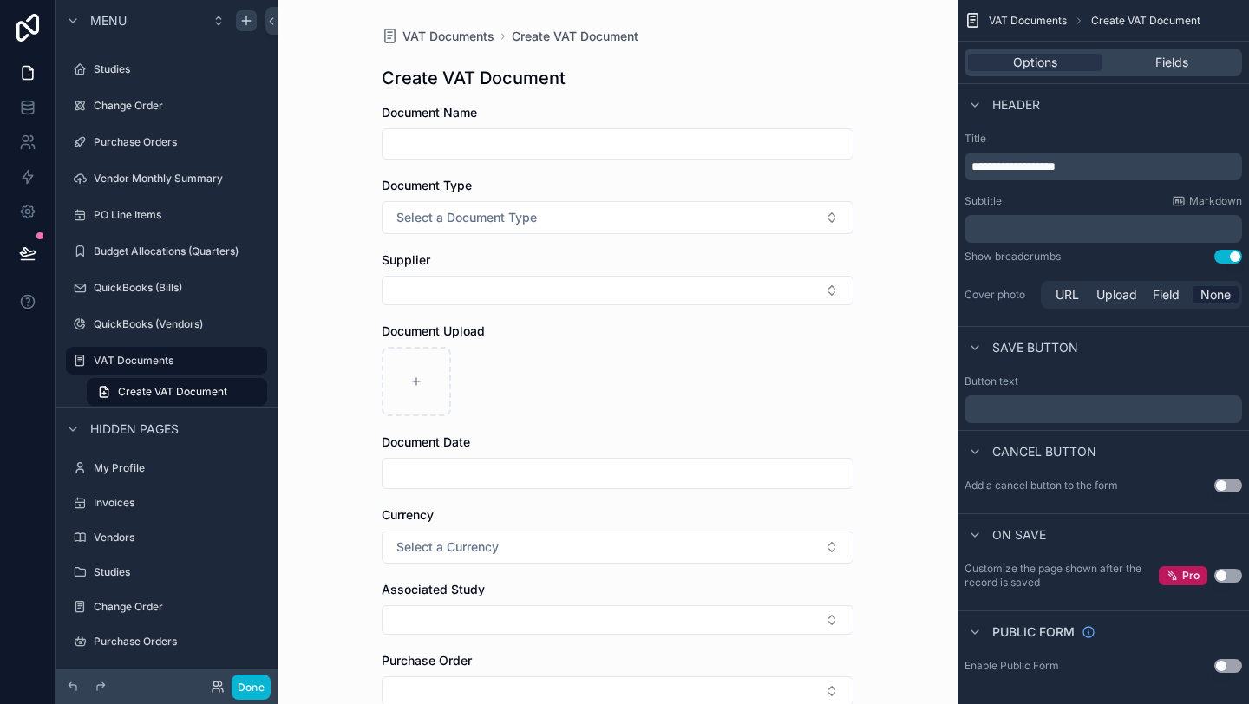
click at [631, 140] on input "scrollable content" at bounding box center [618, 144] width 470 height 24
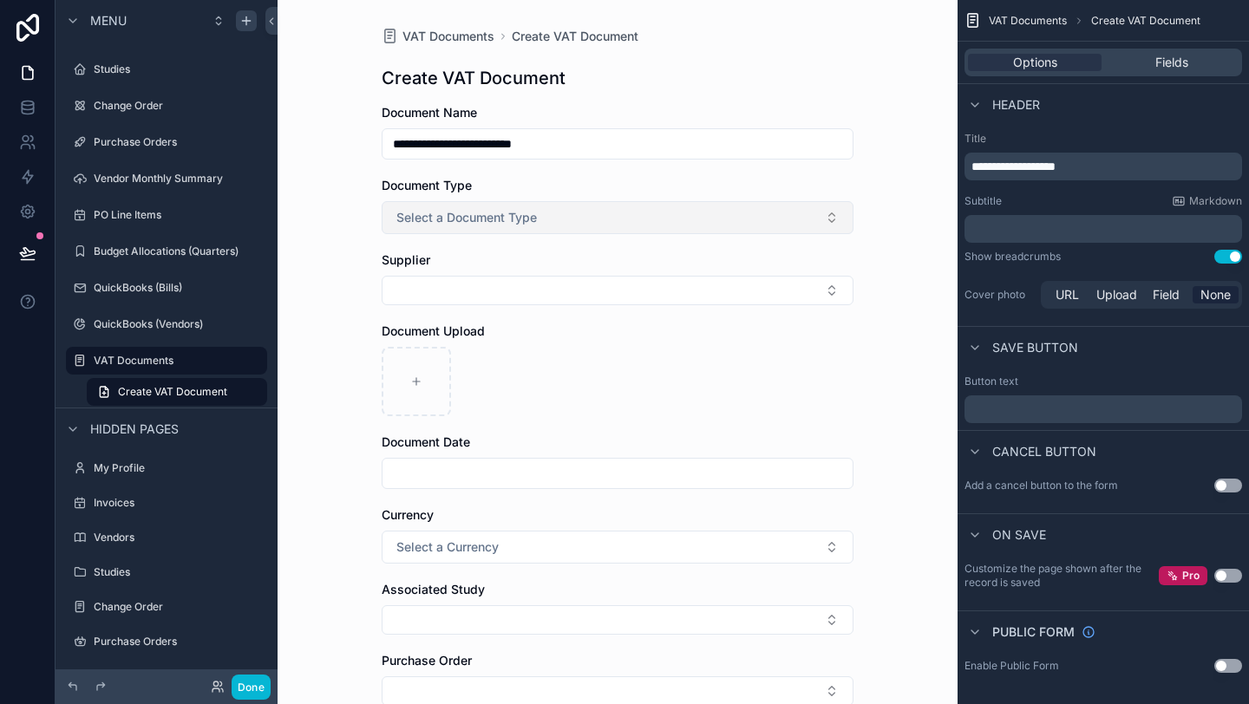
type input "**********"
click at [584, 226] on button "Select a Document Type" at bounding box center [618, 217] width 472 height 33
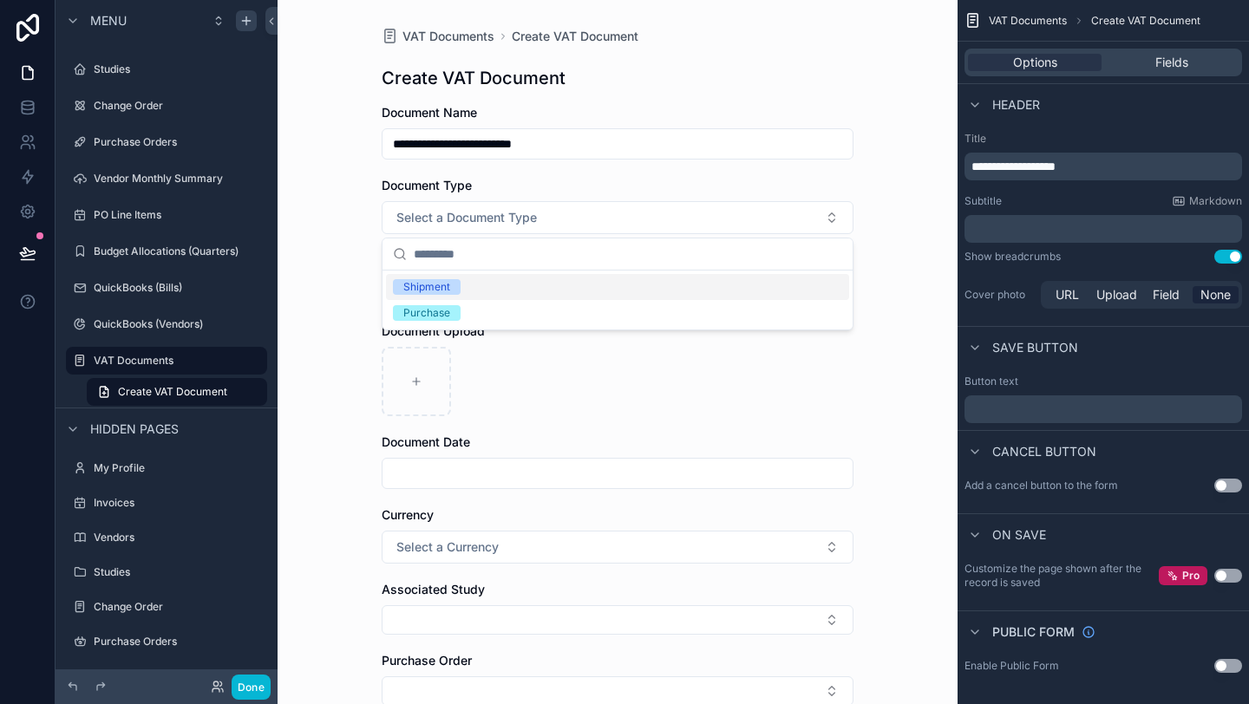
click at [436, 290] on div "Shipment" at bounding box center [426, 287] width 47 height 16
click at [434, 286] on button "Select Button" at bounding box center [618, 290] width 472 height 29
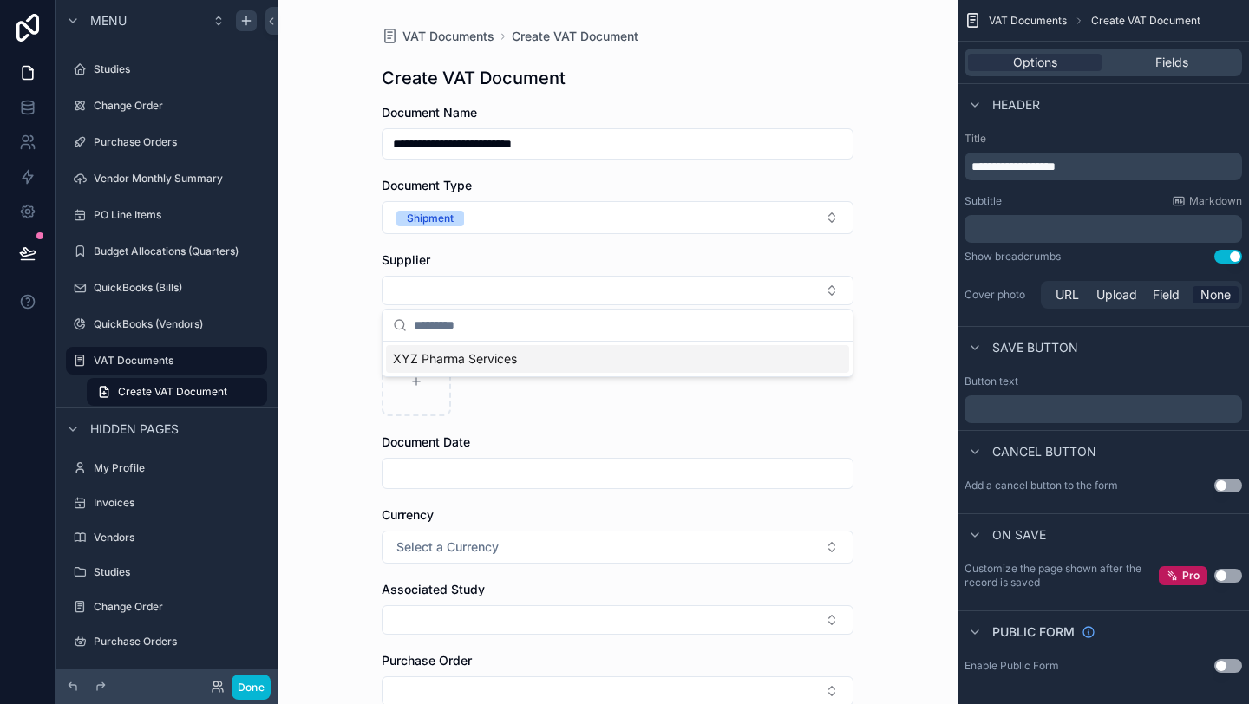
click at [441, 358] on span "XYZ Pharma Services" at bounding box center [455, 358] width 124 height 17
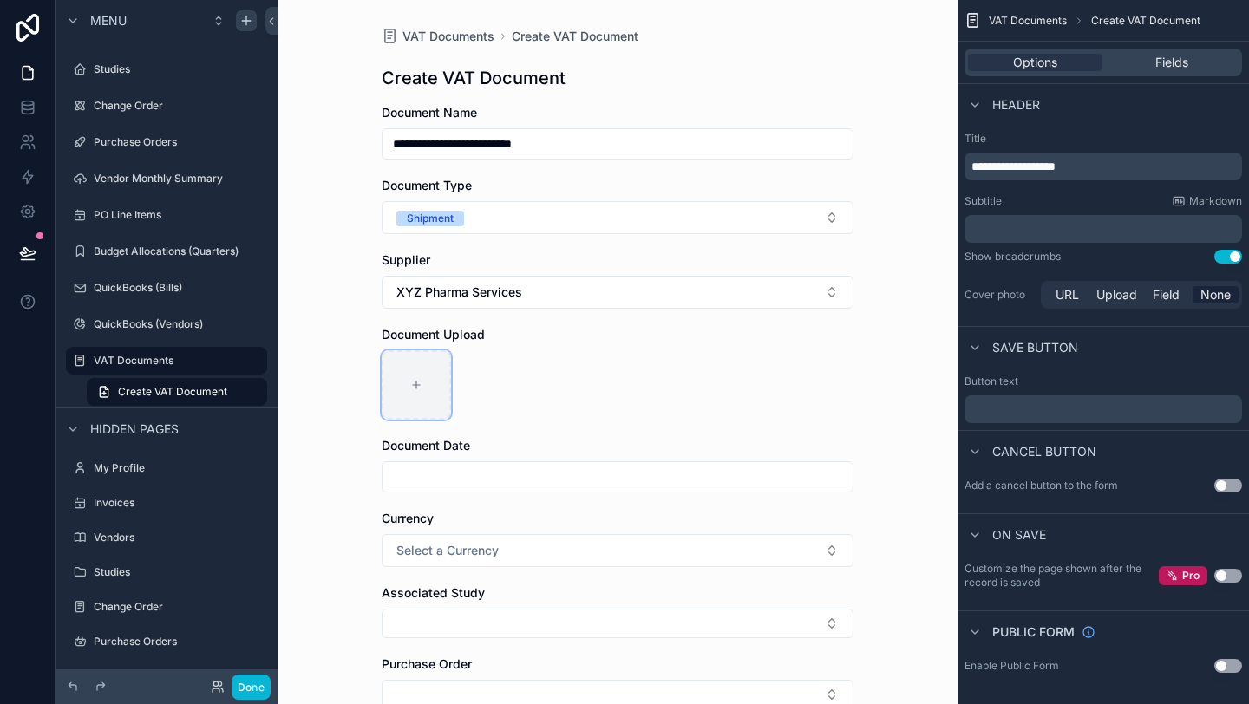
click at [423, 378] on div "scrollable content" at bounding box center [416, 384] width 69 height 69
type input "**********"
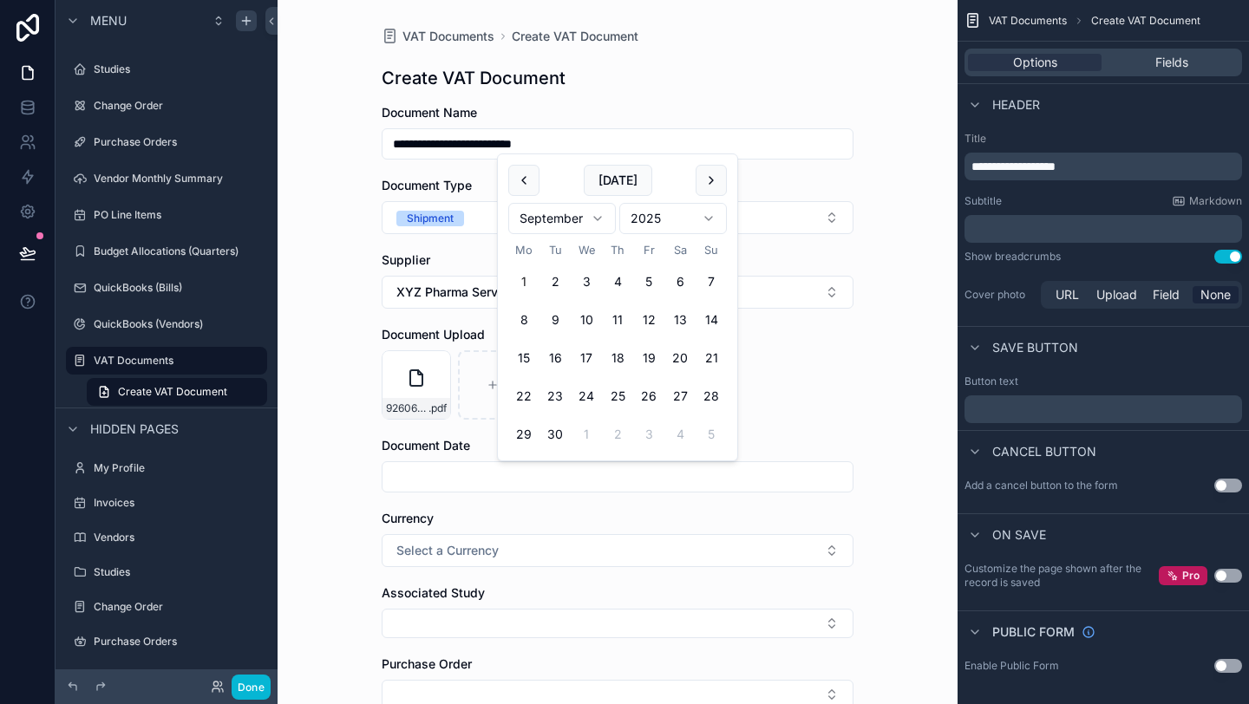
click at [507, 483] on input "scrollable content" at bounding box center [618, 477] width 470 height 24
click at [646, 357] on button "19" at bounding box center [648, 358] width 31 height 31
type input "**********"
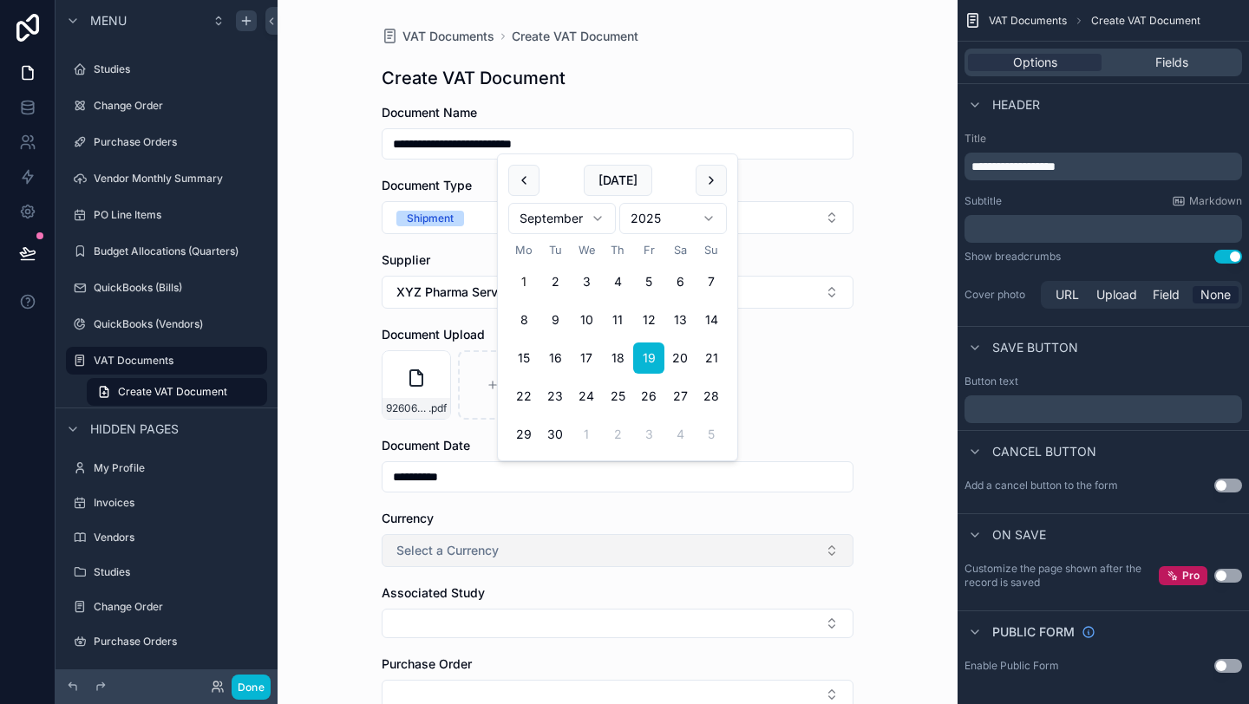
click at [511, 551] on button "Select a Currency" at bounding box center [618, 550] width 472 height 33
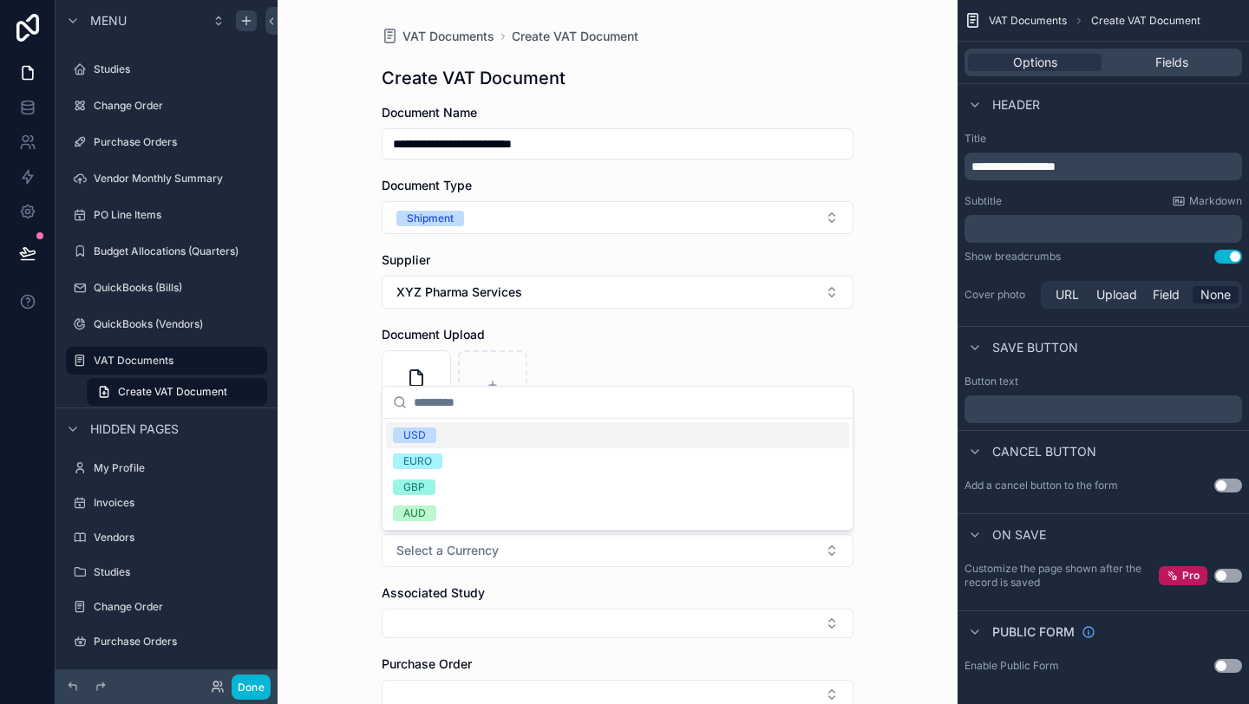
click at [435, 436] on span "USD" at bounding box center [414, 436] width 43 height 16
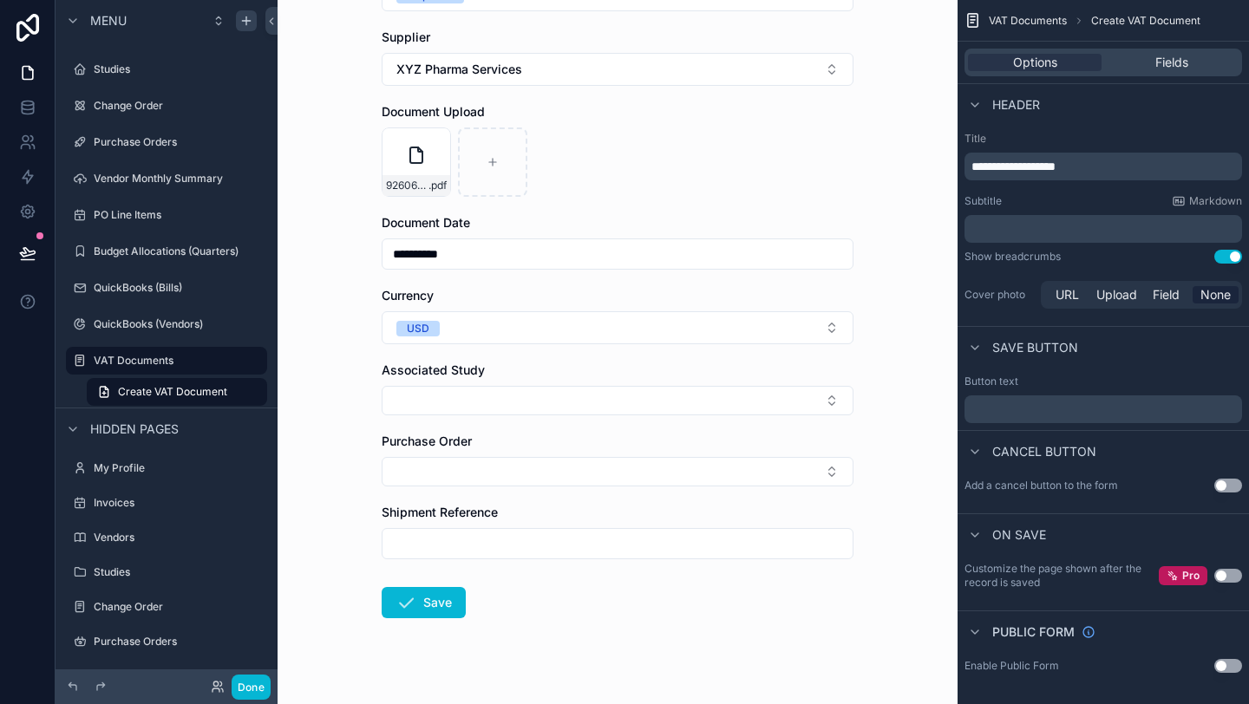
scroll to position [248, 0]
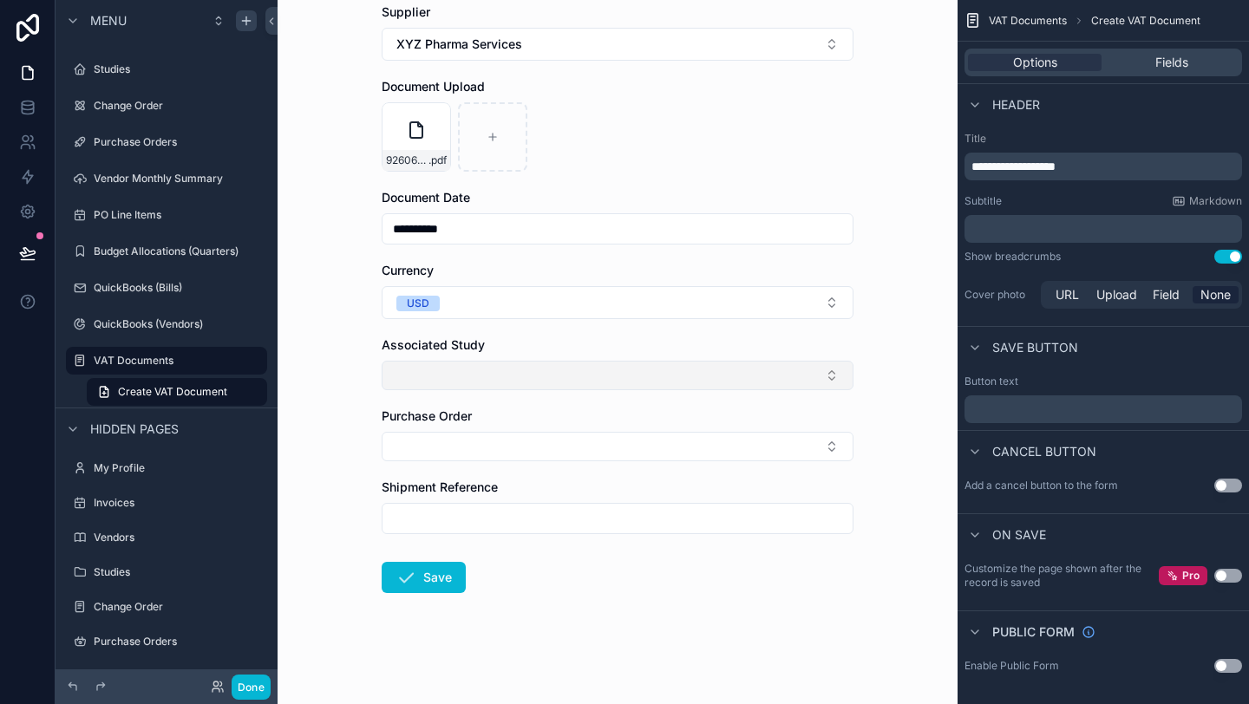
click at [532, 370] on button "Select Button" at bounding box center [618, 375] width 472 height 29
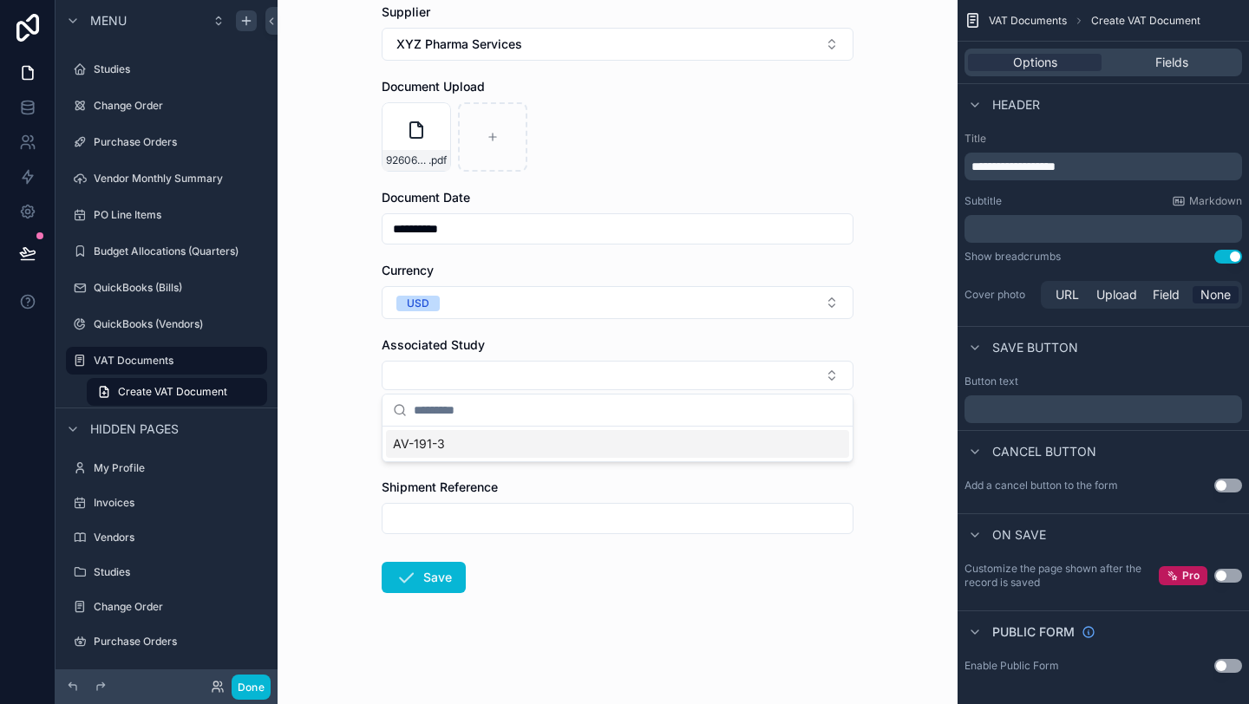
click at [469, 443] on div "AV-191-3" at bounding box center [617, 444] width 463 height 28
click at [454, 443] on button "Select Button" at bounding box center [618, 449] width 472 height 29
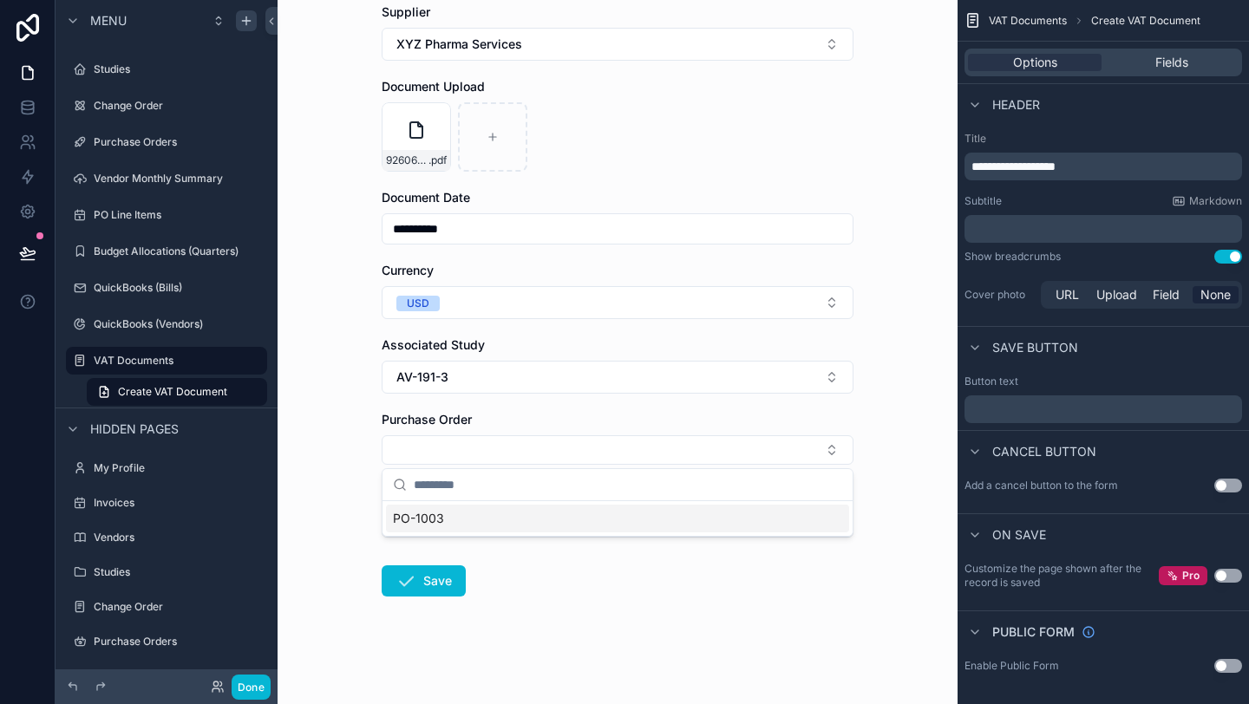
click at [450, 520] on div "PO-1003" at bounding box center [617, 519] width 463 height 28
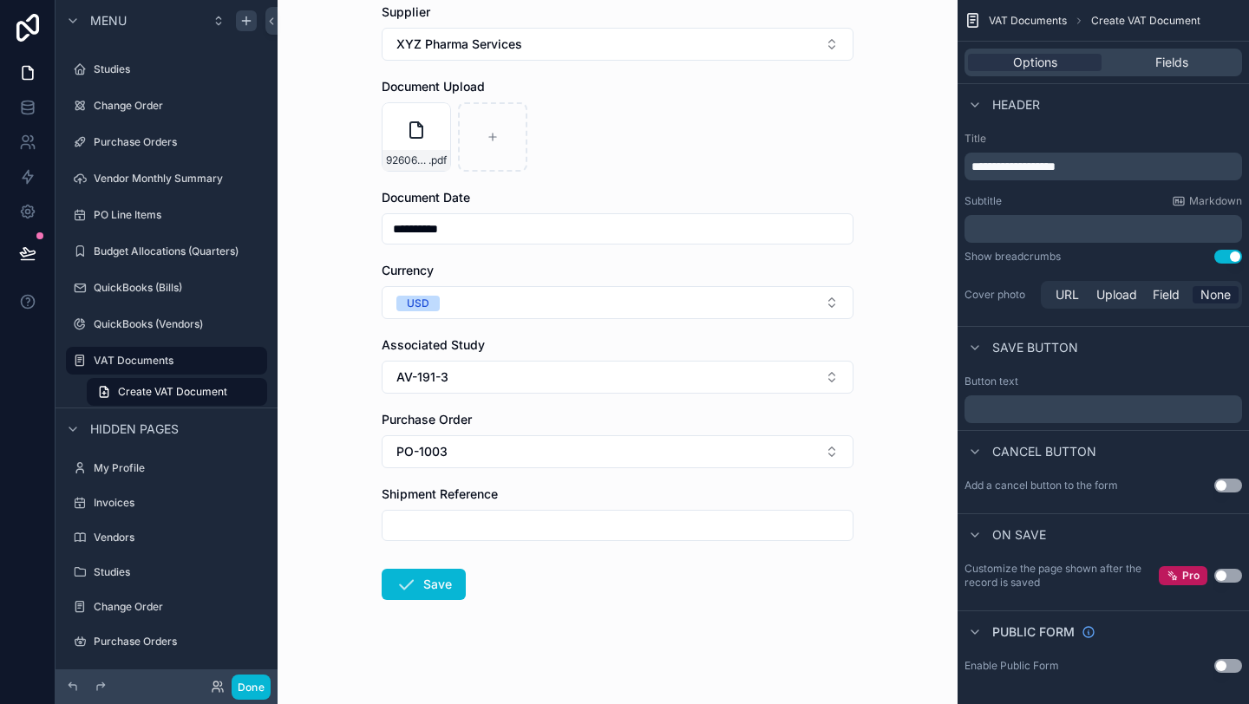
click at [443, 526] on input "scrollable content" at bounding box center [618, 526] width 470 height 24
type input "*****"
click at [446, 579] on button "Save" at bounding box center [424, 584] width 84 height 31
